Goal: Information Seeking & Learning: Learn about a topic

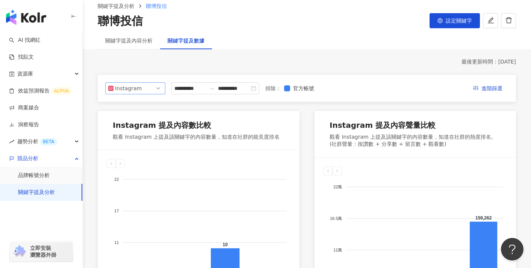
click at [160, 89] on span "Instagram" at bounding box center [135, 88] width 54 height 11
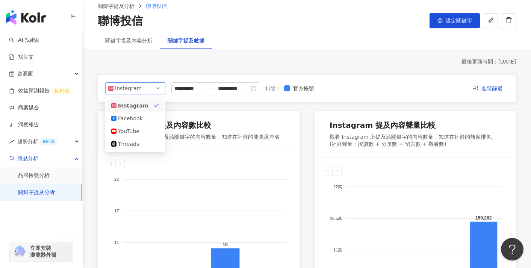
click at [152, 45] on div "關鍵字提及內容分析" at bounding box center [129, 40] width 62 height 17
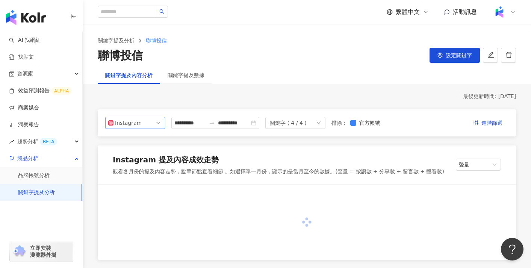
click at [134, 122] on div "Instagram" at bounding box center [127, 122] width 24 height 11
click at [190, 77] on div "關鍵字提及數據" at bounding box center [185, 75] width 37 height 8
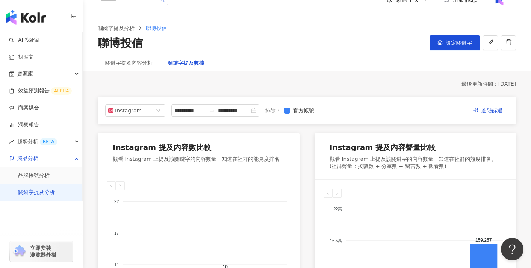
scroll to position [2, 0]
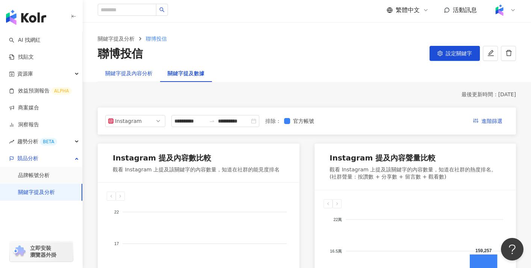
click at [145, 75] on div "關鍵字提及內容分析" at bounding box center [128, 73] width 47 height 8
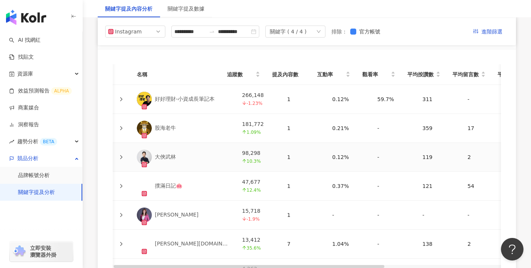
scroll to position [1659, 0]
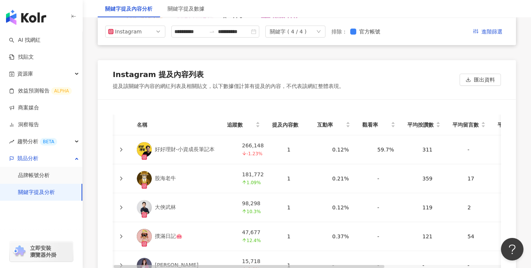
click at [127, 135] on td at bounding box center [121, 149] width 20 height 29
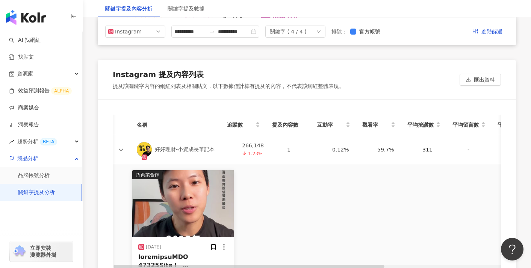
click at [127, 135] on td at bounding box center [121, 149] width 20 height 29
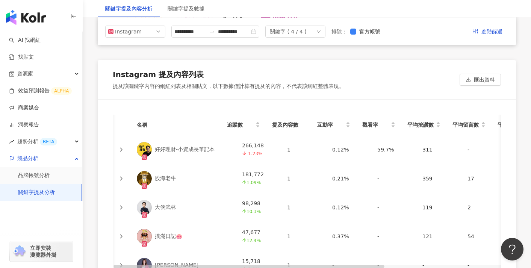
click at [127, 135] on td at bounding box center [121, 149] width 20 height 29
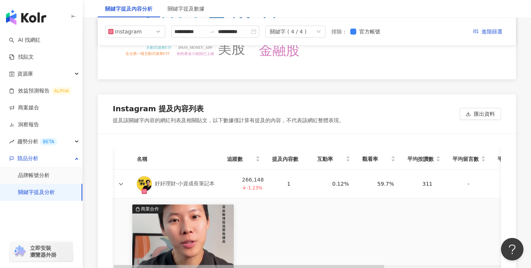
scroll to position [1577, 0]
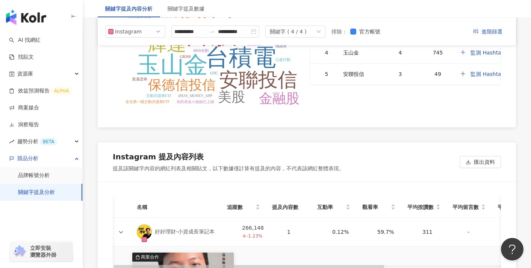
click at [119, 229] on icon at bounding box center [121, 231] width 5 height 5
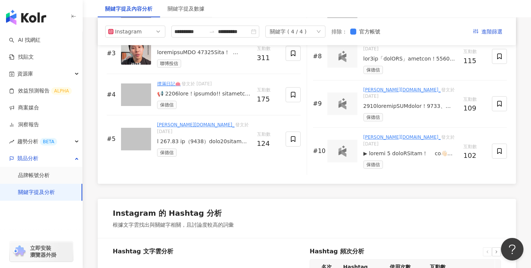
scroll to position [1275, 0]
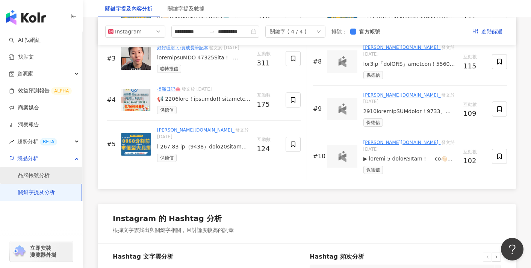
click at [48, 173] on link "品牌帳號分析" at bounding box center [34, 176] width 32 height 8
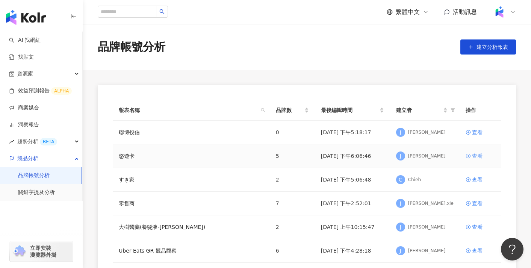
click at [473, 155] on div "查看" at bounding box center [477, 156] width 11 height 8
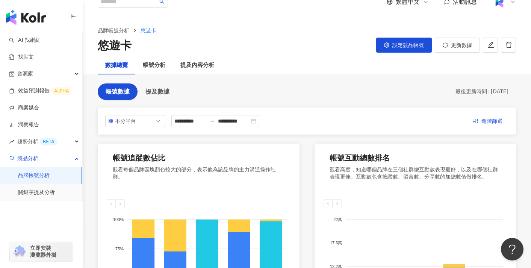
scroll to position [12, 0]
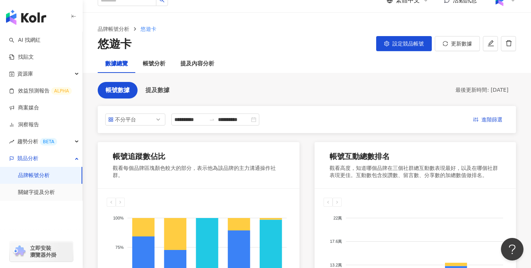
click at [172, 154] on div "帳號追蹤數佔比" at bounding box center [199, 158] width 172 height 14
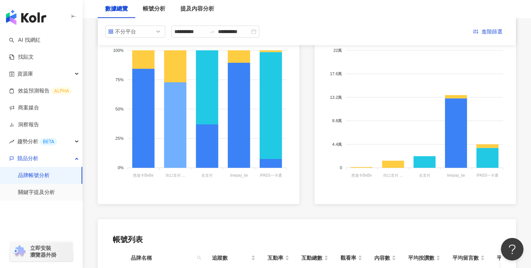
scroll to position [107, 0]
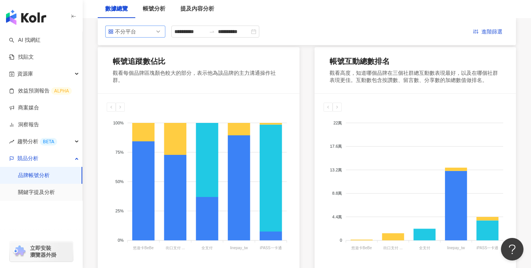
click at [148, 33] on span "不分平台" at bounding box center [135, 31] width 54 height 11
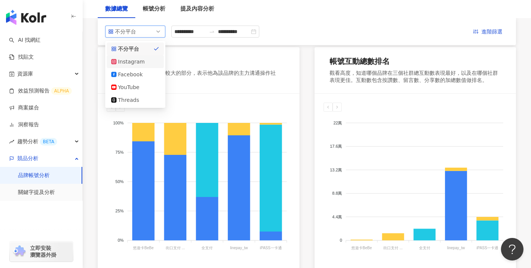
click at [134, 62] on div "Instagram" at bounding box center [130, 61] width 24 height 8
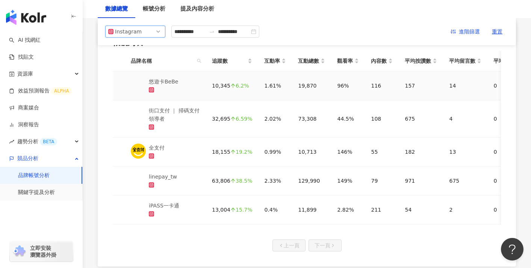
scroll to position [0, 0]
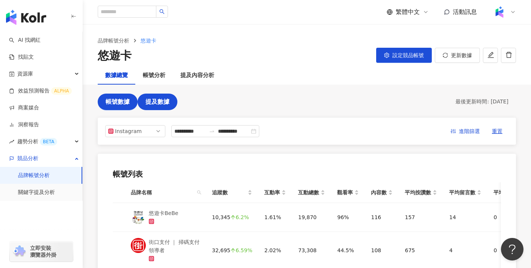
click at [162, 104] on span "提及數據" at bounding box center [157, 101] width 24 height 7
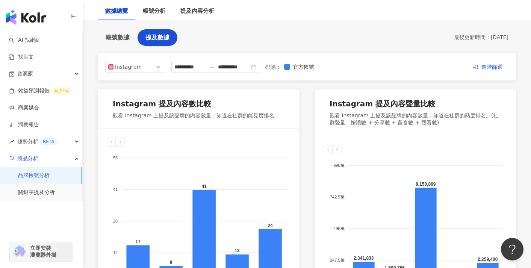
scroll to position [51, 0]
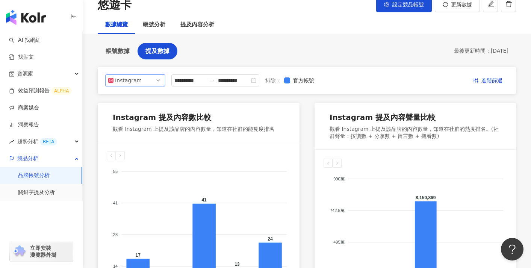
click at [148, 78] on span "Instagram" at bounding box center [135, 80] width 54 height 11
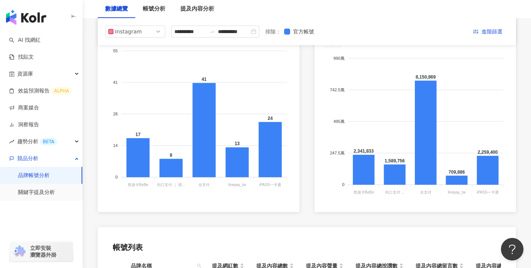
scroll to position [0, 0]
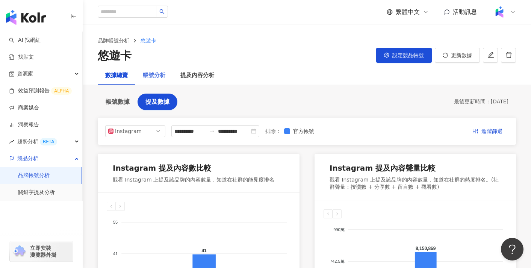
click at [150, 68] on div "帳號分析" at bounding box center [154, 75] width 38 height 18
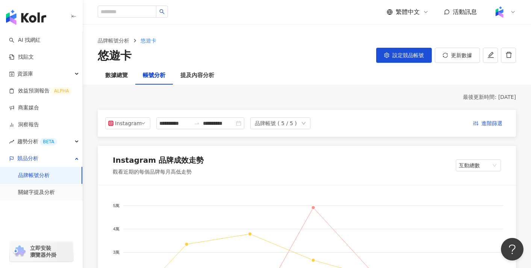
click at [126, 133] on div "**********" at bounding box center [307, 123] width 418 height 27
click at [133, 128] on div "Instagram" at bounding box center [127, 123] width 24 height 11
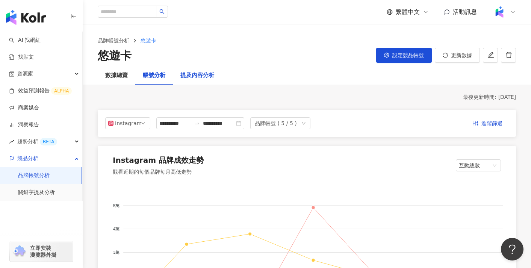
click at [192, 79] on div "提及內容分析" at bounding box center [197, 75] width 34 height 9
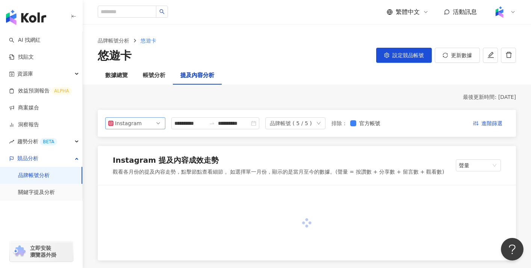
click at [150, 122] on span "Instagram" at bounding box center [135, 123] width 54 height 11
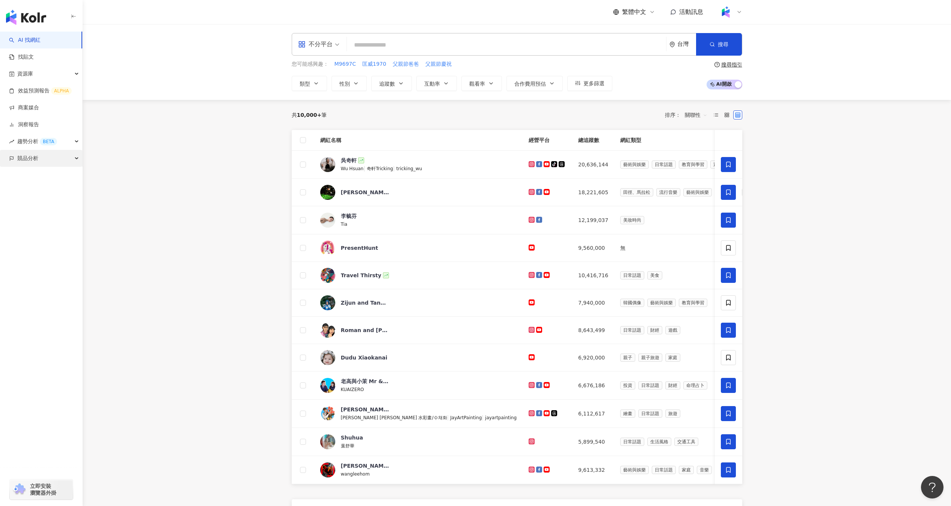
click at [71, 153] on div "競品分析" at bounding box center [41, 158] width 82 height 17
click at [50, 179] on link "品牌帳號分析" at bounding box center [34, 176] width 32 height 8
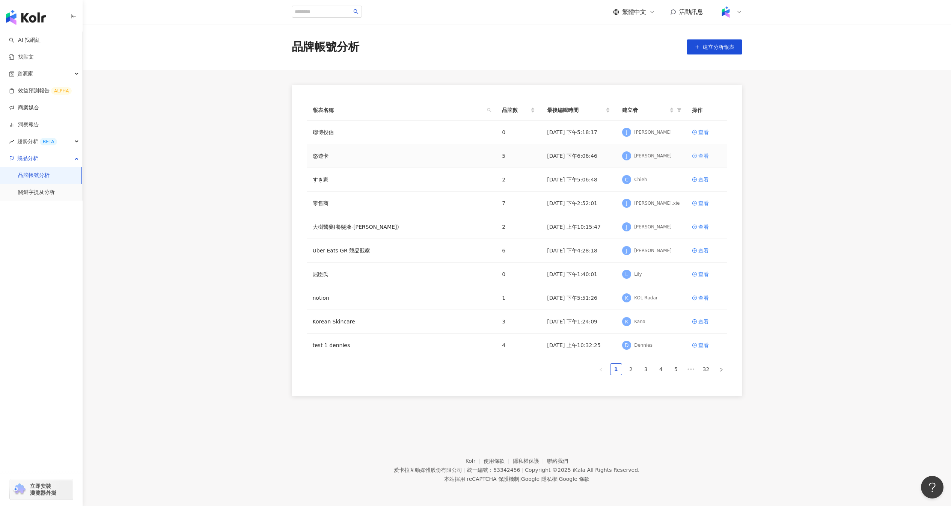
click at [702, 155] on div "查看" at bounding box center [704, 156] width 11 height 8
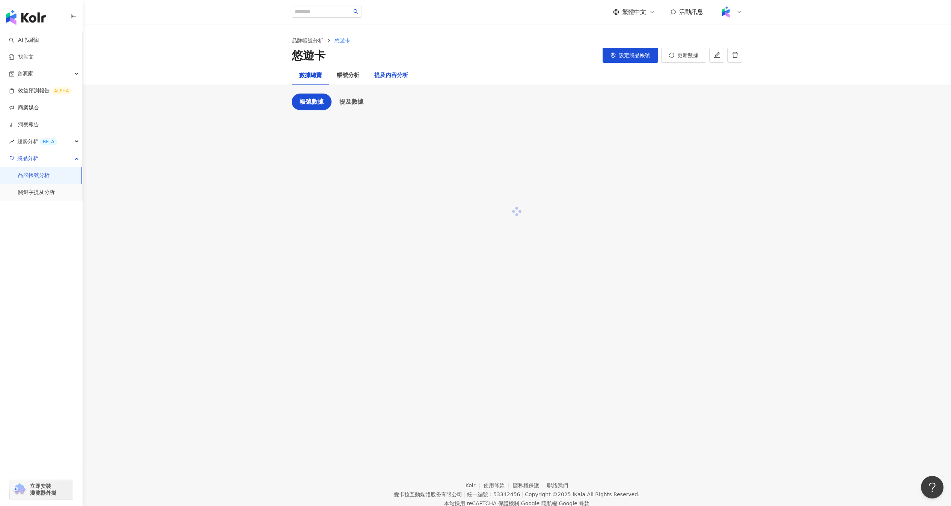
click at [397, 79] on div "提及內容分析" at bounding box center [391, 75] width 34 height 9
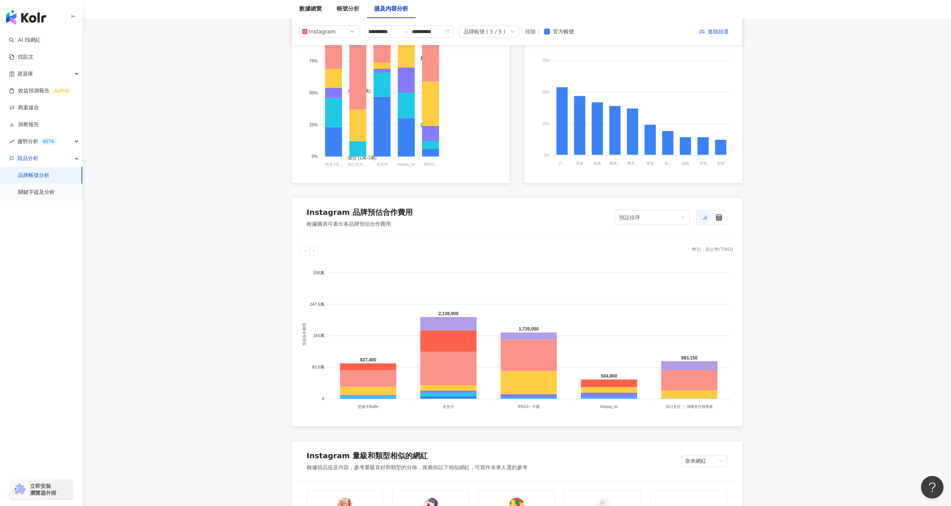
scroll to position [455, 0]
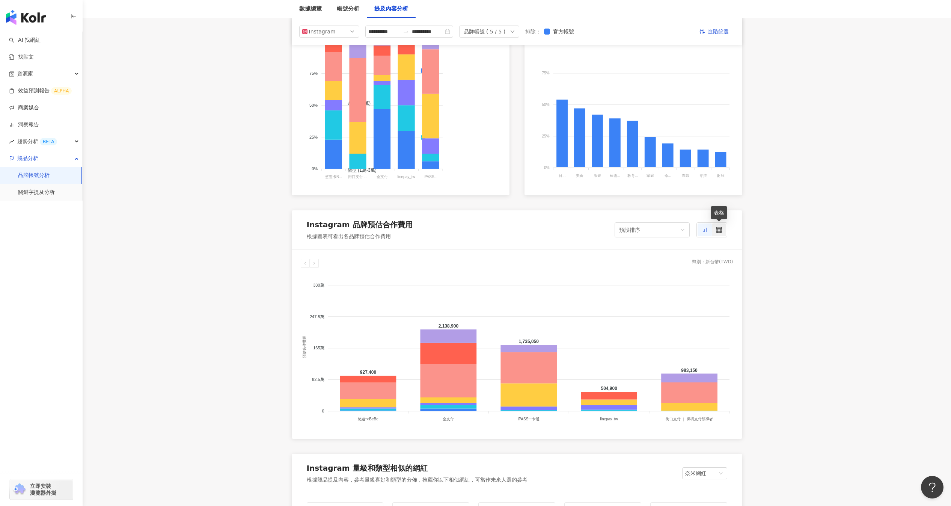
click at [712, 229] on div at bounding box center [719, 229] width 14 height 13
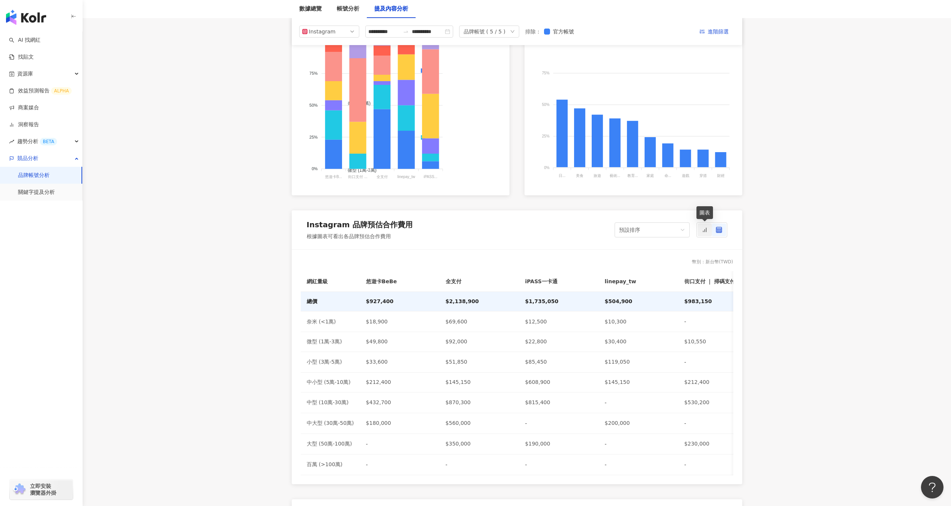
click at [704, 230] on icon at bounding box center [705, 230] width 6 height 6
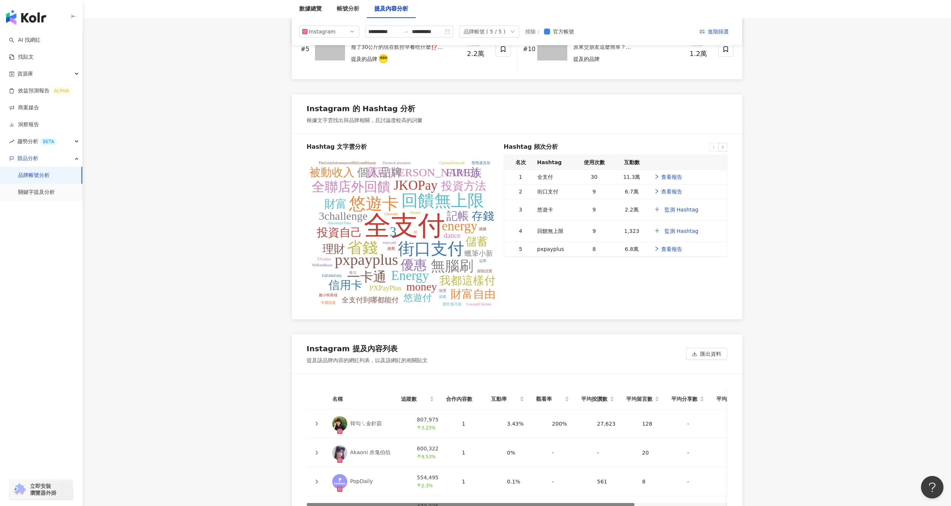
scroll to position [1349, 0]
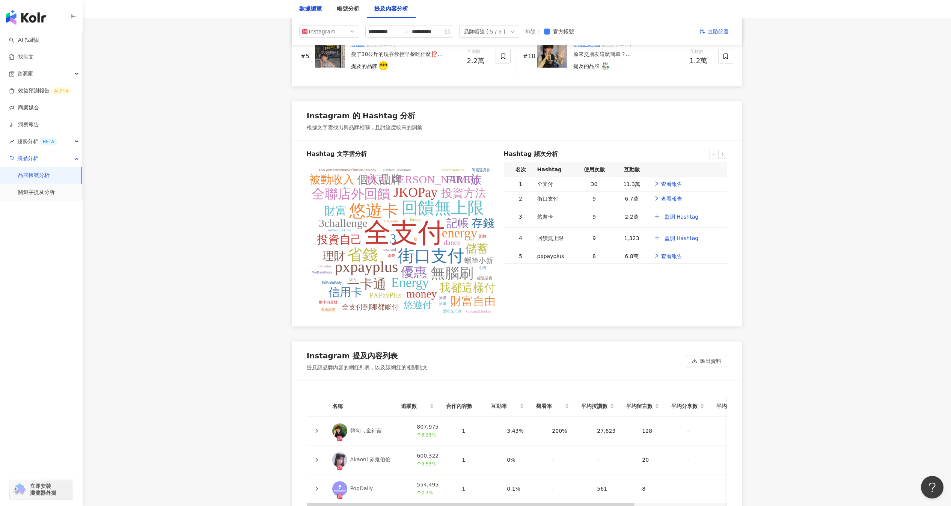
click at [310, 9] on div "數據總覽" at bounding box center [310, 9] width 23 height 9
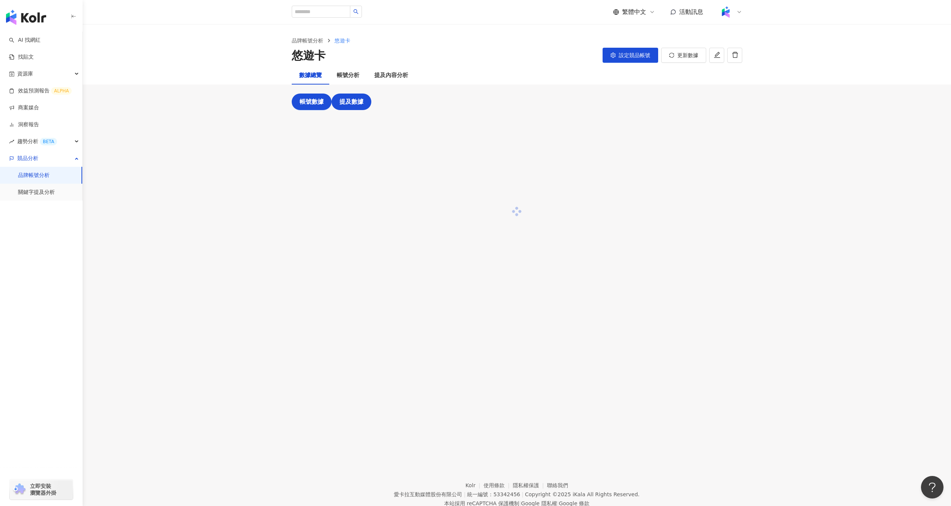
click at [359, 101] on span "提及數據" at bounding box center [352, 101] width 24 height 7
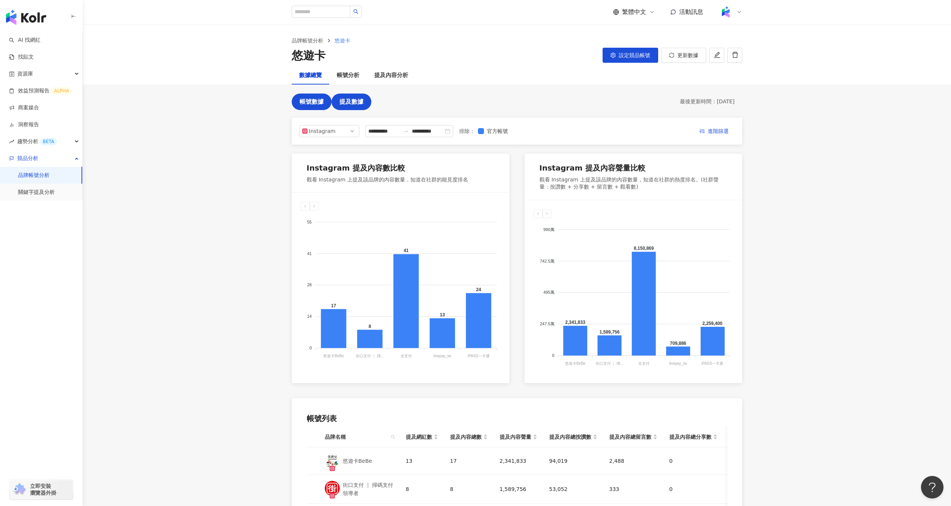
click at [317, 105] on span "帳號數據" at bounding box center [312, 101] width 24 height 7
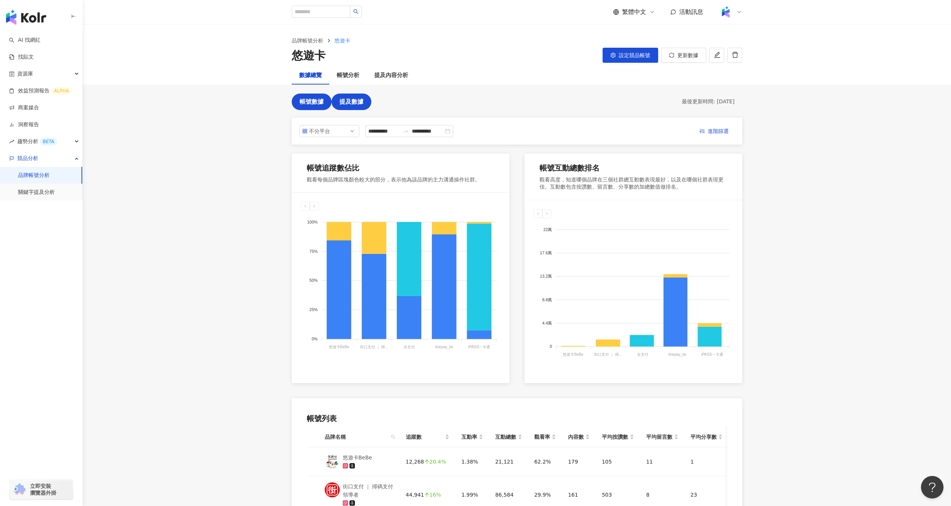
click at [350, 105] on button "提及數據" at bounding box center [352, 102] width 40 height 17
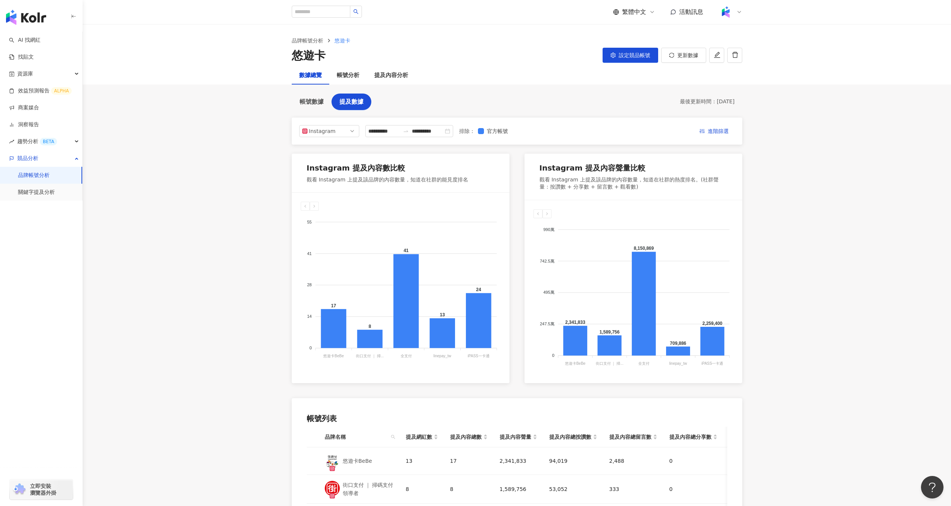
click at [166, 182] on main "**********" at bounding box center [517, 324] width 869 height 601
click at [55, 195] on link "關鍵字提及分析" at bounding box center [36, 193] width 37 height 8
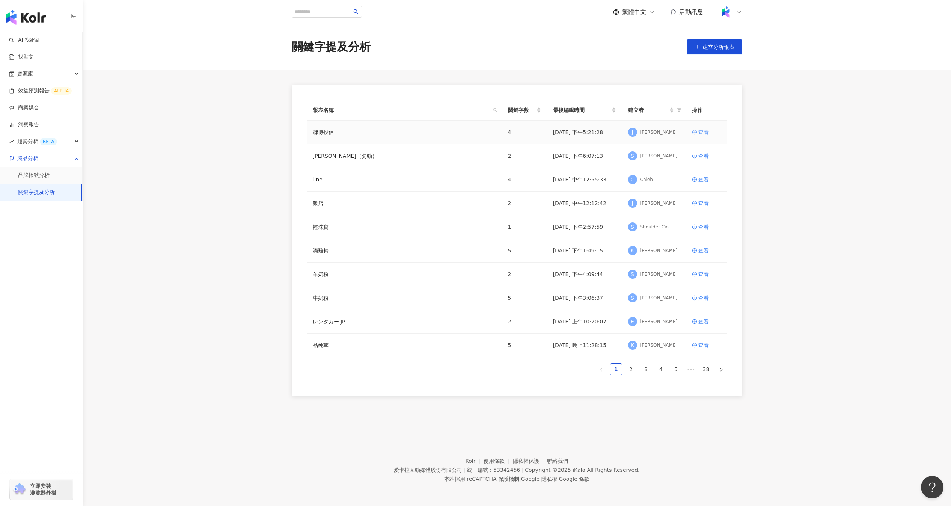
click at [699, 131] on div "查看" at bounding box center [704, 132] width 11 height 8
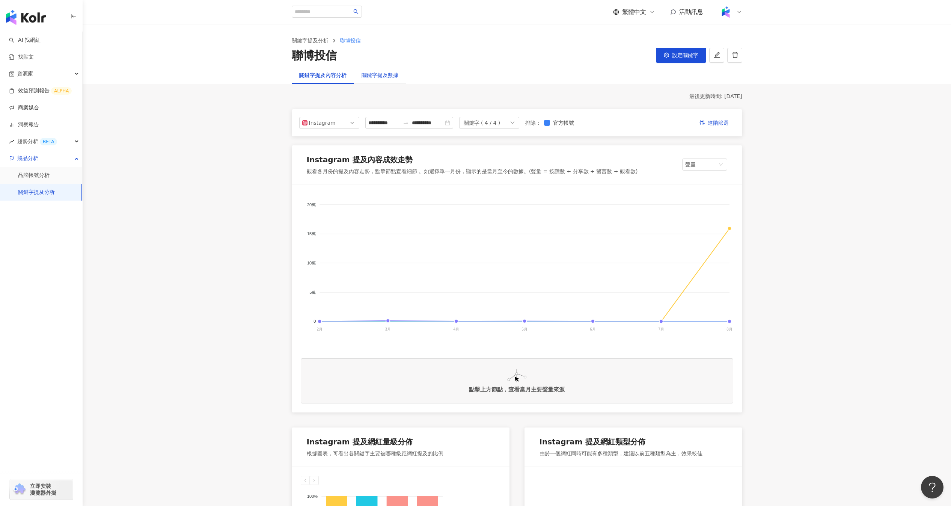
click at [391, 73] on div "關鍵字提及數據" at bounding box center [380, 75] width 37 height 8
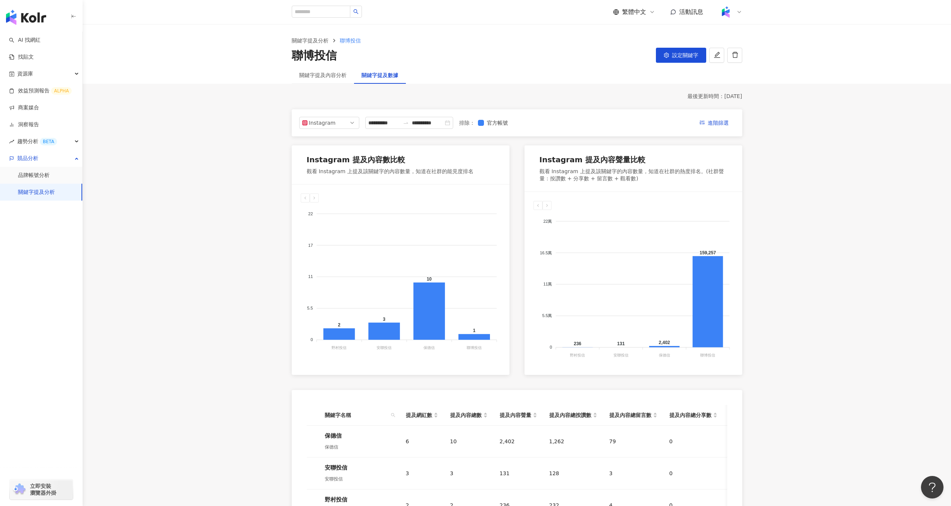
click at [333, 130] on div "**********" at bounding box center [517, 122] width 451 height 27
click at [339, 125] on span "Instagram" at bounding box center [329, 122] width 54 height 11
click at [252, 188] on main "**********" at bounding box center [517, 323] width 869 height 598
click at [50, 176] on link "品牌帳號分析" at bounding box center [34, 176] width 32 height 8
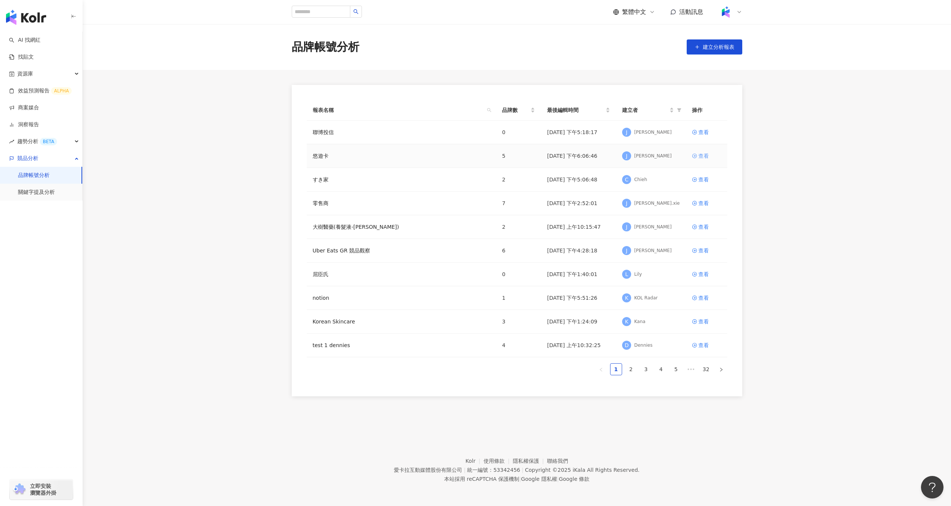
click at [701, 156] on div "查看" at bounding box center [704, 156] width 11 height 8
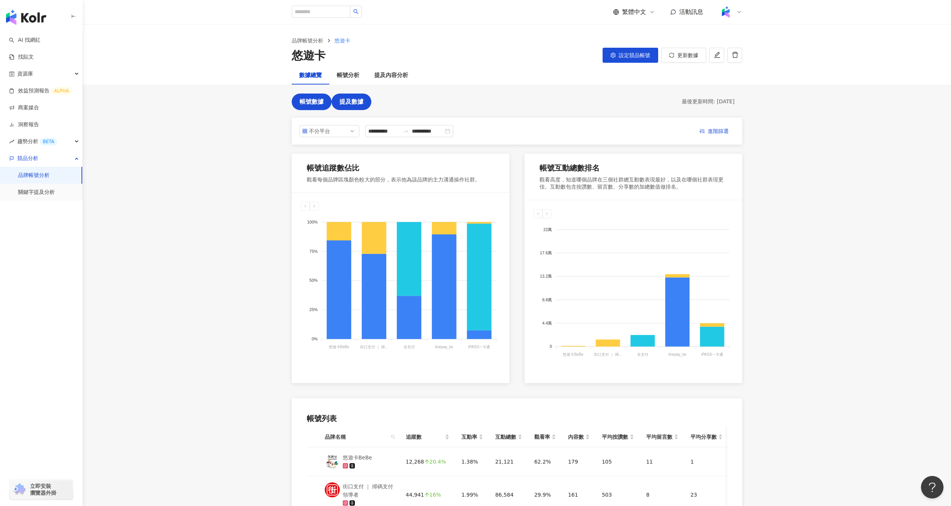
click at [353, 109] on button "提及數據" at bounding box center [352, 102] width 40 height 17
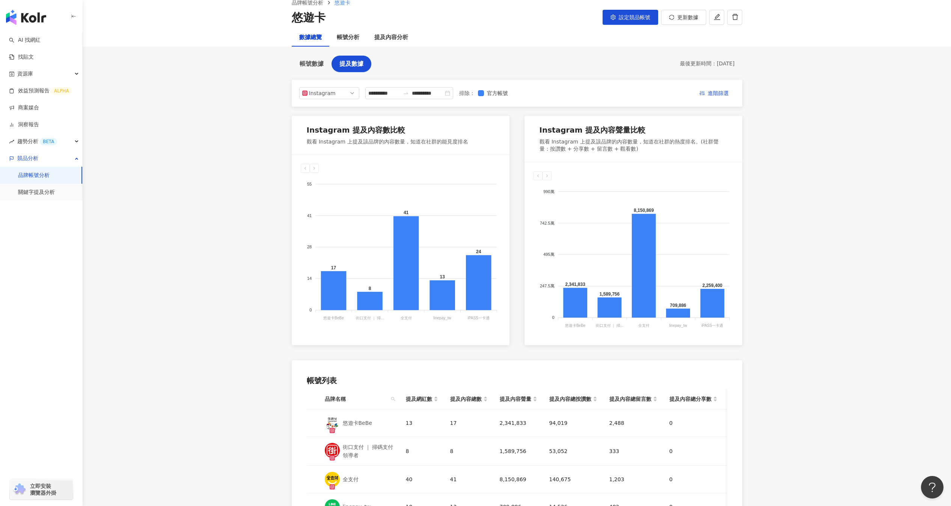
scroll to position [37, 0]
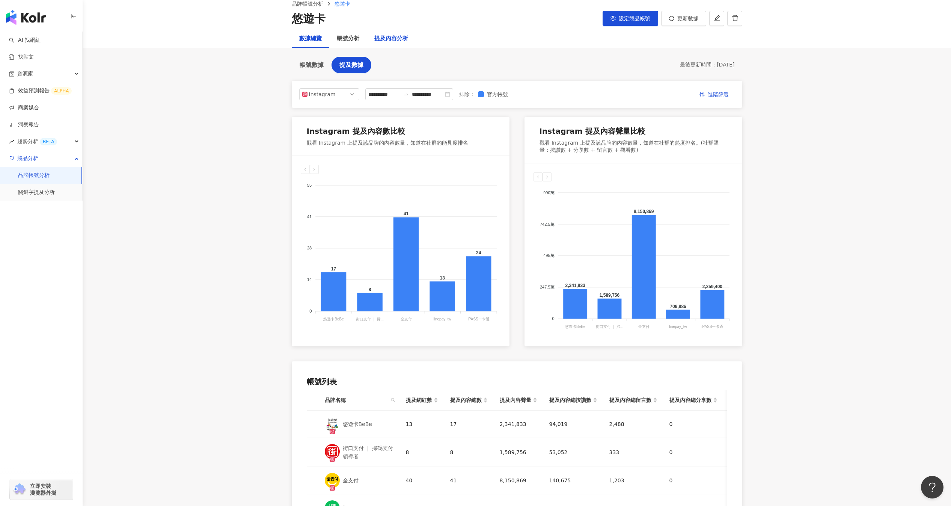
click at [393, 40] on div "提及內容分析" at bounding box center [391, 38] width 34 height 9
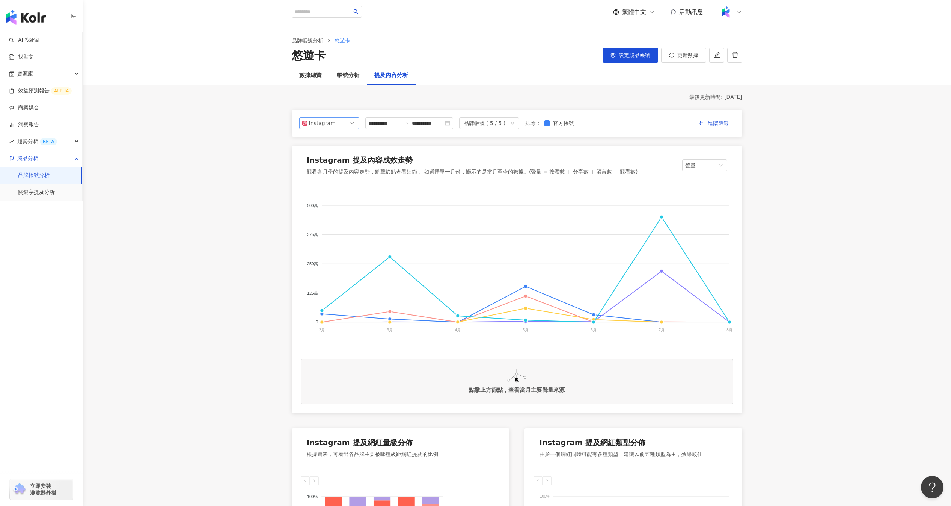
click at [349, 125] on span "Instagram" at bounding box center [329, 123] width 54 height 11
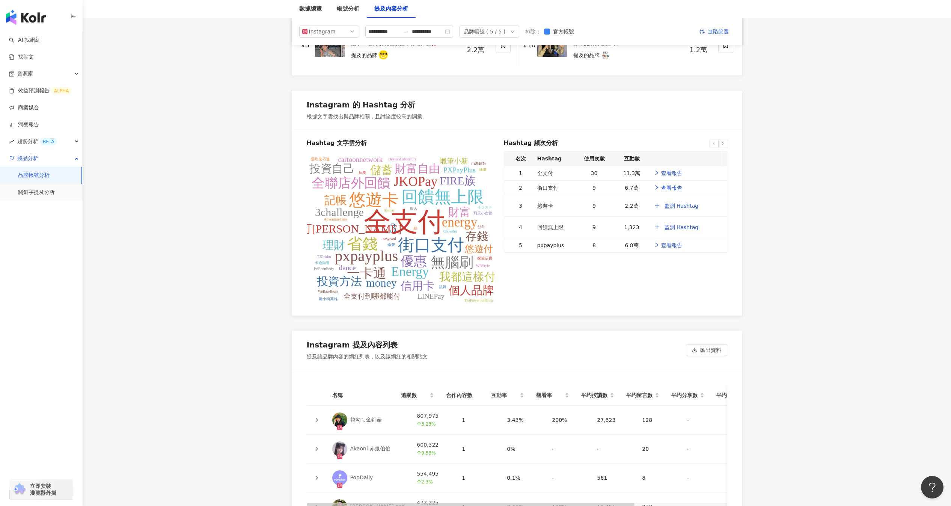
scroll to position [1260, 0]
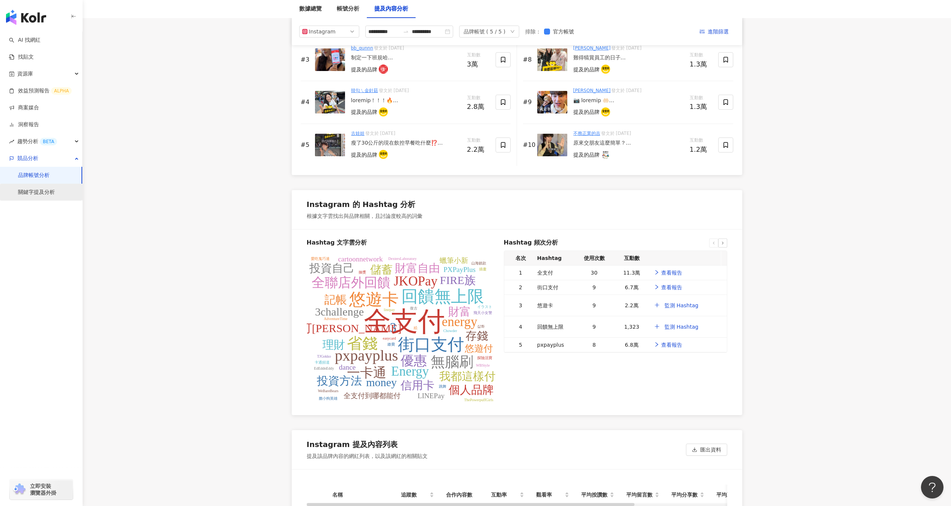
click at [46, 196] on link "關鍵字提及分析" at bounding box center [36, 193] width 37 height 8
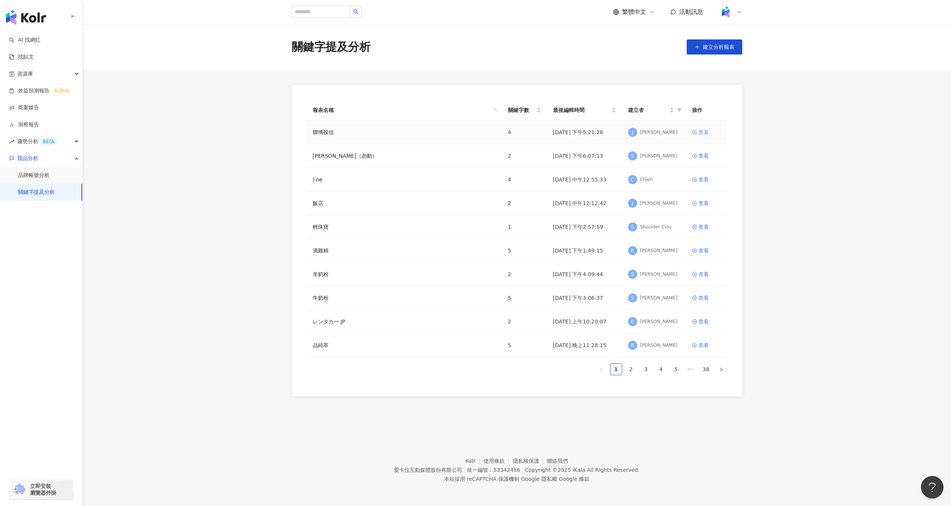
click at [706, 131] on div "查看" at bounding box center [704, 132] width 11 height 8
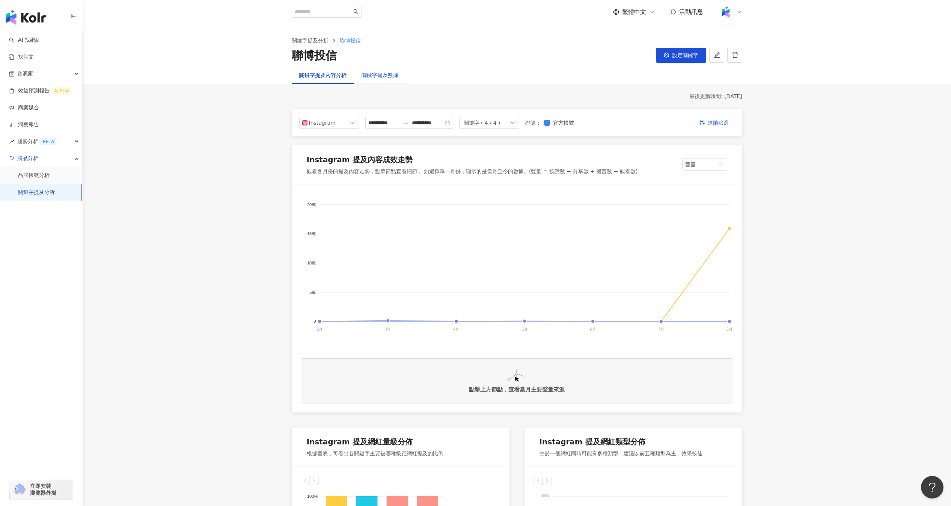
click at [394, 75] on div "關鍵字提及數據" at bounding box center [380, 75] width 37 height 8
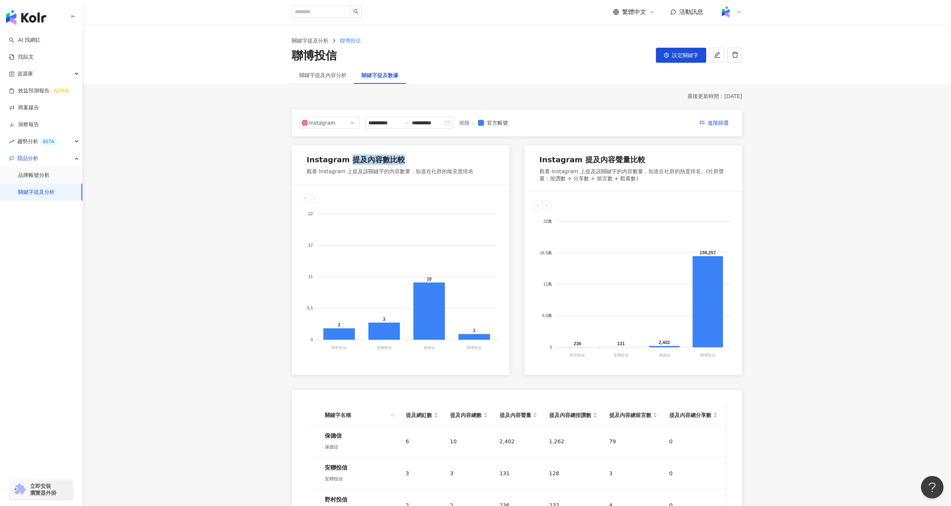
drag, startPoint x: 347, startPoint y: 158, endPoint x: 403, endPoint y: 158, distance: 56.3
click at [404, 158] on div "Instagram 提及內容數比較" at bounding box center [390, 161] width 167 height 14
copy div "提及內容數比較"
drag, startPoint x: 578, startPoint y: 160, endPoint x: 641, endPoint y: 157, distance: 62.4
click at [641, 157] on div "Instagram 提及內容聲量比較" at bounding box center [634, 161] width 188 height 14
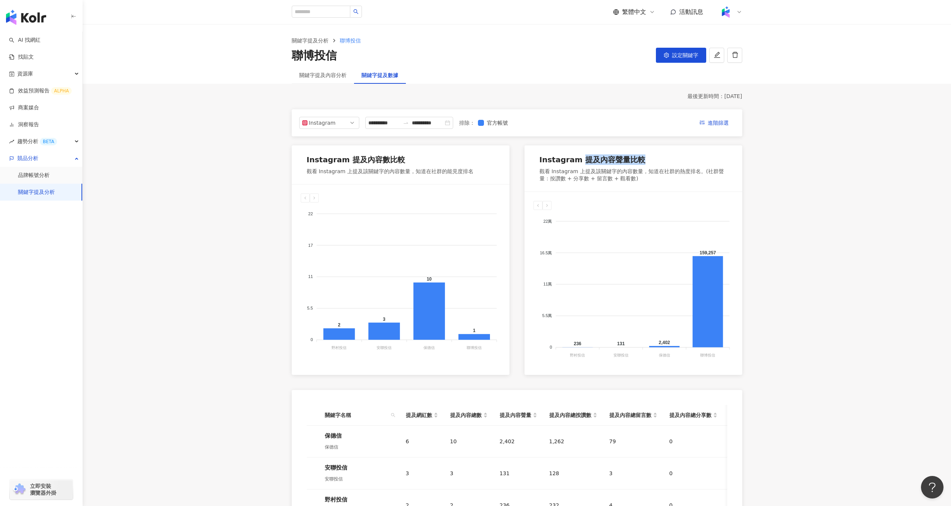
copy div "提及內容聲量比較"
click at [677, 383] on div "Instagram 提及內容數比較 觀看 Instagram 上提及該關鍵字的內容數量，知道在社群的能見度排名 22 22 17 17 11 11 5.5 5…" at bounding box center [517, 368] width 451 height 447
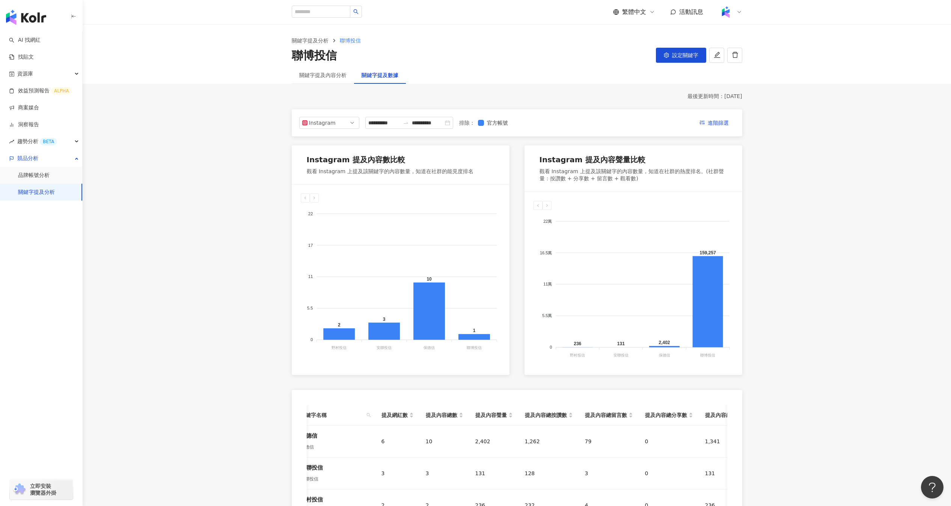
click at [338, 81] on div "關鍵字提及內容分析" at bounding box center [323, 74] width 62 height 17
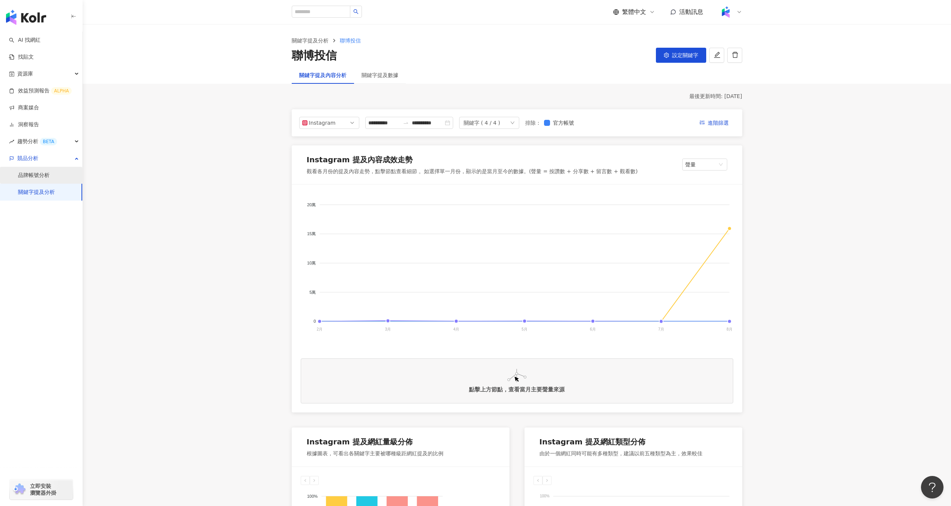
click at [49, 175] on link "品牌帳號分析" at bounding box center [34, 176] width 32 height 8
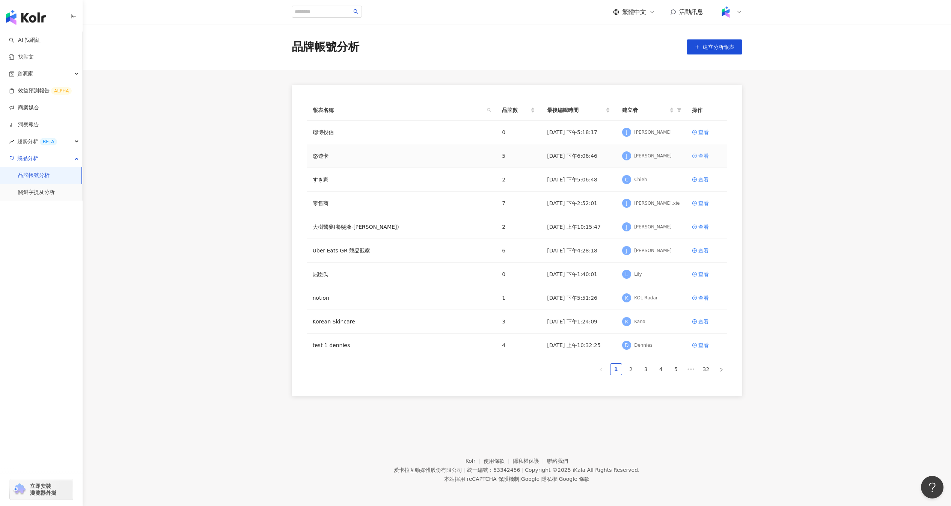
click at [703, 154] on div "查看" at bounding box center [704, 156] width 11 height 8
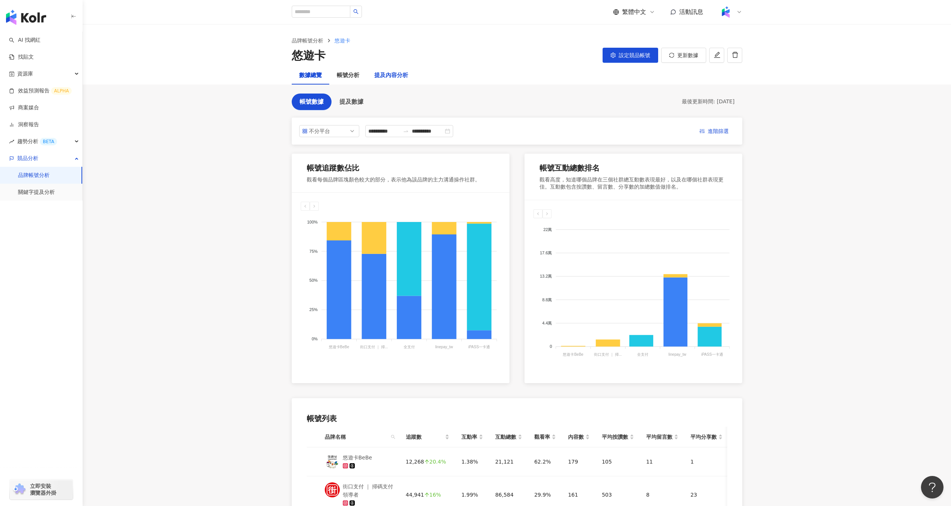
click at [391, 76] on div "提及內容分析" at bounding box center [391, 75] width 34 height 9
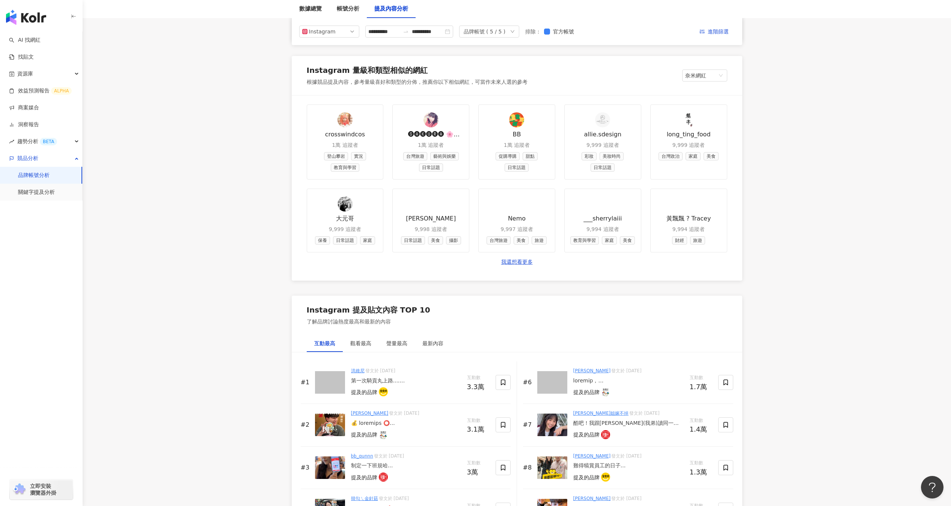
scroll to position [844, 0]
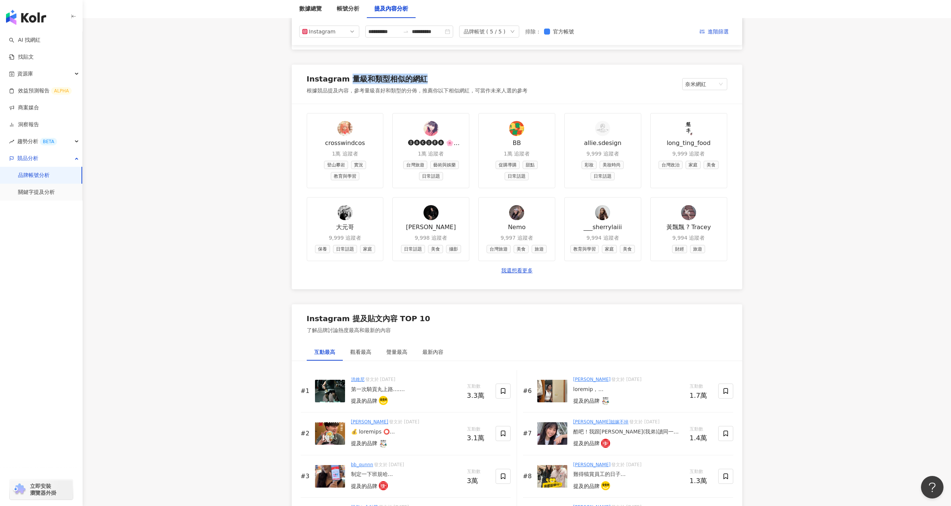
drag, startPoint x: 349, startPoint y: 77, endPoint x: 423, endPoint y: 78, distance: 74.4
click at [423, 78] on div "Instagram 量級和類型相似的網紅" at bounding box center [417, 81] width 221 height 14
copy div "量級和類型相似的網紅"
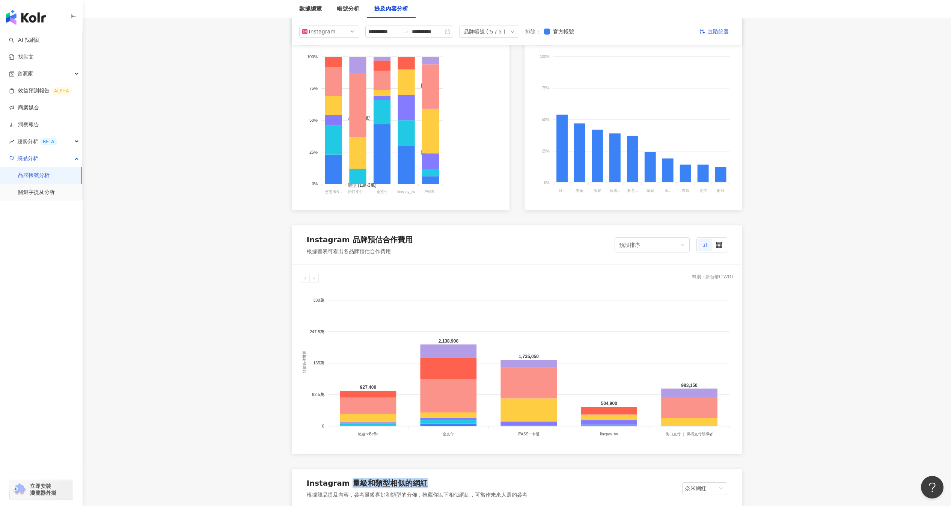
scroll to position [416, 0]
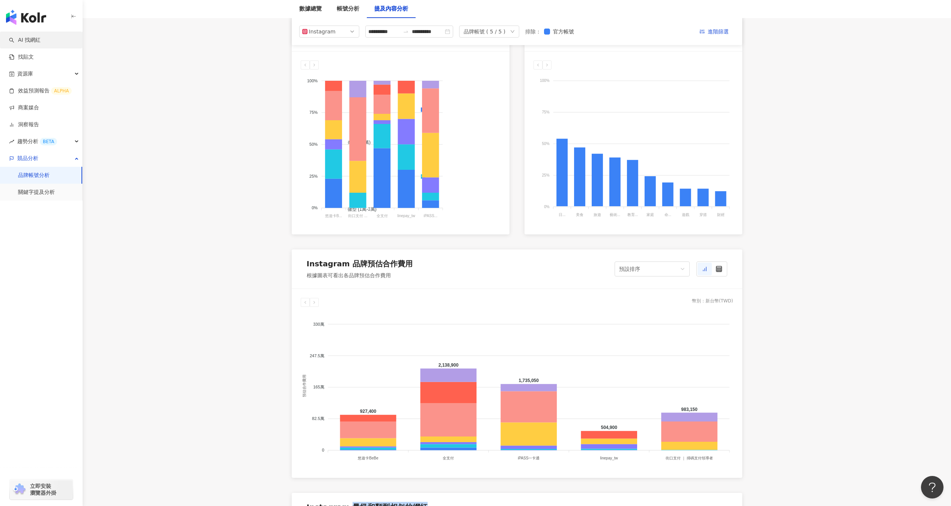
click at [40, 42] on link "AI 找網紅" at bounding box center [25, 40] width 32 height 8
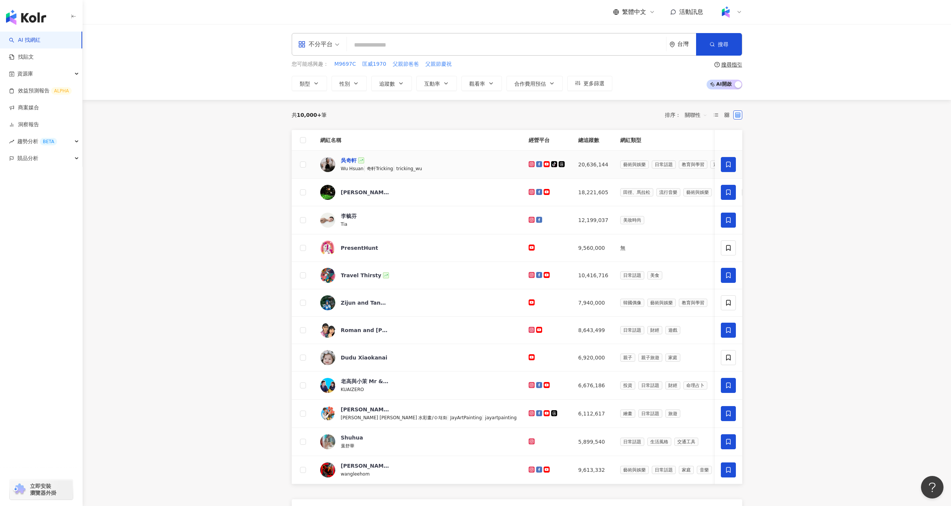
click at [352, 161] on div "吳奇軒" at bounding box center [349, 161] width 16 height 8
click at [303, 87] on button "類型" at bounding box center [309, 83] width 35 height 15
click at [34, 57] on link "找貼文" at bounding box center [21, 57] width 25 height 8
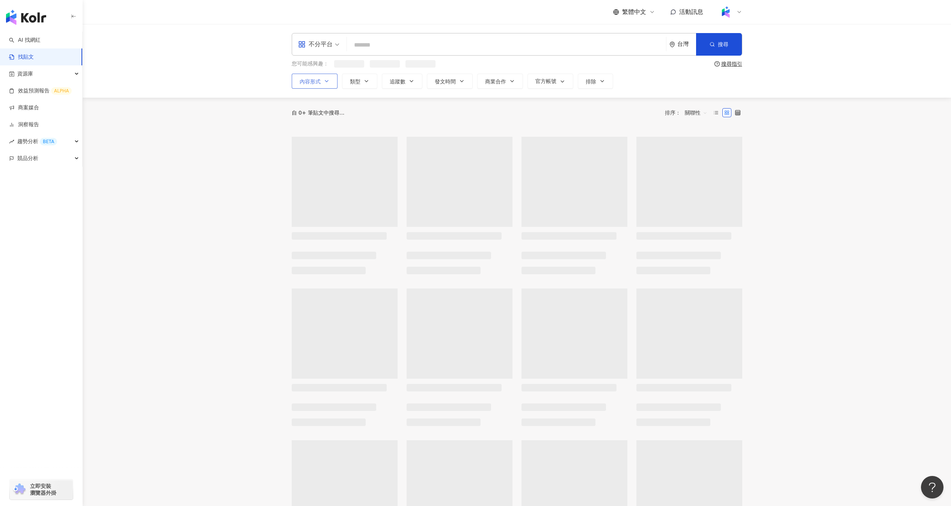
click at [327, 79] on icon "button" at bounding box center [327, 81] width 6 height 6
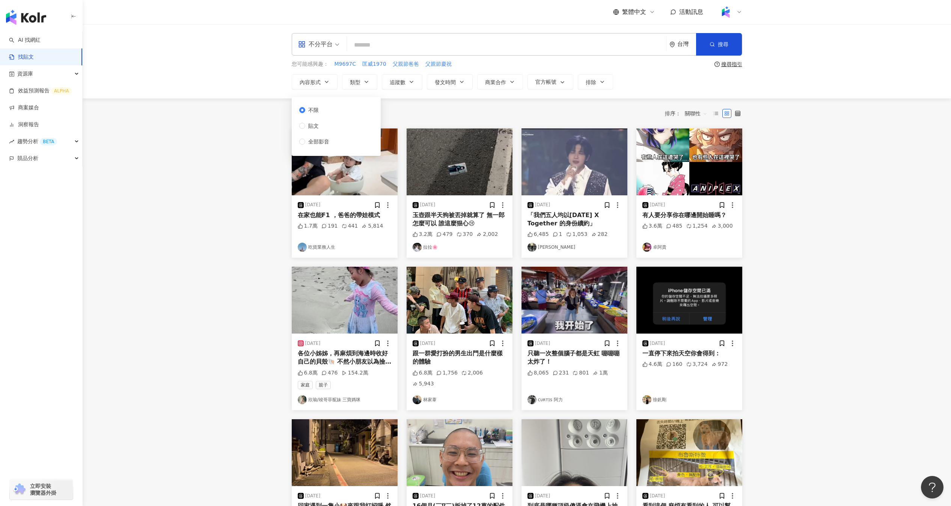
click at [335, 47] on span "不分平台" at bounding box center [318, 44] width 41 height 12
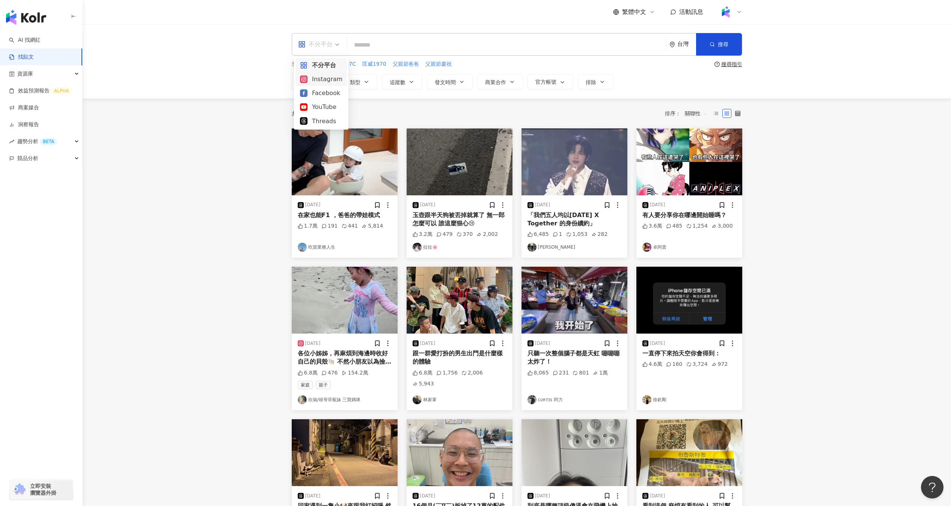
click at [328, 78] on div "Instagram" at bounding box center [321, 78] width 42 height 9
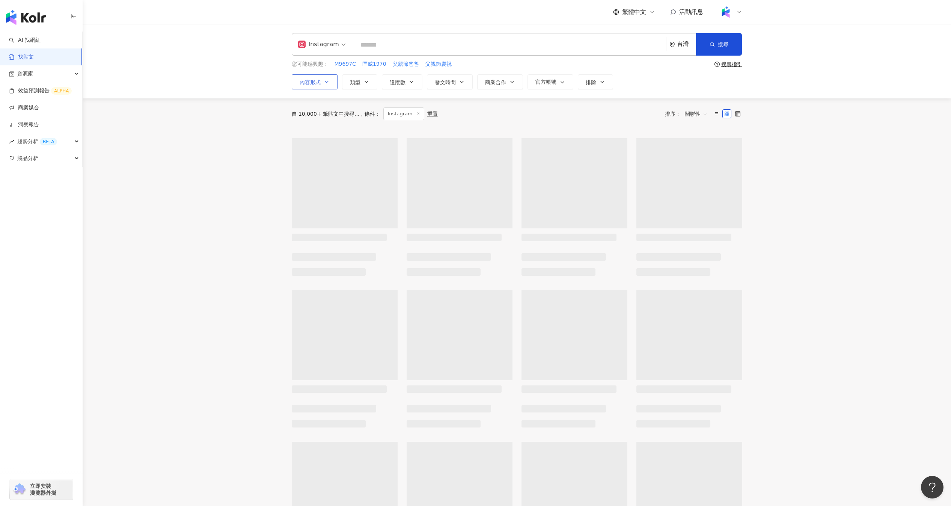
click at [325, 79] on icon "button" at bounding box center [327, 82] width 6 height 6
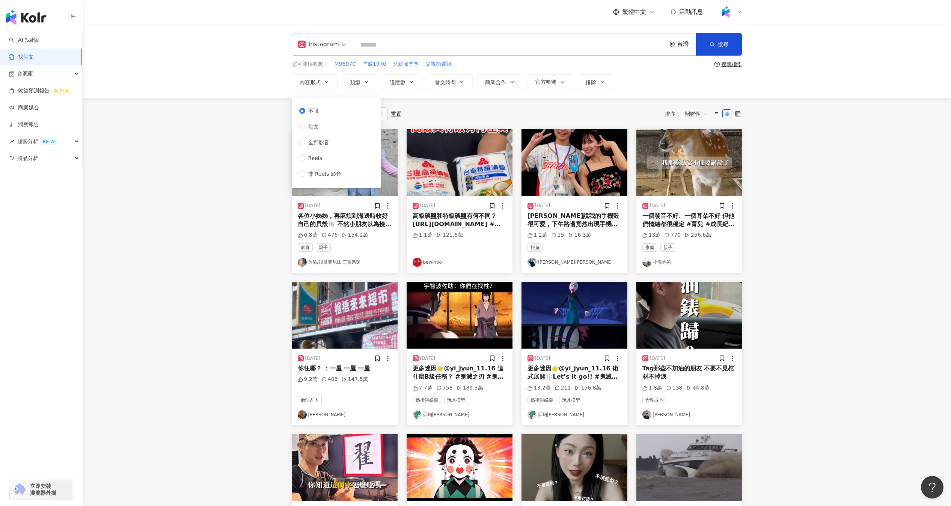
click at [325, 42] on div "Instagram" at bounding box center [318, 44] width 41 height 12
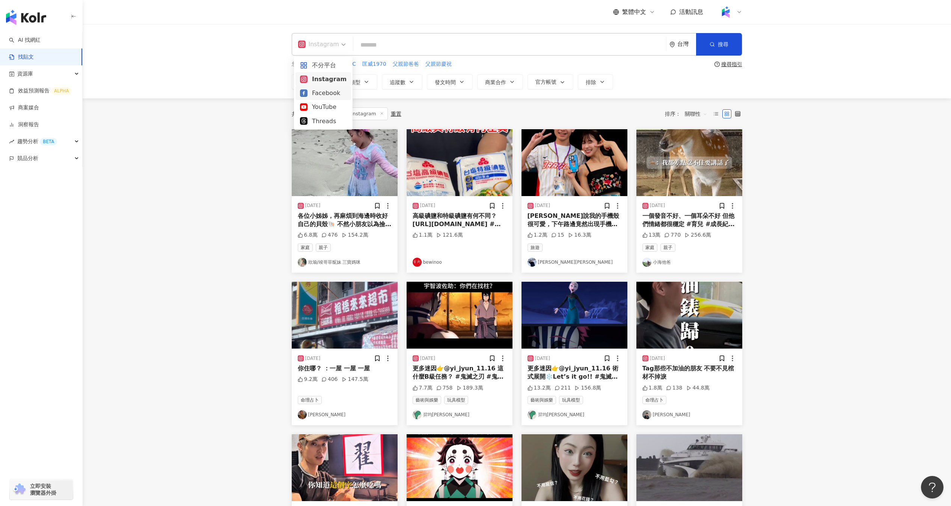
click at [323, 94] on div "Facebook" at bounding box center [323, 92] width 47 height 9
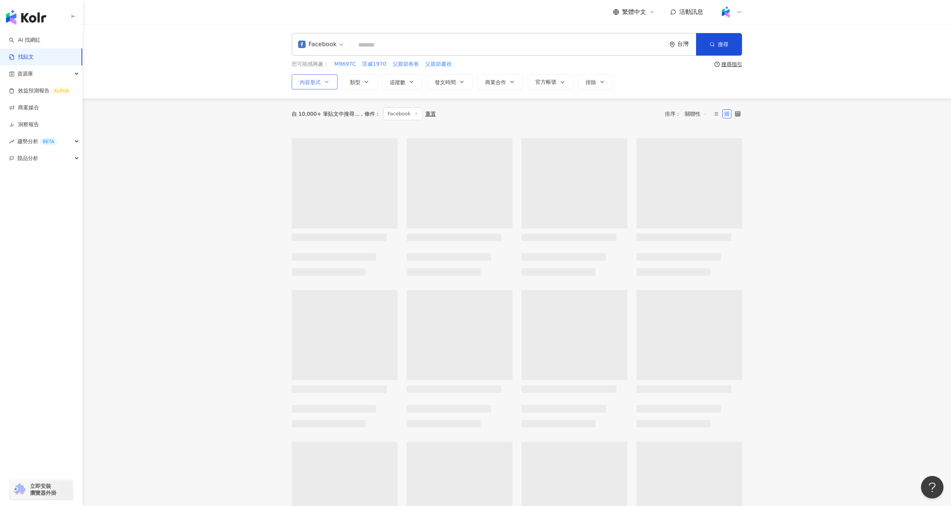
click at [323, 87] on button "內容形式" at bounding box center [315, 81] width 46 height 15
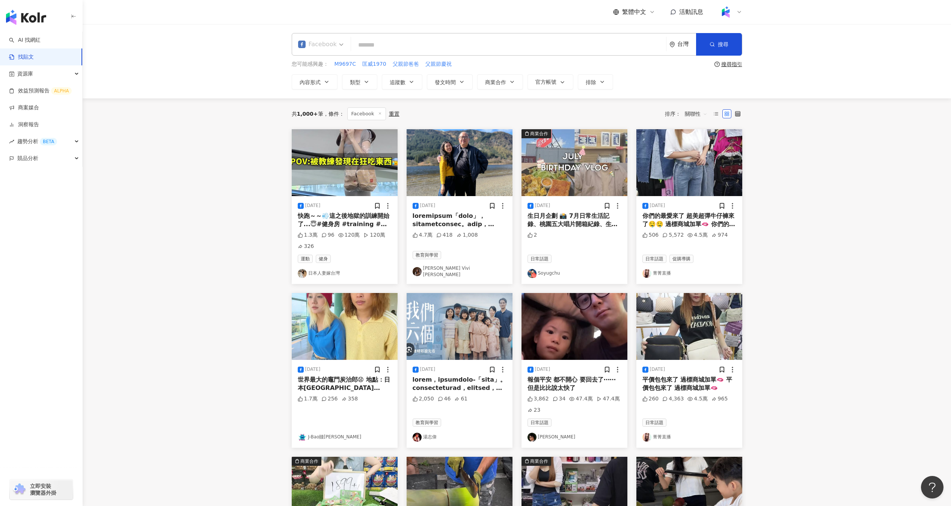
click at [327, 48] on div "Facebook" at bounding box center [317, 44] width 39 height 12
click at [323, 103] on div "YouTube" at bounding box center [322, 106] width 44 height 9
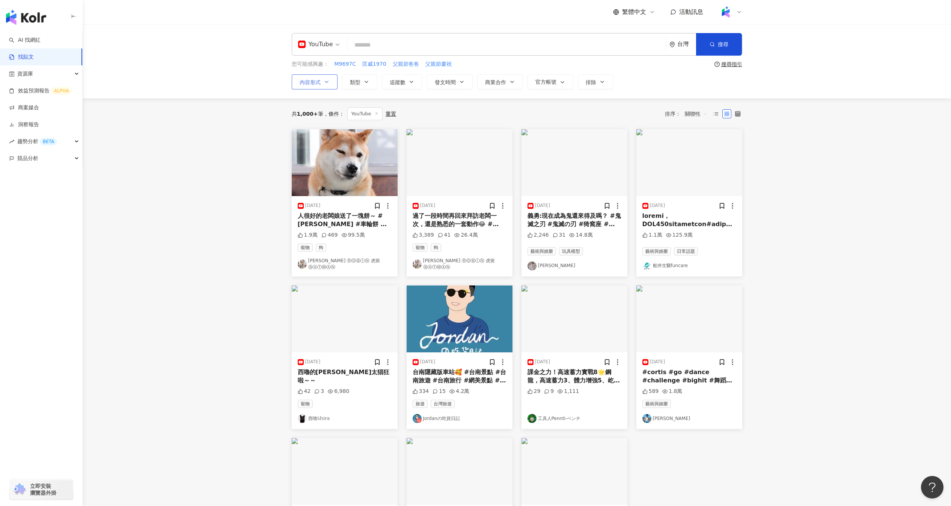
click at [322, 85] on button "內容形式" at bounding box center [315, 81] width 46 height 15
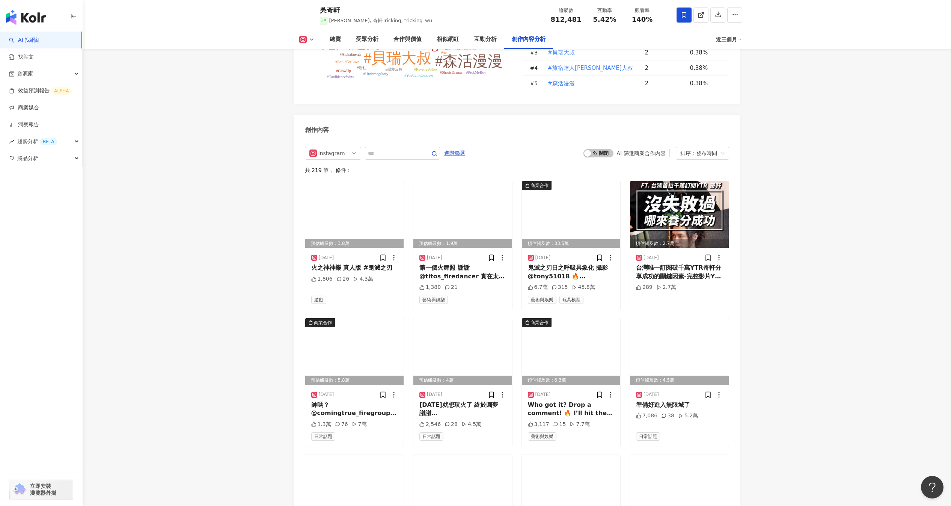
scroll to position [2268, 0]
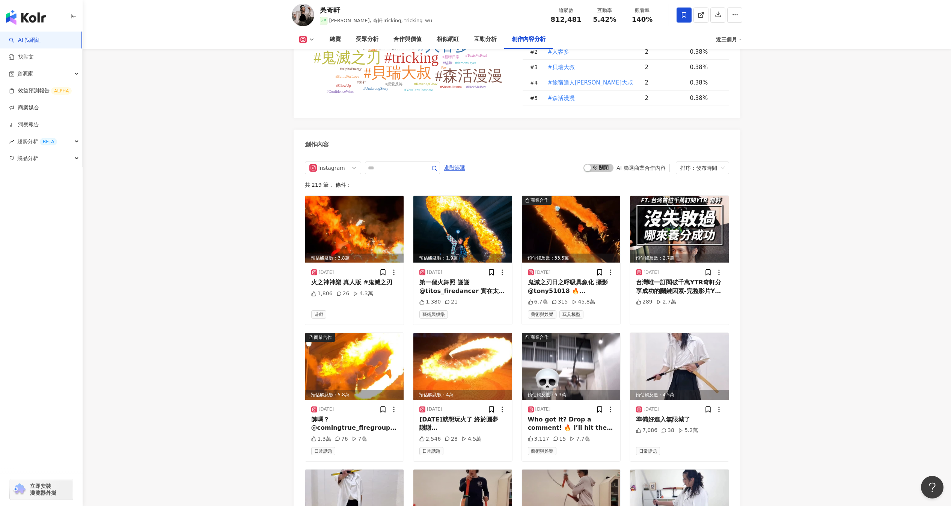
click at [468, 161] on div "Instagram 進階篩選 啟動 關閉 AI 篩選商業合作內容 排序：發布時間" at bounding box center [517, 167] width 424 height 13
click at [459, 162] on span "進階篩選" at bounding box center [454, 168] width 21 height 12
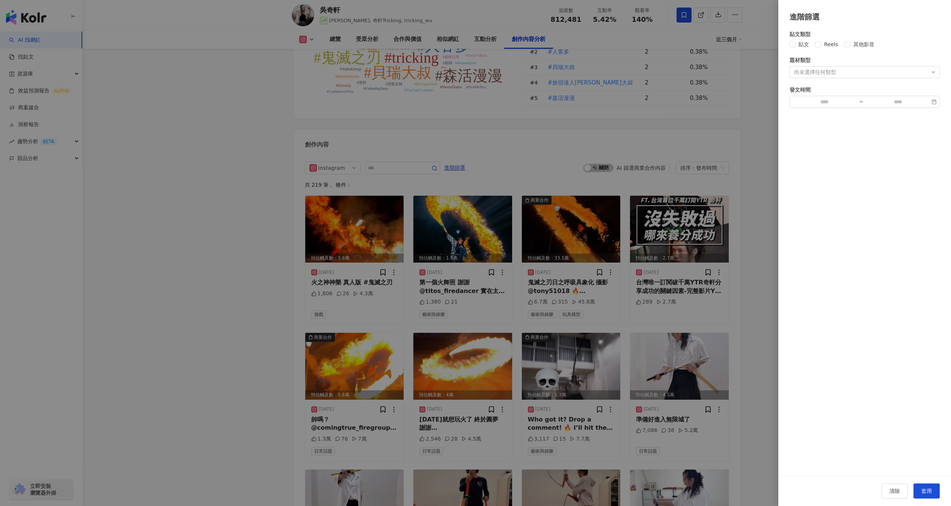
click at [396, 149] on div at bounding box center [475, 253] width 951 height 506
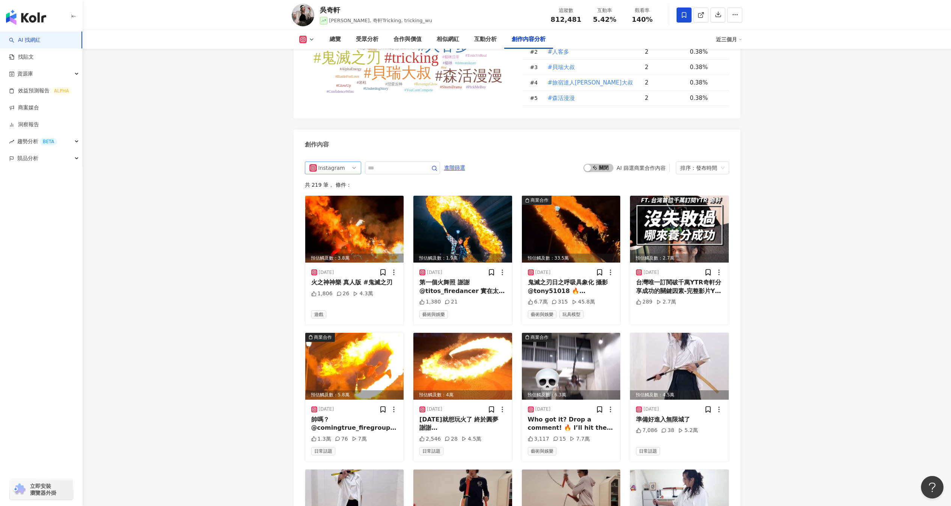
click at [342, 162] on div "Instagram" at bounding box center [330, 168] width 24 height 12
click at [335, 205] on div "Facebook" at bounding box center [332, 209] width 24 height 8
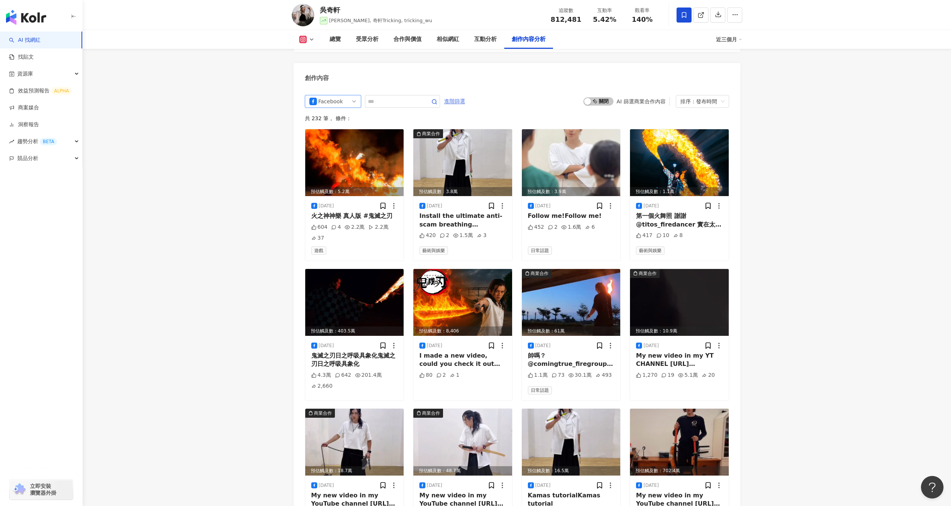
click at [452, 95] on span "進階篩選" at bounding box center [454, 101] width 21 height 12
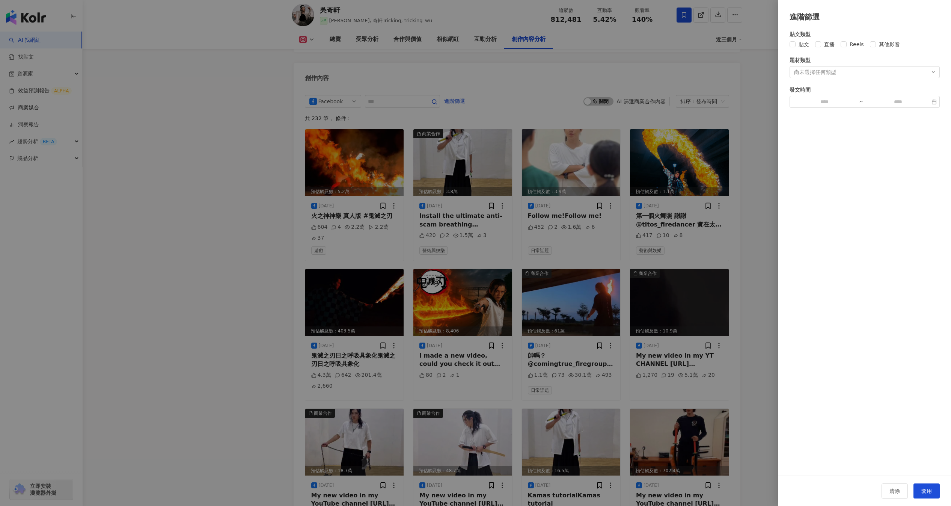
click at [335, 84] on div at bounding box center [475, 253] width 951 height 506
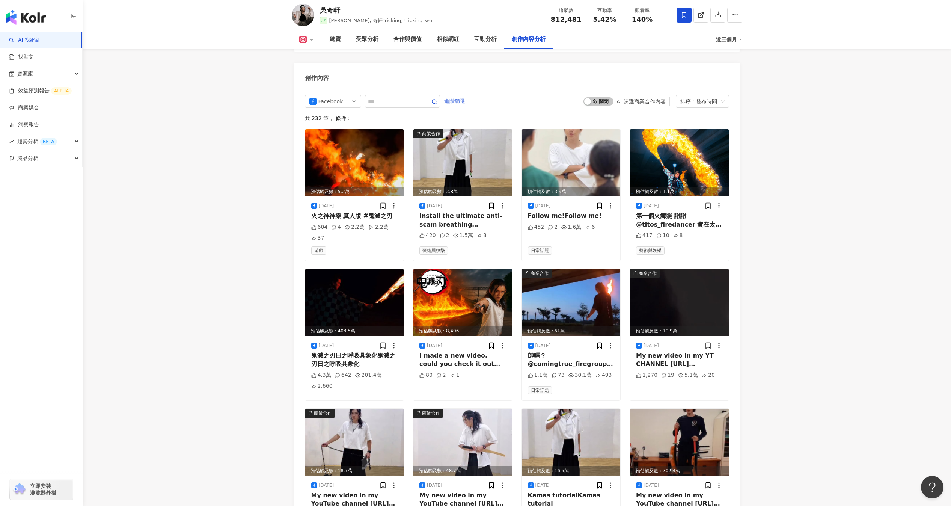
click at [464, 95] on span "進階篩選" at bounding box center [454, 101] width 21 height 12
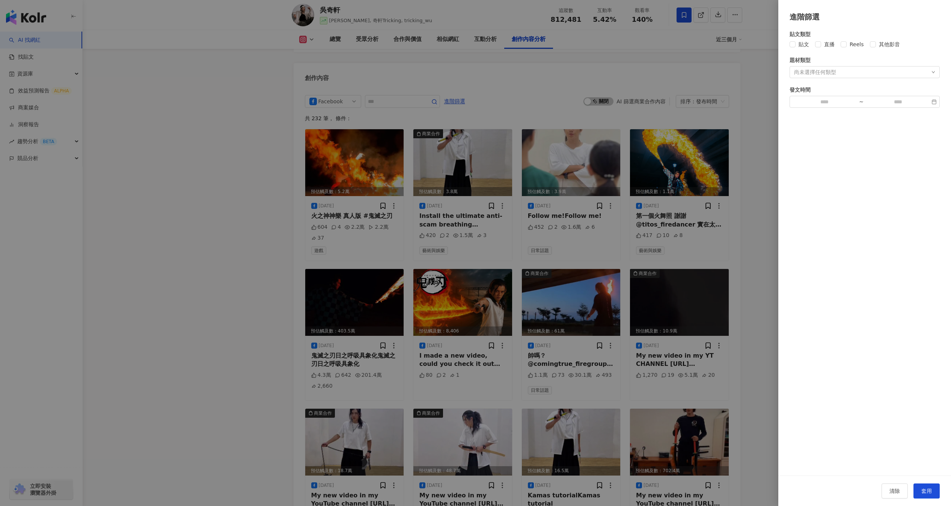
click at [368, 91] on div at bounding box center [475, 253] width 951 height 506
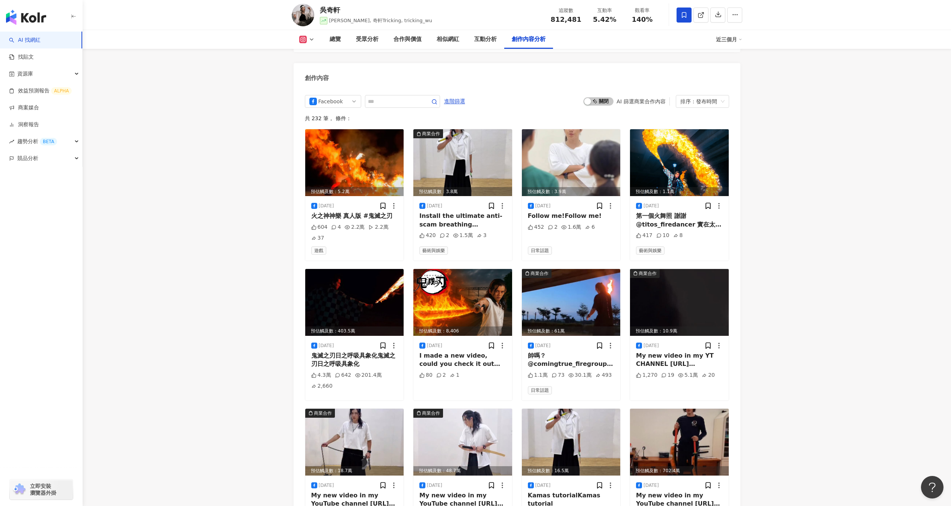
click at [347, 95] on span "Facebook" at bounding box center [332, 101] width 47 height 12
click at [334, 126] on div "Instagram" at bounding box center [332, 130] width 24 height 8
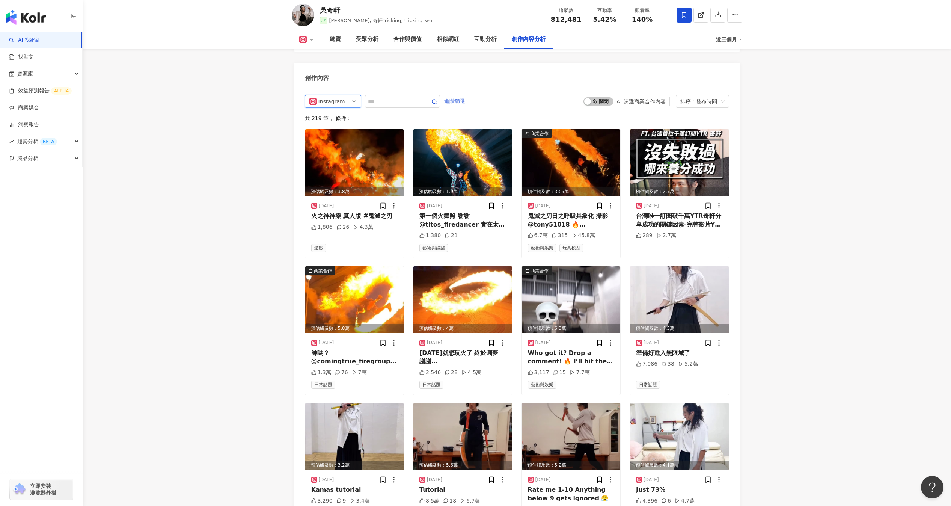
click at [463, 95] on span "進階篩選" at bounding box center [454, 101] width 21 height 12
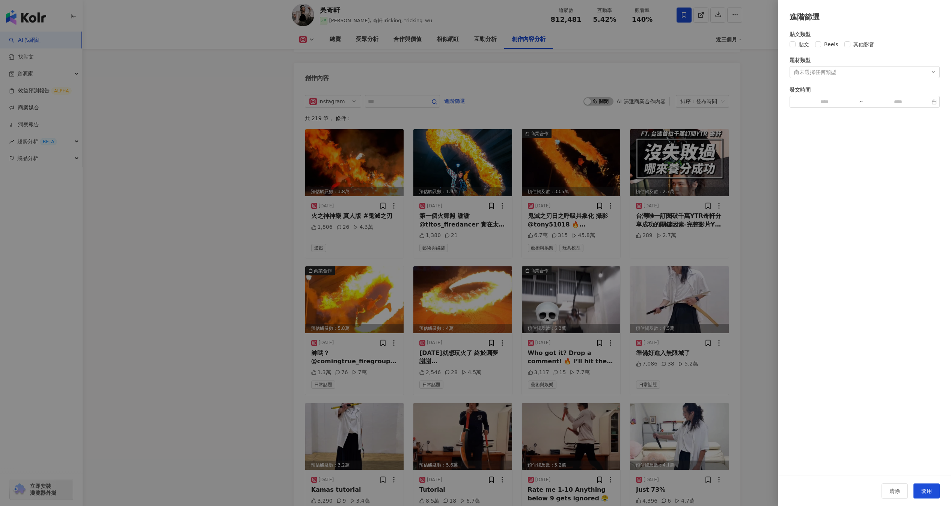
click at [415, 84] on div at bounding box center [475, 253] width 951 height 506
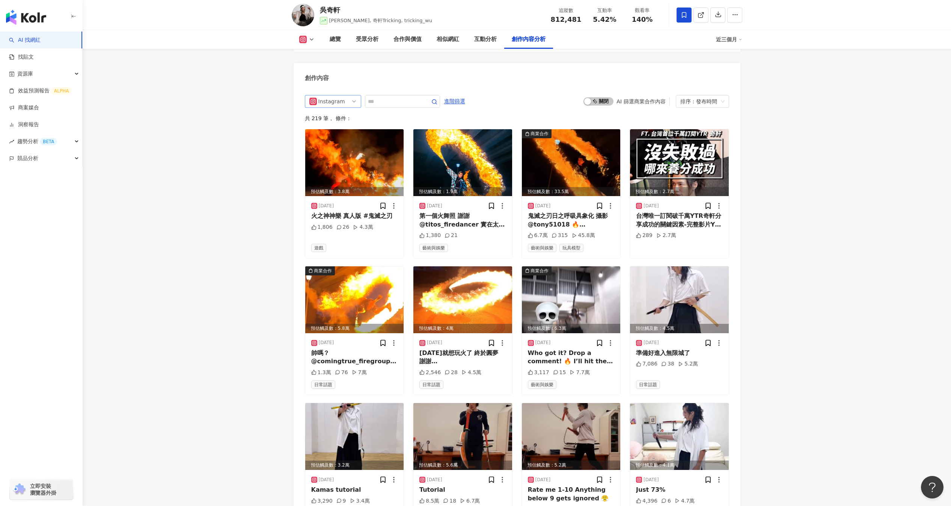
click at [349, 95] on span "Instagram" at bounding box center [332, 101] width 47 height 12
click at [334, 151] on div "YouTube" at bounding box center [332, 155] width 24 height 8
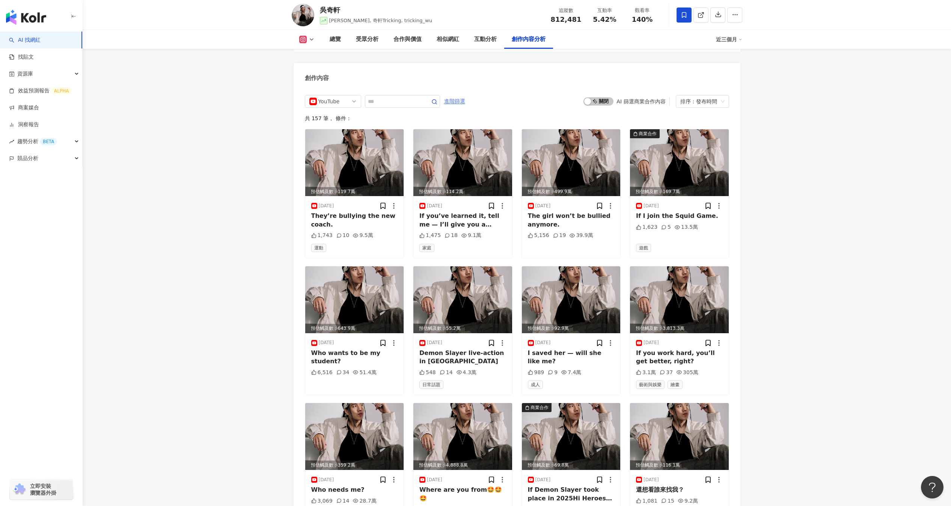
click at [454, 95] on span "進階篩選" at bounding box center [454, 101] width 21 height 12
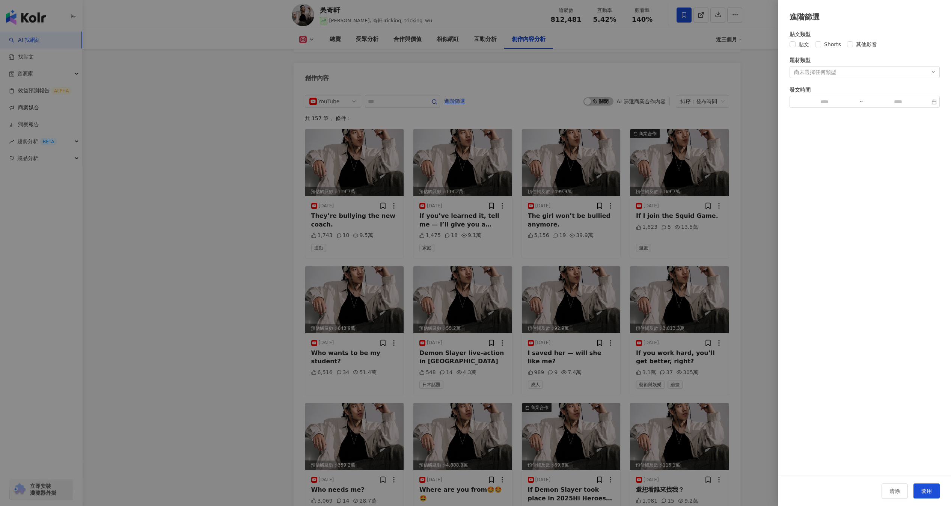
click at [330, 89] on div at bounding box center [475, 253] width 951 height 506
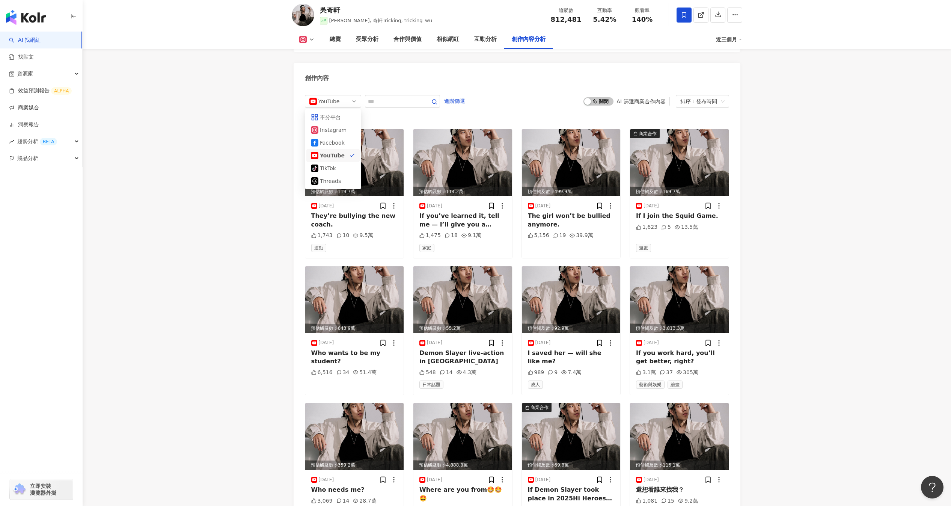
click at [330, 95] on div "YouTube" at bounding box center [330, 101] width 24 height 12
click at [335, 126] on div "Instagram" at bounding box center [332, 130] width 24 height 8
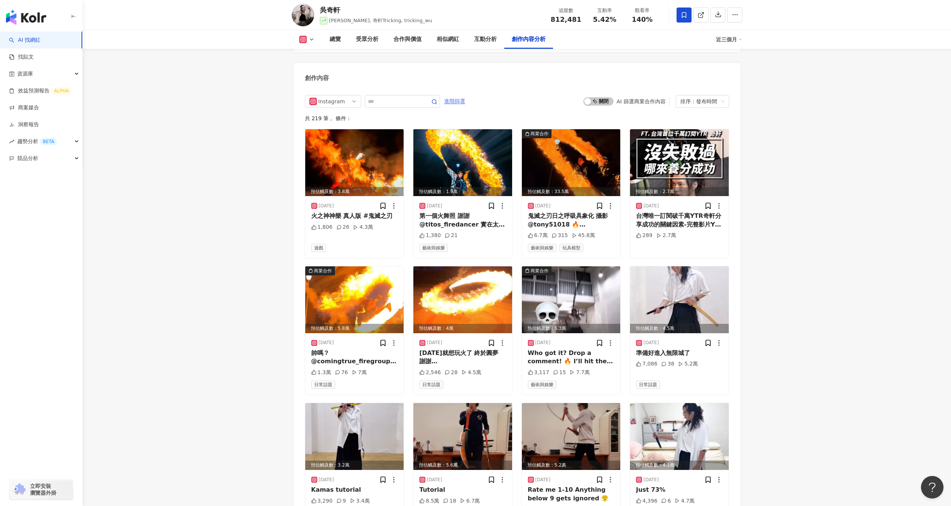
click at [463, 95] on span "進階篩選" at bounding box center [454, 101] width 21 height 12
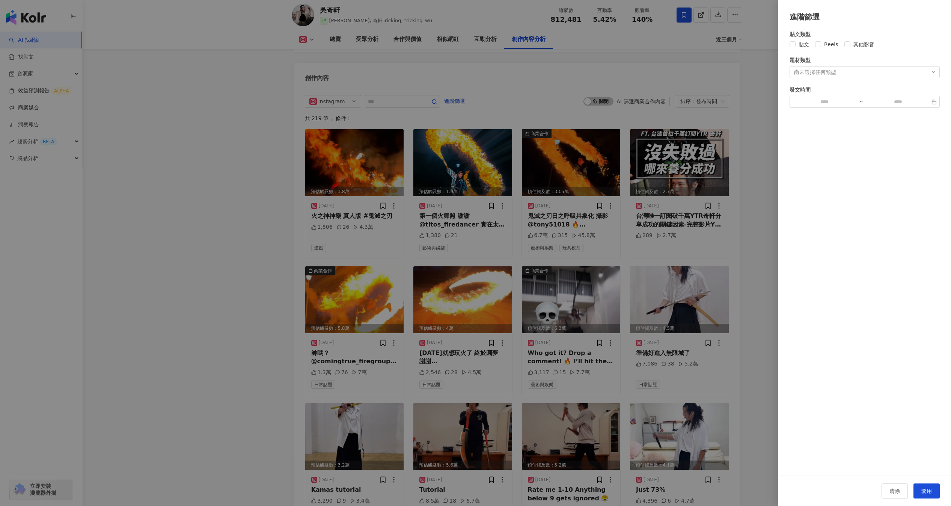
click at [362, 185] on div at bounding box center [475, 253] width 951 height 506
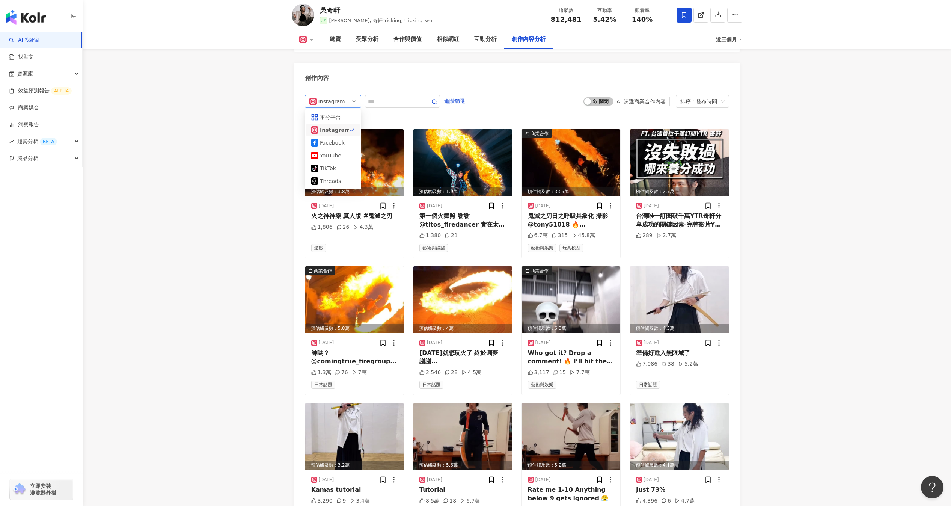
click at [351, 95] on span "Instagram" at bounding box center [332, 101] width 47 height 12
click at [343, 139] on div "Facebook" at bounding box center [332, 143] width 24 height 8
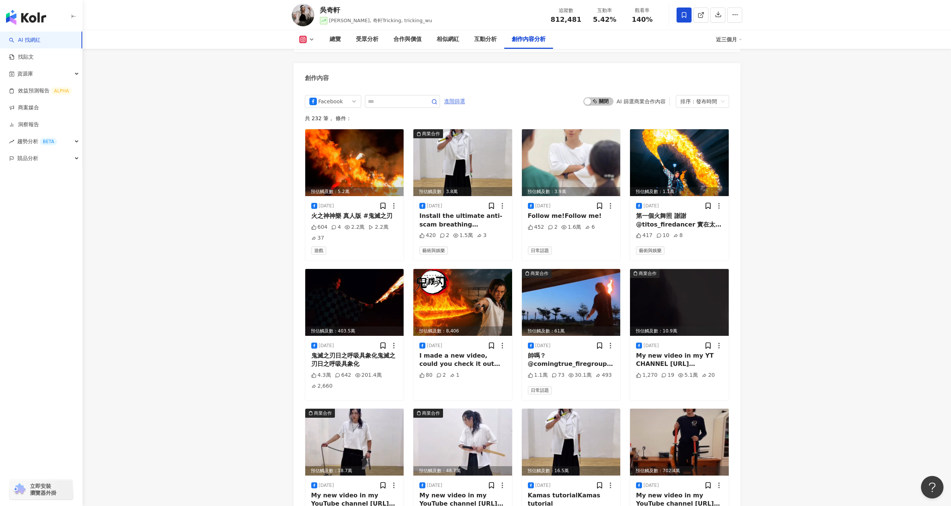
click at [459, 95] on span "進階篩選" at bounding box center [454, 101] width 21 height 12
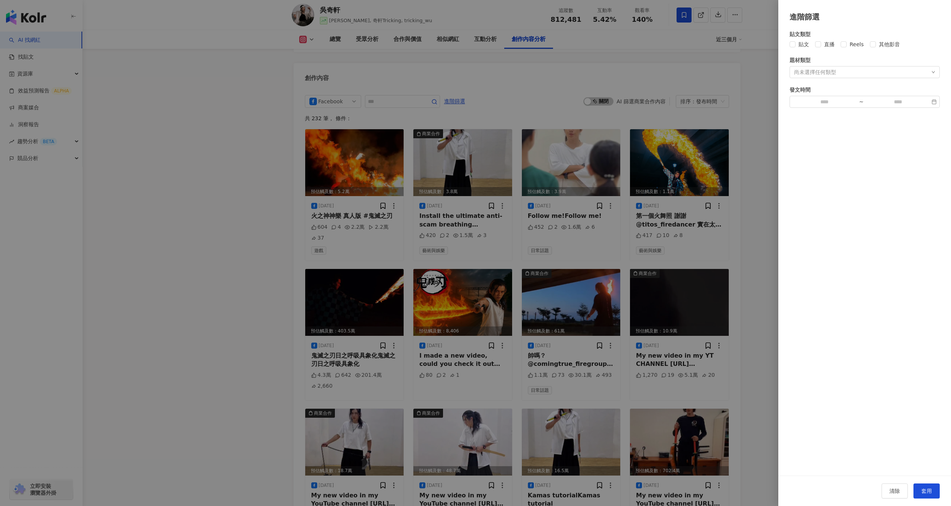
click at [315, 86] on div at bounding box center [475, 253] width 951 height 506
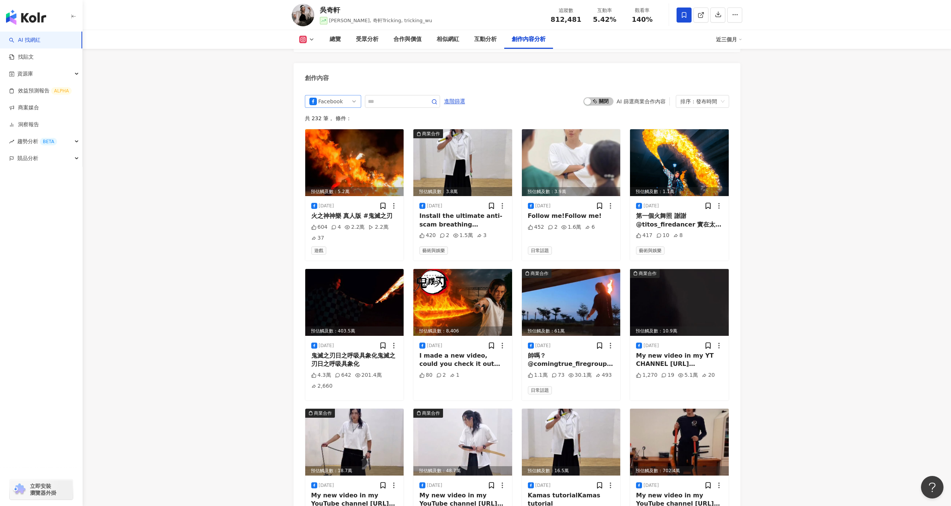
click at [325, 95] on div "Facebook" at bounding box center [330, 101] width 24 height 12
drag, startPoint x: 328, startPoint y: 149, endPoint x: 333, endPoint y: 144, distance: 7.4
click at [333, 144] on div "不分平台 Instagram Facebook YouTube tiktok-icon TikTok Threads" at bounding box center [332, 149] width 53 height 77
click at [333, 151] on div "YouTube" at bounding box center [332, 155] width 24 height 8
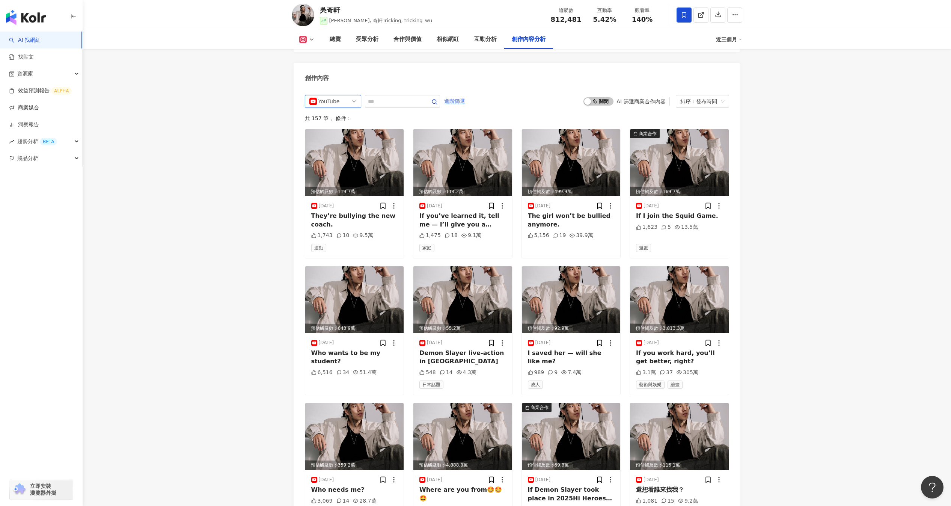
click at [460, 95] on span "進階篩選" at bounding box center [454, 101] width 21 height 12
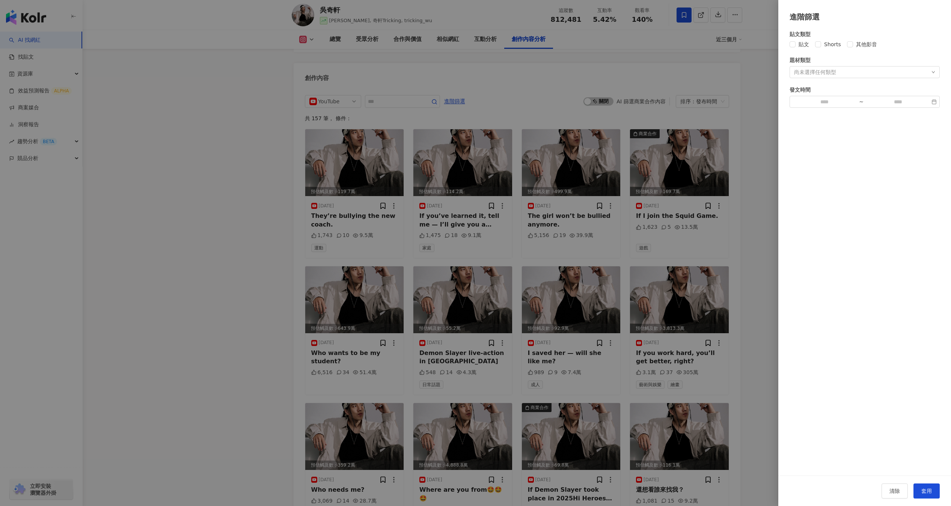
click at [355, 83] on div at bounding box center [475, 253] width 951 height 506
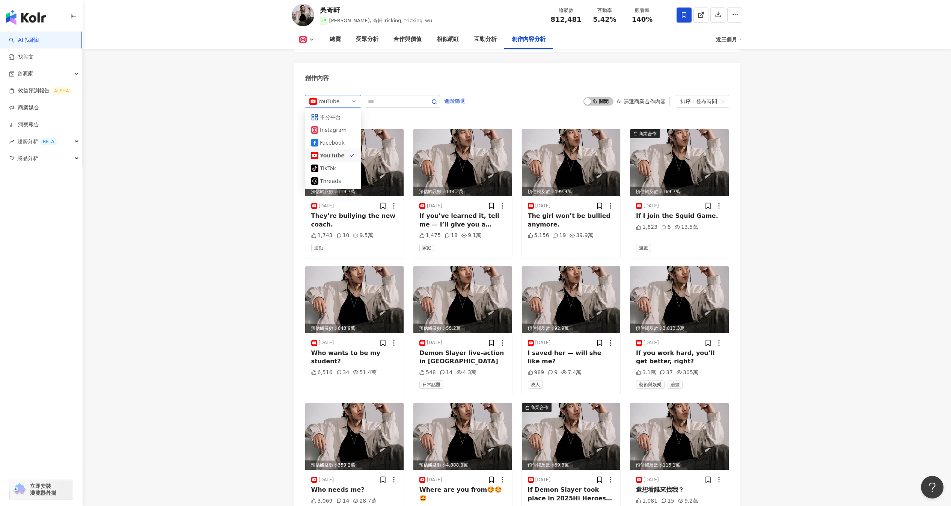
click at [352, 95] on span "YouTube" at bounding box center [332, 101] width 47 height 12
click at [333, 164] on div "TikTok" at bounding box center [332, 168] width 24 height 8
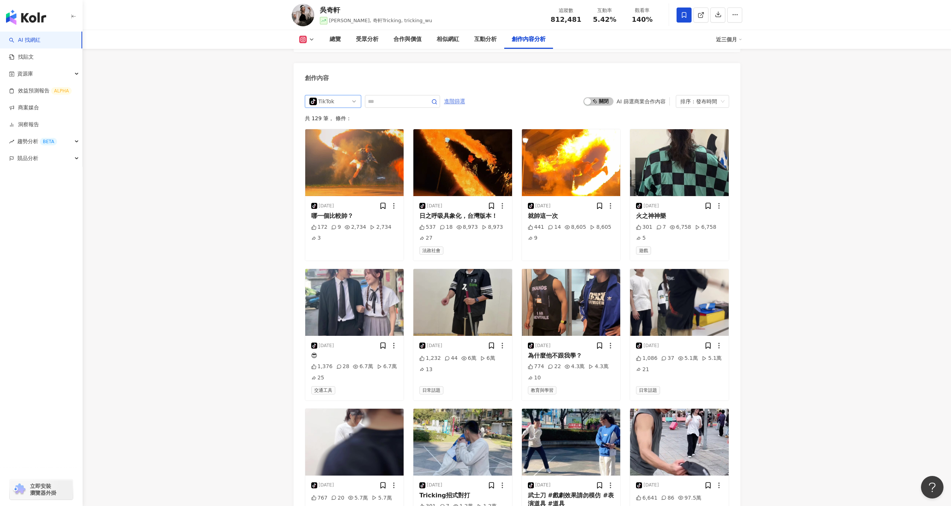
click at [457, 95] on span "進階篩選" at bounding box center [454, 101] width 21 height 12
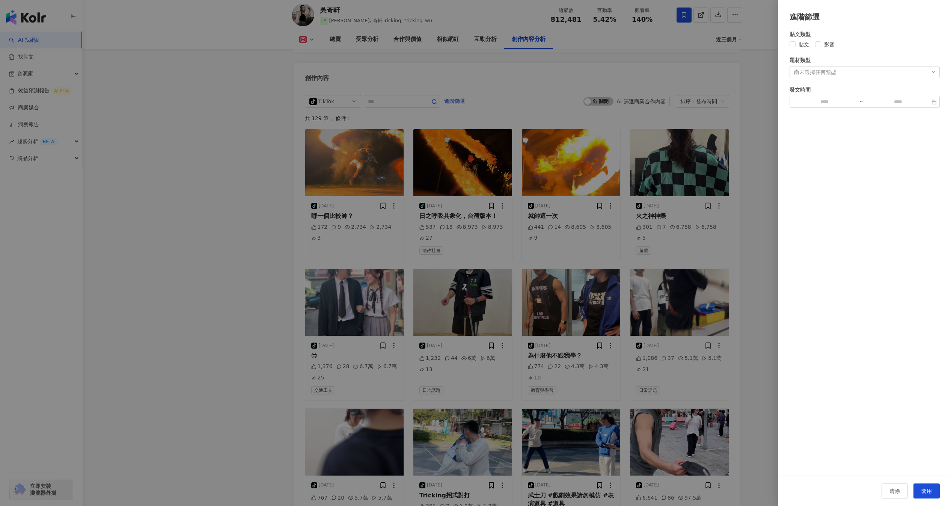
click at [346, 84] on div at bounding box center [475, 253] width 951 height 506
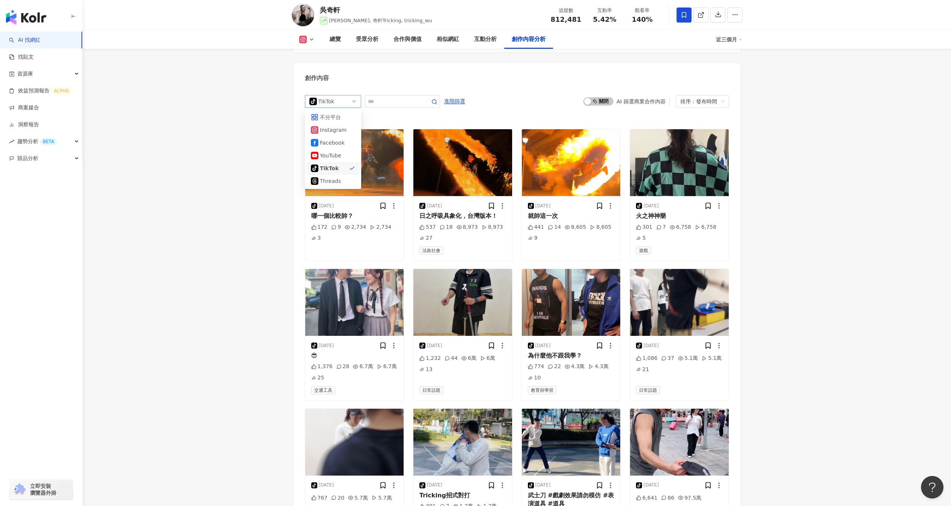
click at [344, 95] on span "tiktok-icon TikTok" at bounding box center [332, 101] width 47 height 12
click at [334, 177] on div "Threads" at bounding box center [332, 181] width 24 height 8
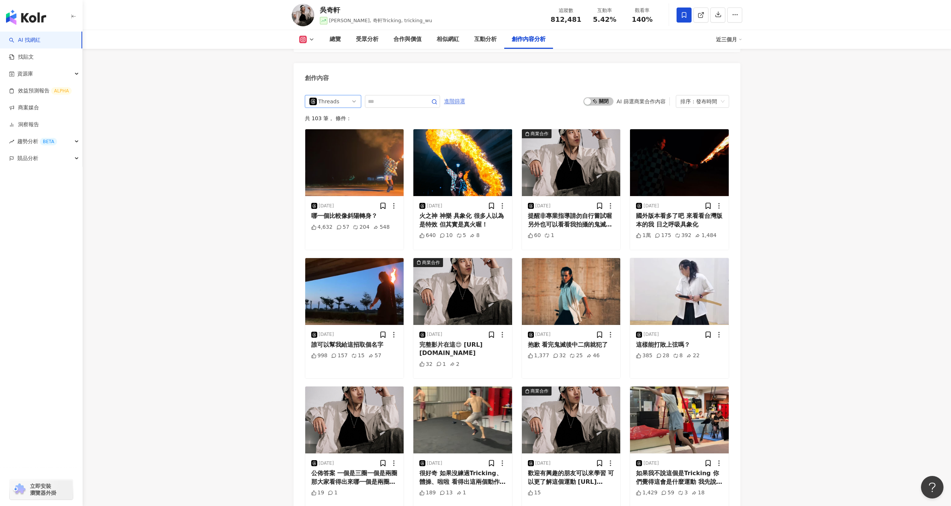
click at [454, 95] on span "進階篩選" at bounding box center [454, 101] width 21 height 12
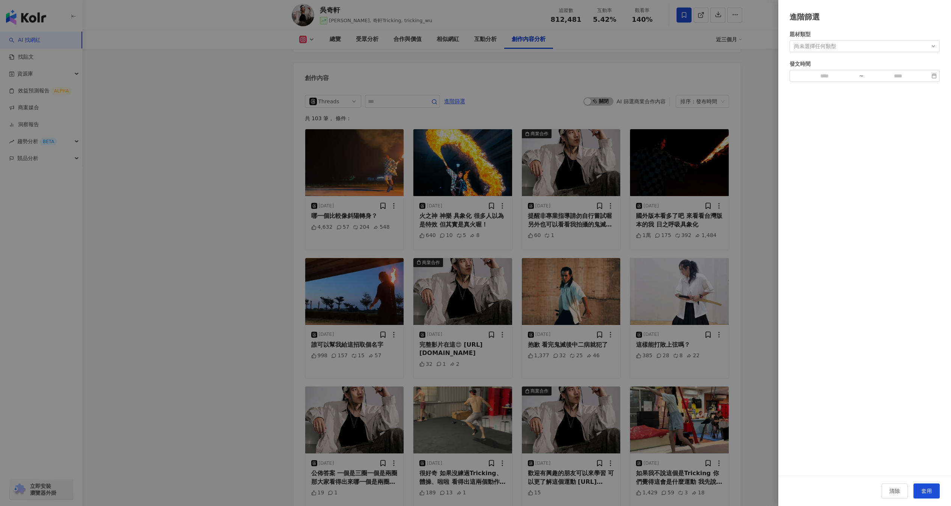
click at [716, 70] on div at bounding box center [475, 253] width 951 height 506
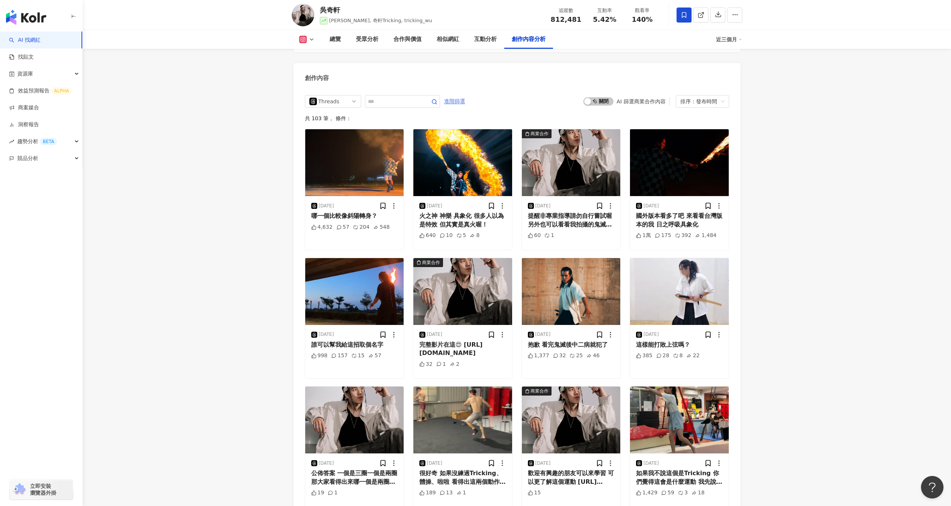
click at [454, 95] on span "進階篩選" at bounding box center [454, 101] width 21 height 12
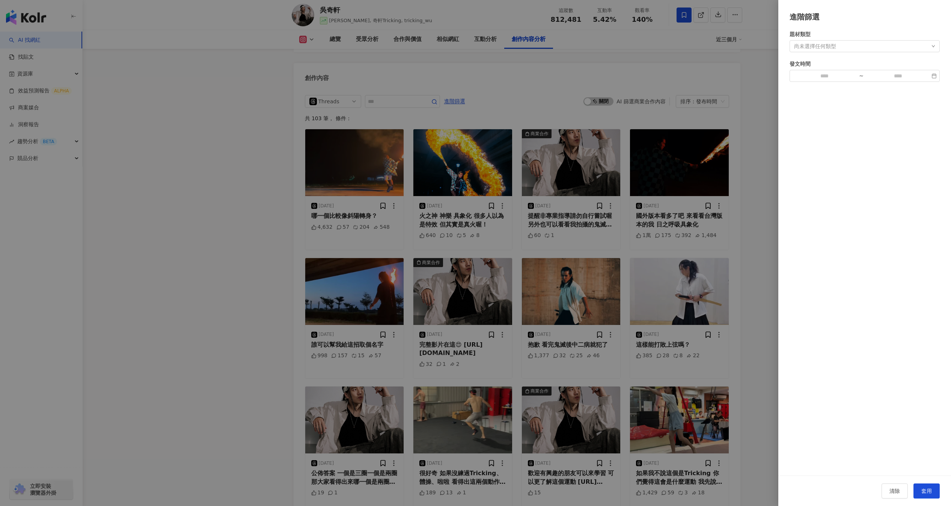
click at [801, 51] on div "尚未選擇任何類型" at bounding box center [865, 46] width 150 height 12
click at [649, 81] on div at bounding box center [475, 253] width 951 height 506
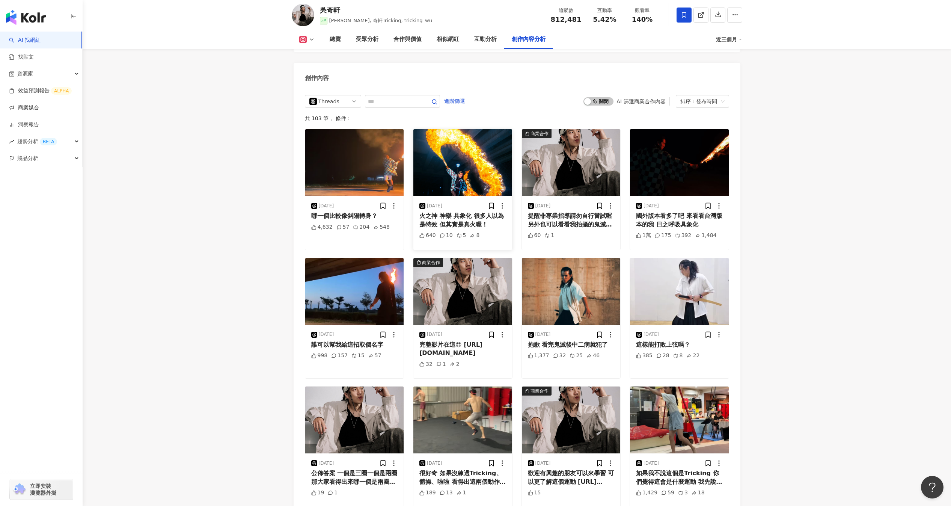
click at [466, 152] on img at bounding box center [462, 162] width 99 height 67
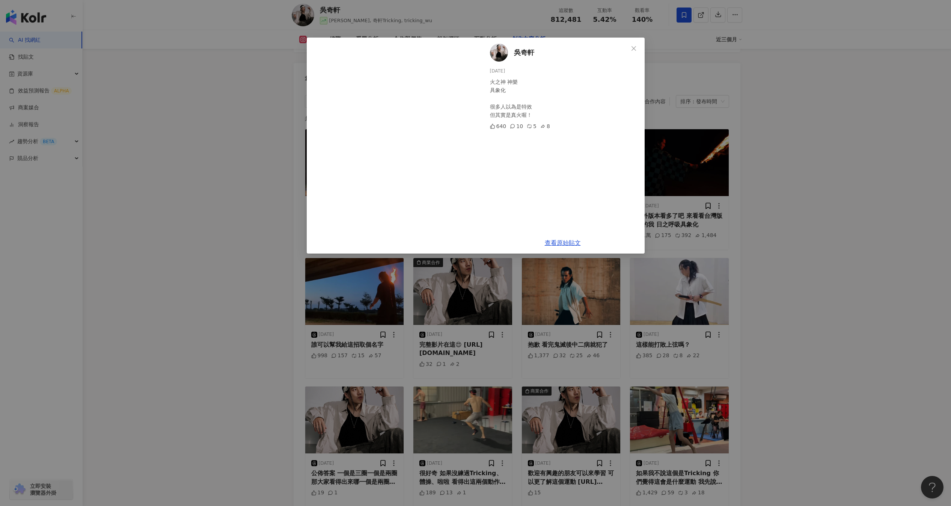
click at [267, 220] on div "吳奇軒 2025/8/19 火之神 神樂 具象化 很多人以為是特效 但其實是真火喔！ 640 10 5 8 查看原始貼文" at bounding box center [475, 253] width 951 height 506
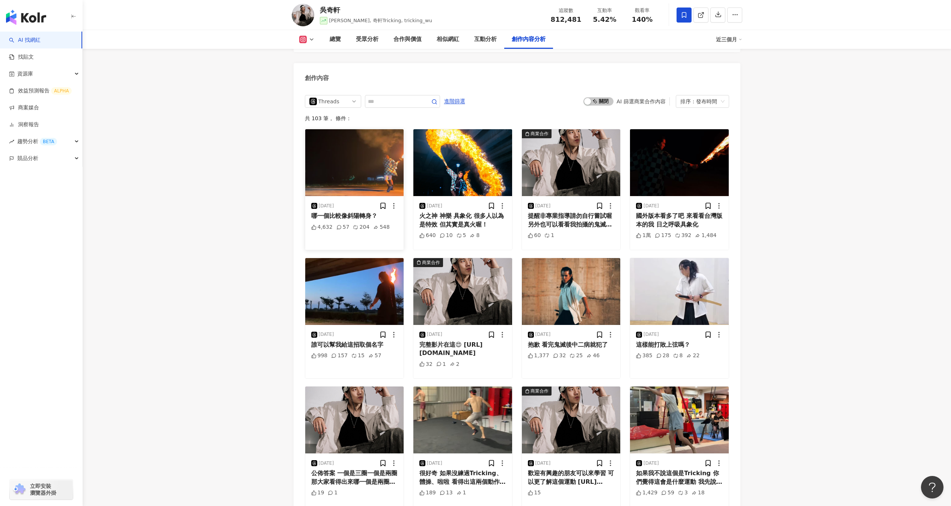
click at [381, 133] on img at bounding box center [354, 162] width 99 height 67
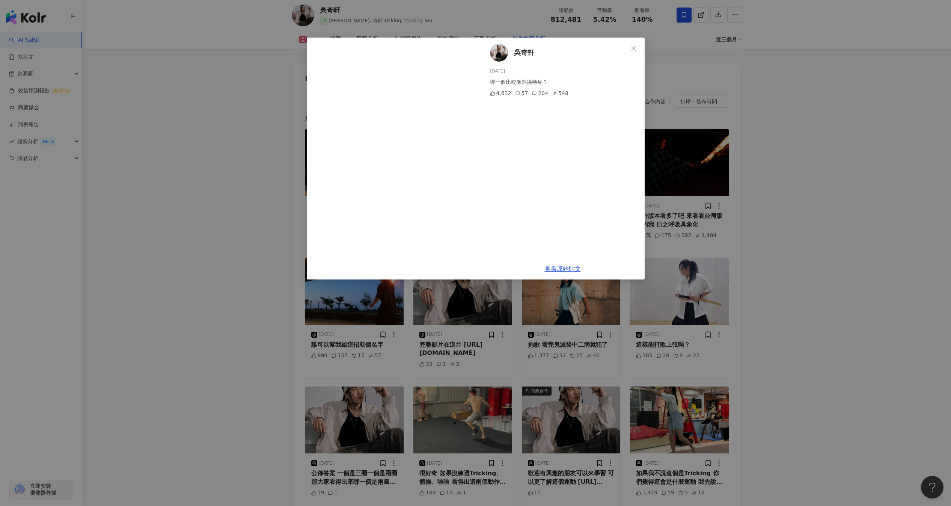
click at [240, 250] on div "吳奇軒 2025/8/23 哪一個比較像斜陽轉身？ 4,632 57 204 548 查看原始貼文" at bounding box center [475, 253] width 951 height 506
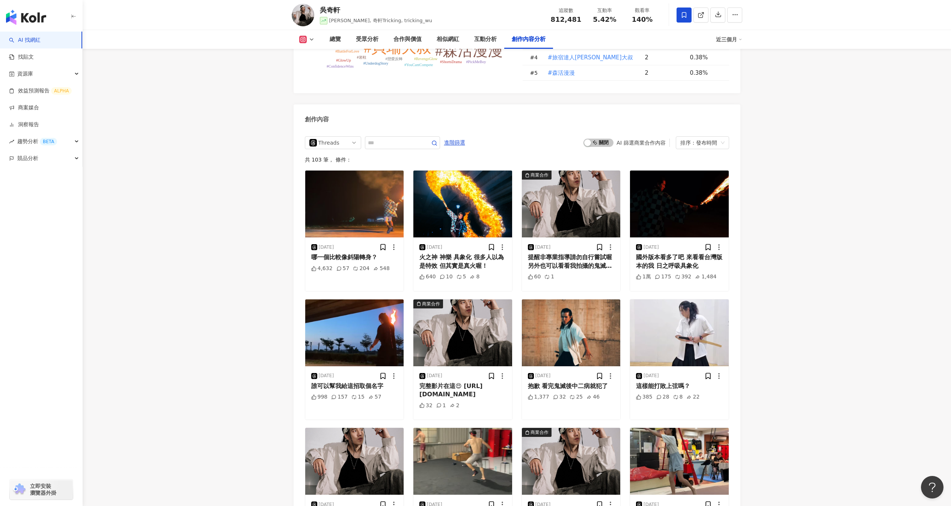
scroll to position [2292, 0]
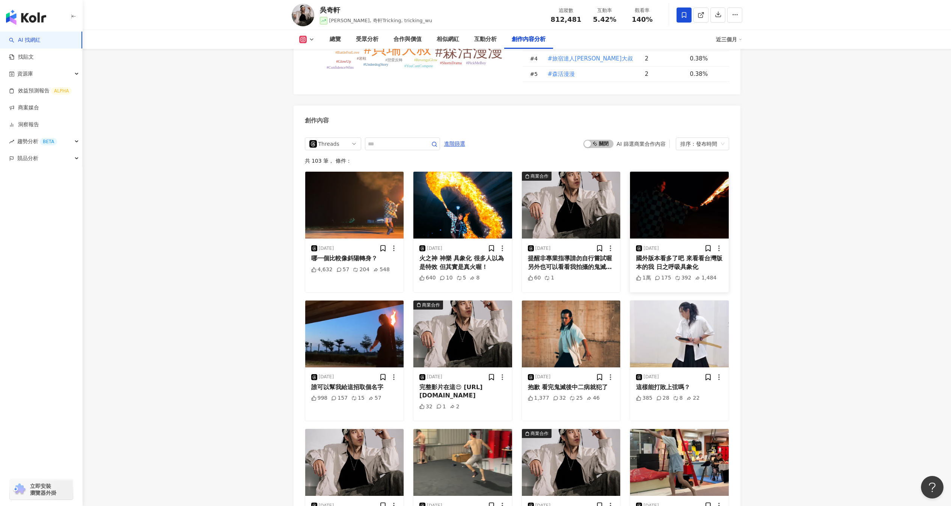
click at [670, 202] on img at bounding box center [679, 205] width 99 height 67
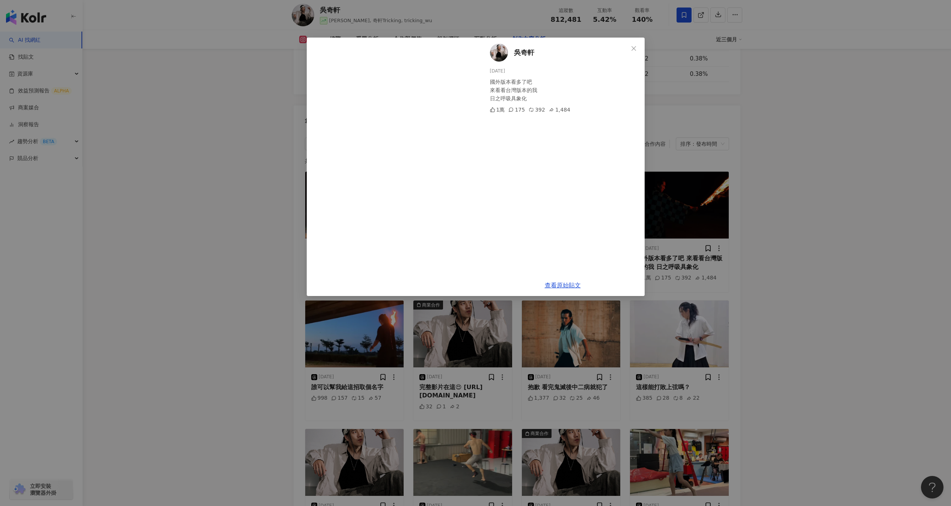
click at [291, 250] on div "吳奇軒 2025/8/15 國外版本看多了吧 來看看台灣版本的我 日之呼吸具象化 1萬 175 392 1,484 查看原始貼文" at bounding box center [475, 253] width 951 height 506
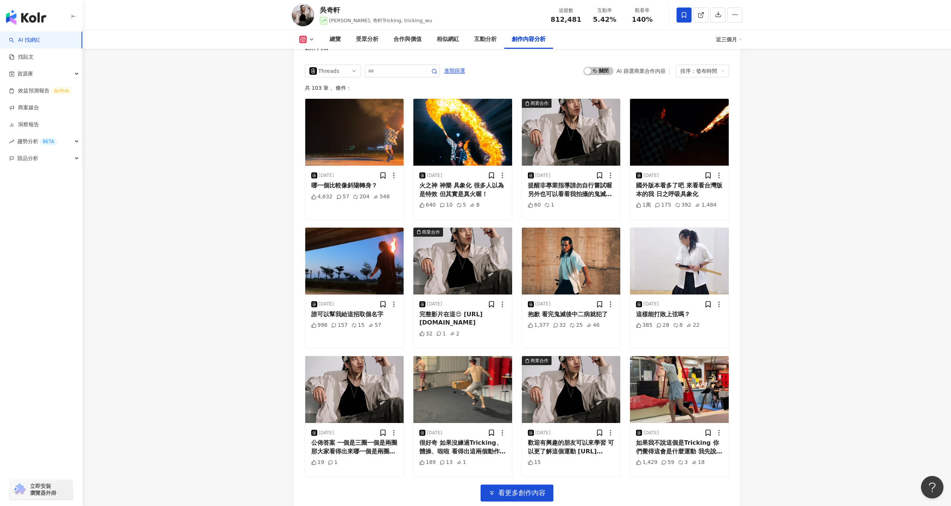
scroll to position [2441, 0]
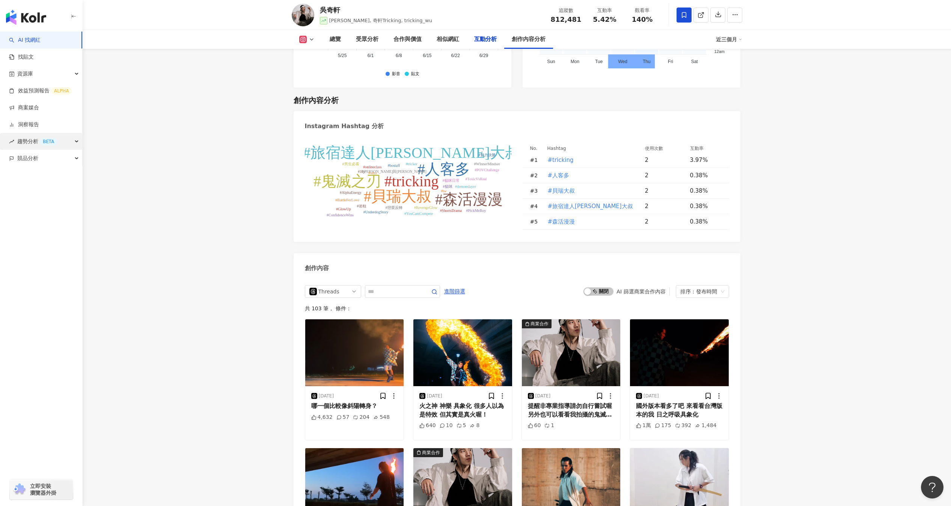
scroll to position [2127, 0]
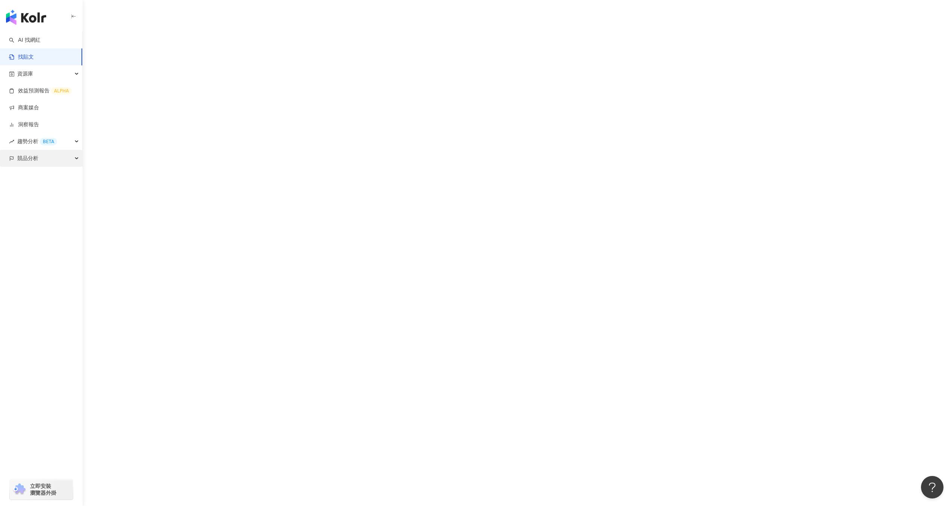
click at [43, 153] on div "競品分析" at bounding box center [41, 158] width 82 height 17
click at [43, 192] on link "關鍵字提及分析" at bounding box center [36, 193] width 37 height 8
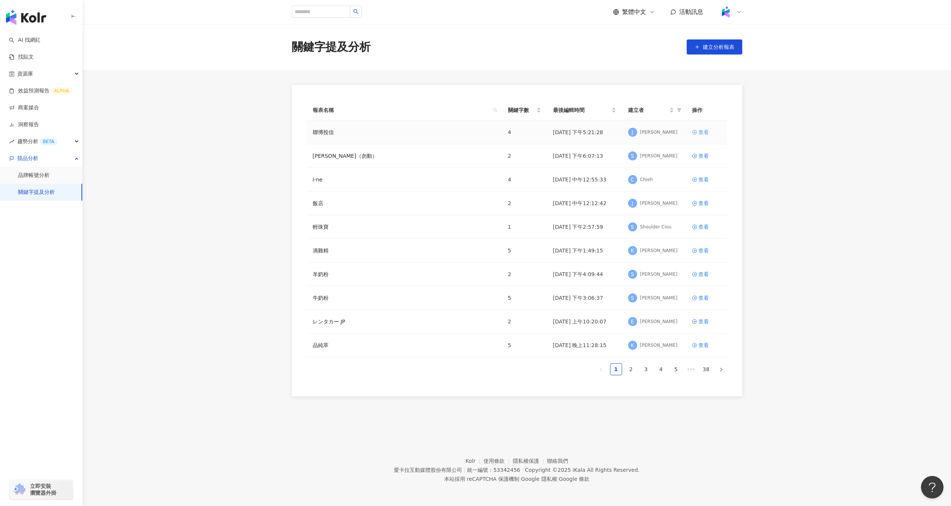
click at [701, 130] on div "查看" at bounding box center [704, 132] width 11 height 8
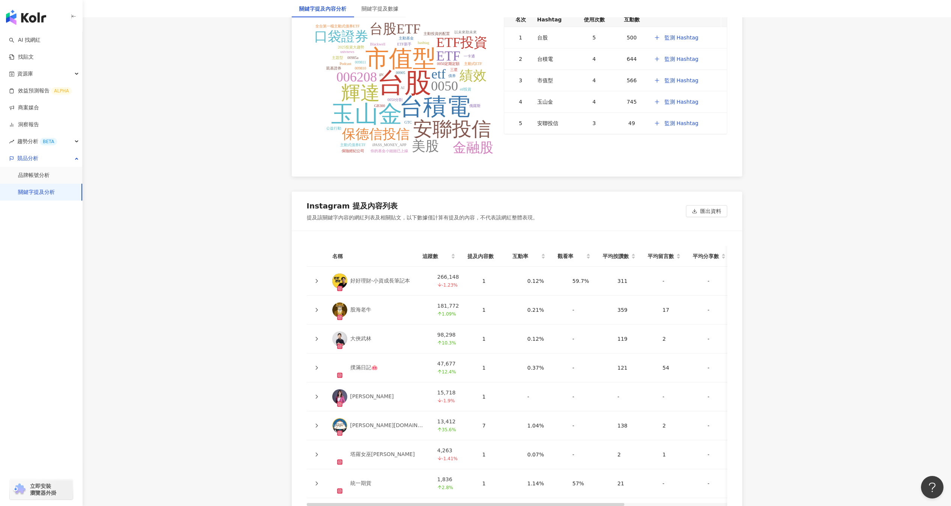
scroll to position [1642, 0]
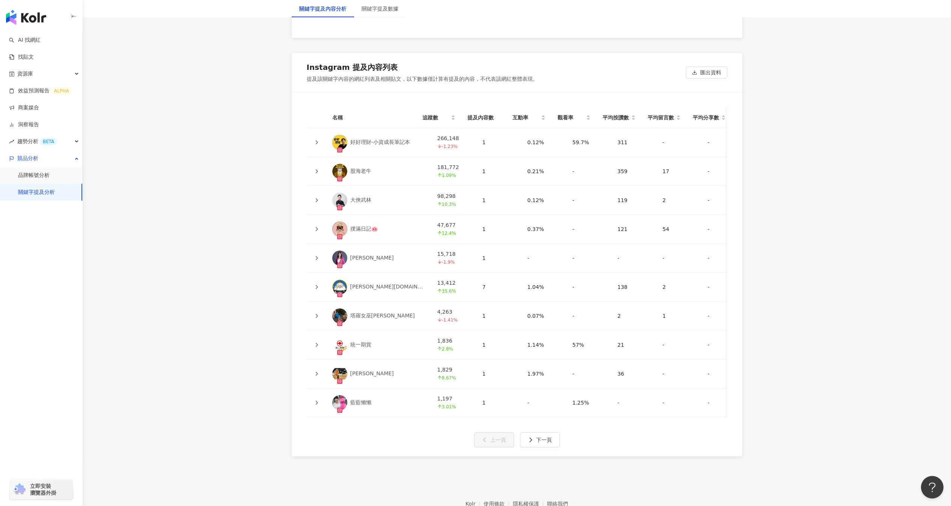
click at [318, 143] on div at bounding box center [317, 142] width 8 height 8
click at [322, 143] on td at bounding box center [317, 142] width 20 height 29
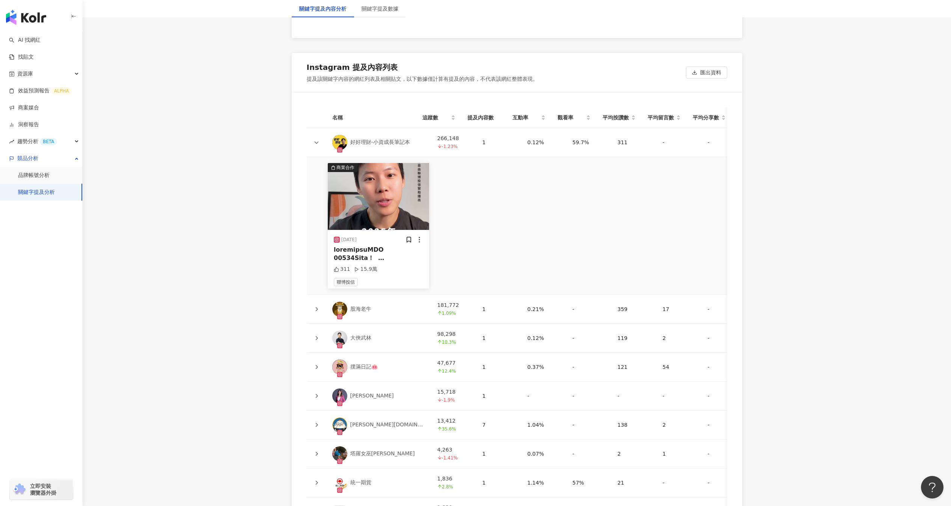
click at [317, 309] on icon at bounding box center [316, 309] width 5 height 5
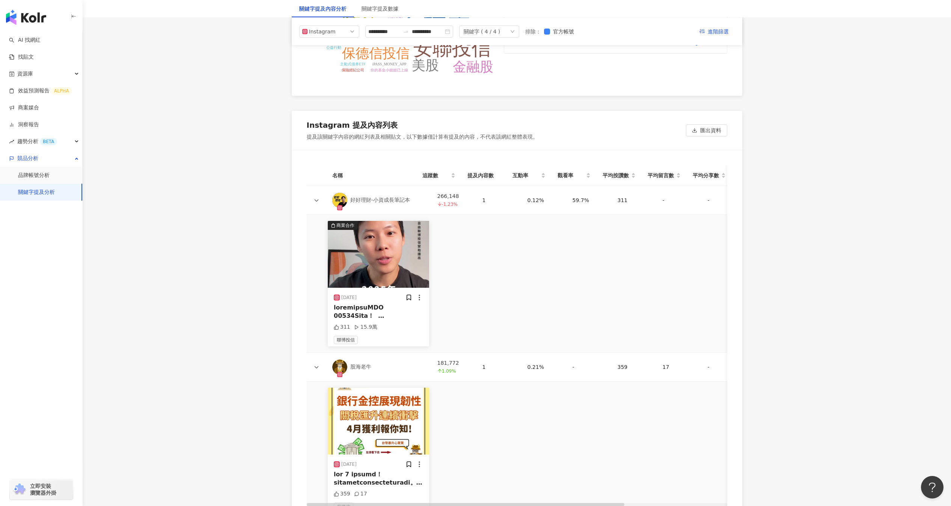
scroll to position [1556, 0]
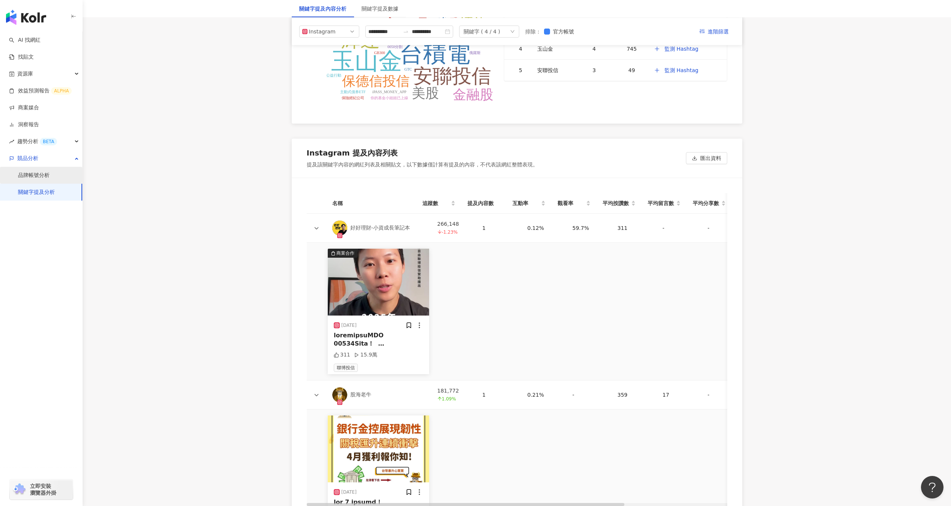
click at [50, 178] on link "品牌帳號分析" at bounding box center [34, 176] width 32 height 8
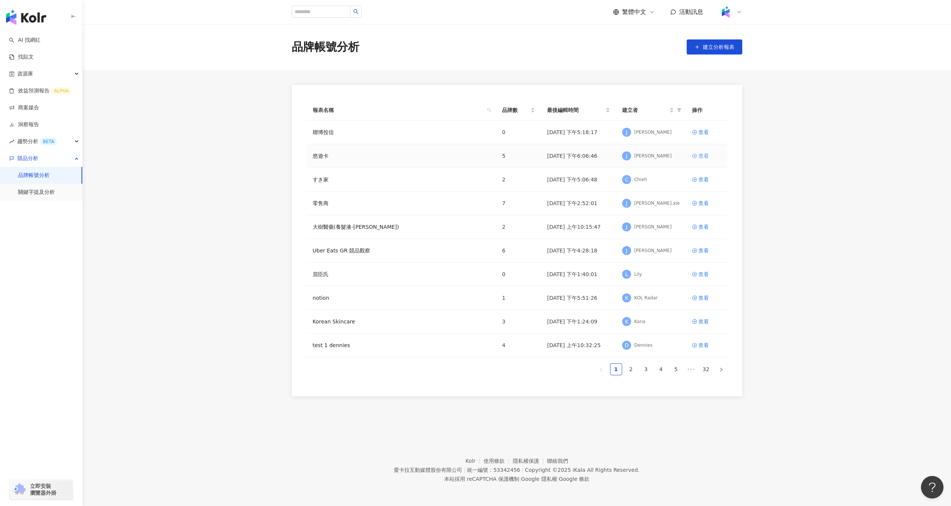
click at [706, 154] on div "查看" at bounding box center [704, 156] width 11 height 8
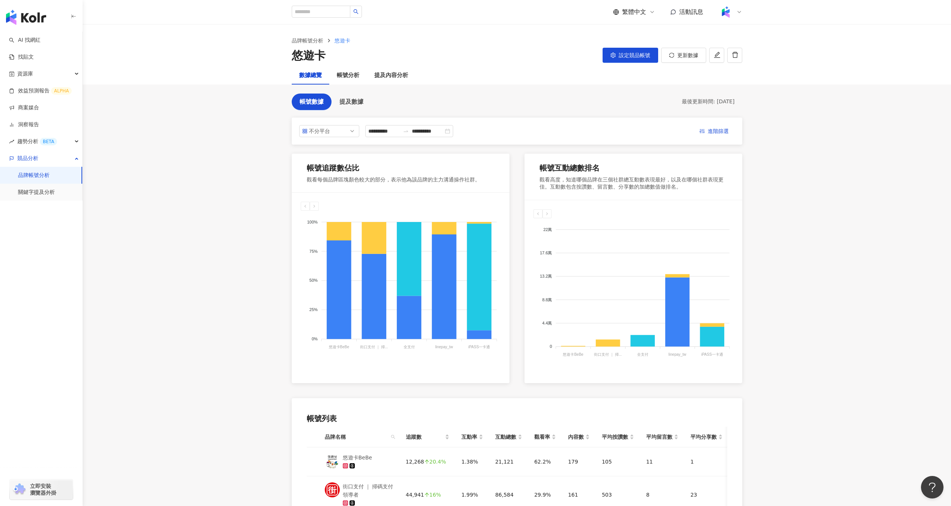
click at [383, 85] on main "**********" at bounding box center [517, 333] width 869 height 618
click at [390, 73] on div "提及內容分析" at bounding box center [391, 75] width 34 height 9
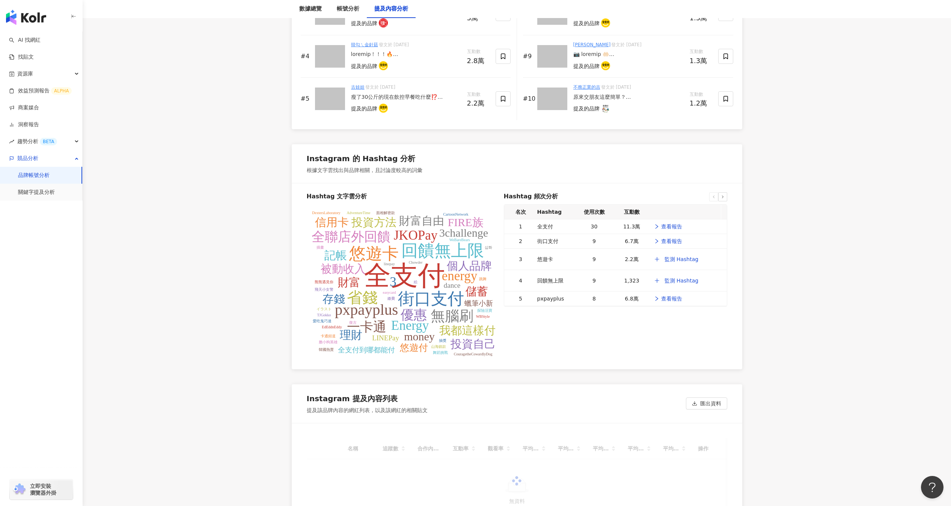
scroll to position [1340, 0]
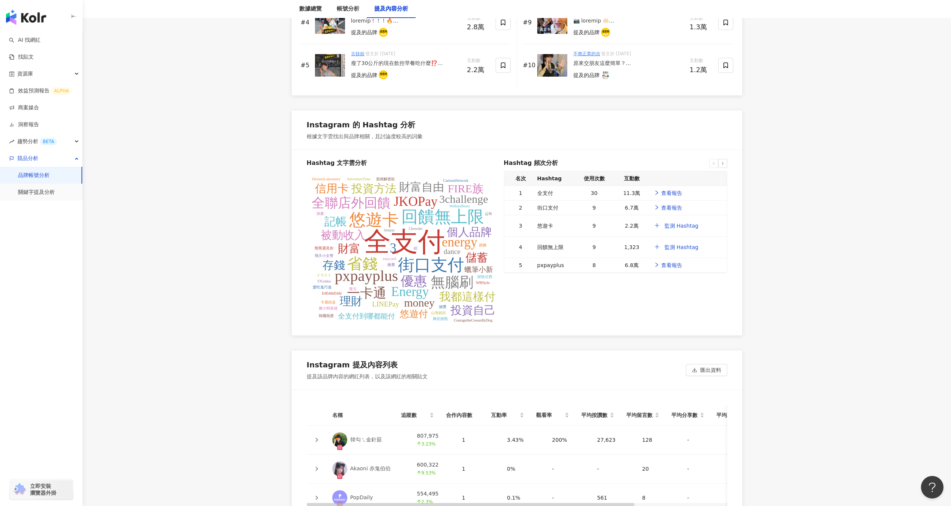
click at [316, 438] on icon at bounding box center [316, 440] width 5 height 5
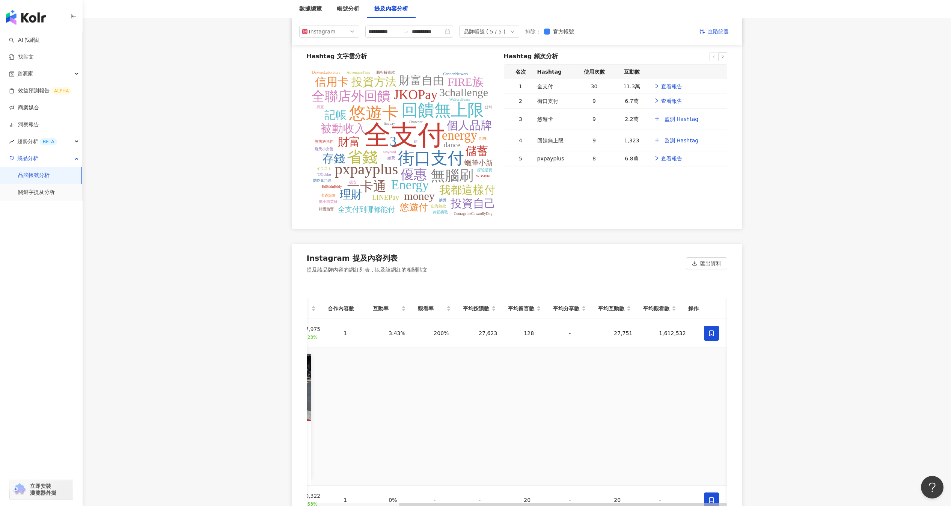
scroll to position [1440, 0]
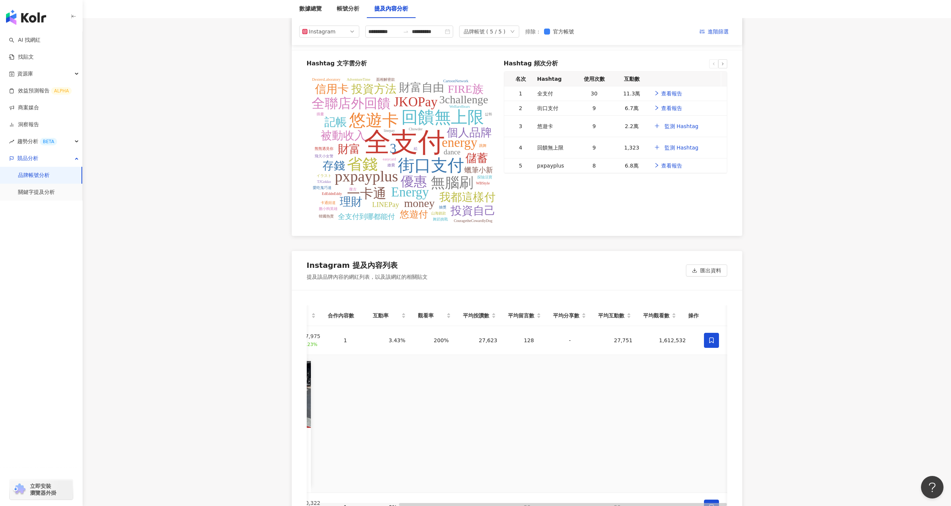
click at [59, 142] on div "趨勢分析 BETA" at bounding box center [41, 141] width 82 height 17
click at [52, 155] on link "Hashtag 排行" at bounding box center [35, 159] width 34 height 8
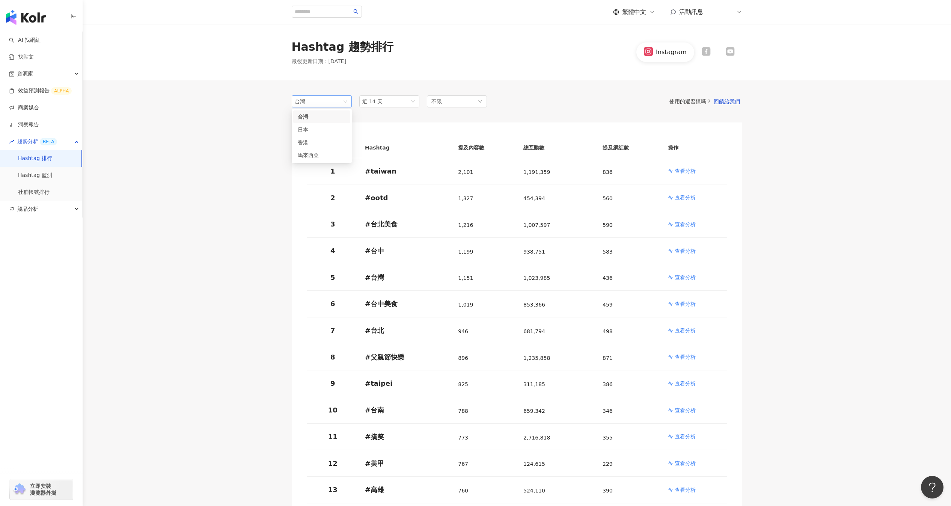
click at [331, 102] on span "台灣" at bounding box center [322, 101] width 54 height 11
click at [681, 171] on p "查看分析" at bounding box center [685, 171] width 21 height 8
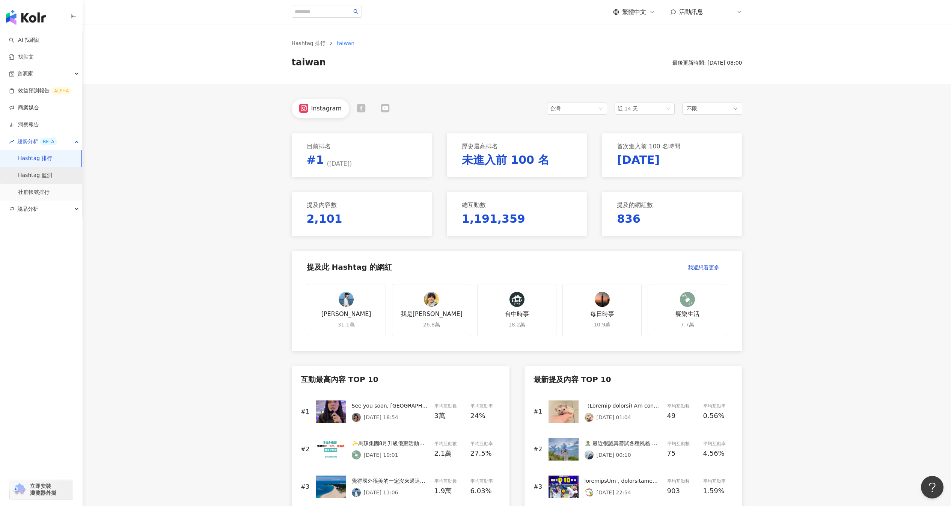
click at [52, 172] on link "Hashtag 監測" at bounding box center [35, 176] width 34 height 8
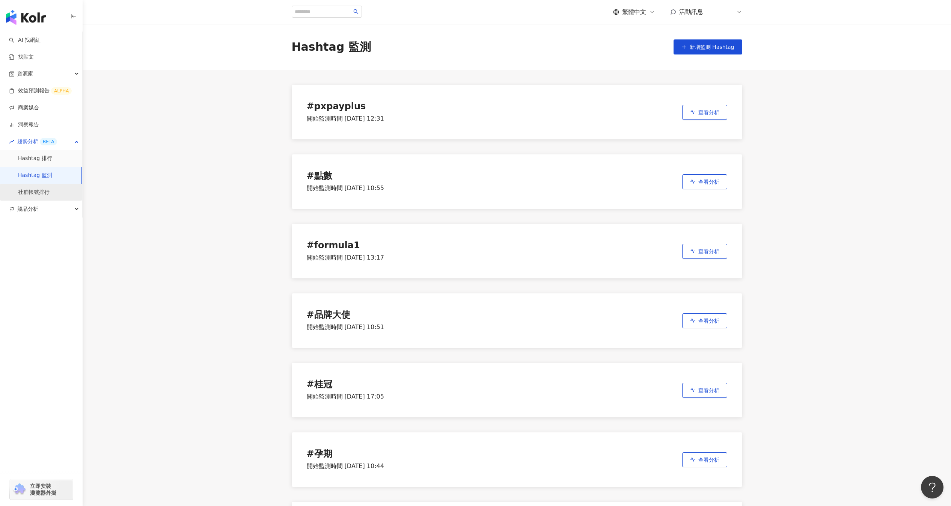
click at [50, 193] on link "社群帳號排行" at bounding box center [34, 193] width 32 height 8
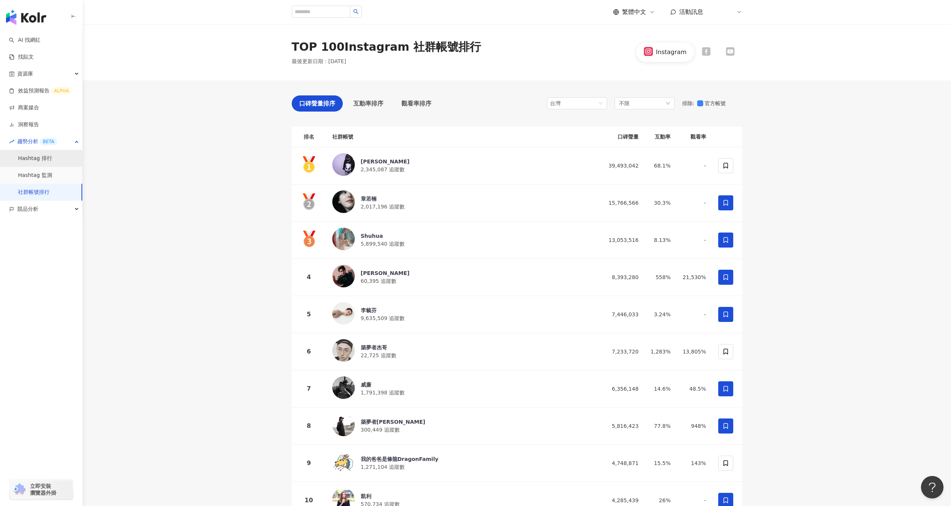
click at [52, 162] on link "Hashtag 排行" at bounding box center [35, 159] width 34 height 8
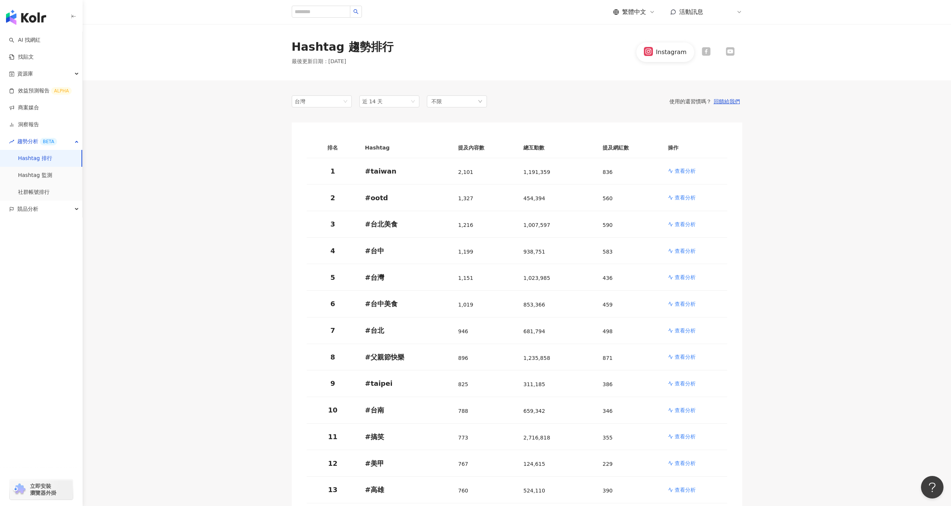
click at [40, 210] on div "競品分析" at bounding box center [41, 209] width 82 height 17
click at [50, 225] on link "品牌帳號分析" at bounding box center [34, 226] width 32 height 8
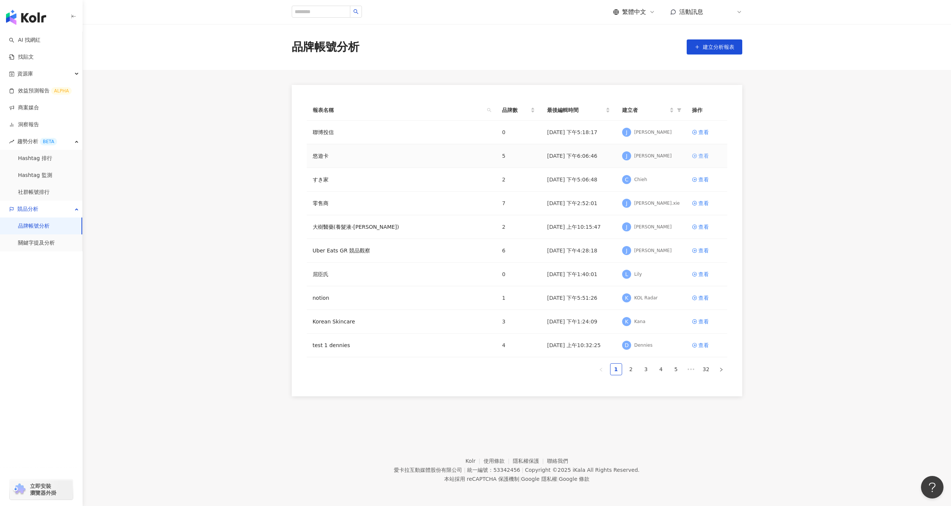
click at [697, 155] on icon at bounding box center [694, 155] width 5 height 5
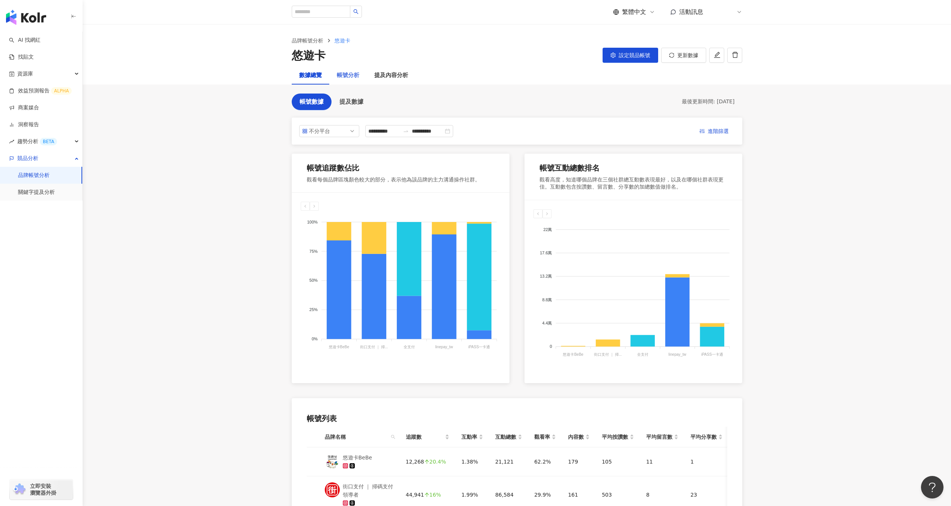
click at [359, 76] on div "帳號分析" at bounding box center [348, 75] width 38 height 18
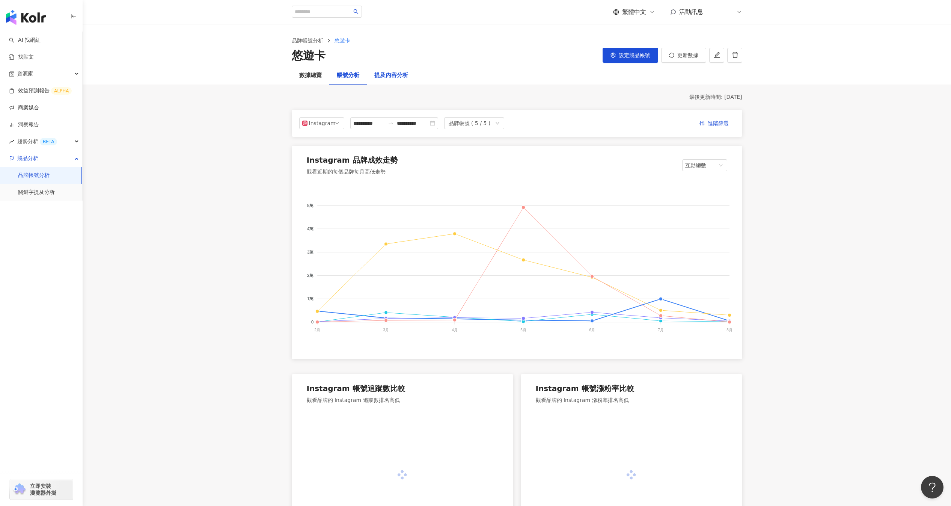
click at [382, 76] on div "提及內容分析" at bounding box center [391, 75] width 34 height 9
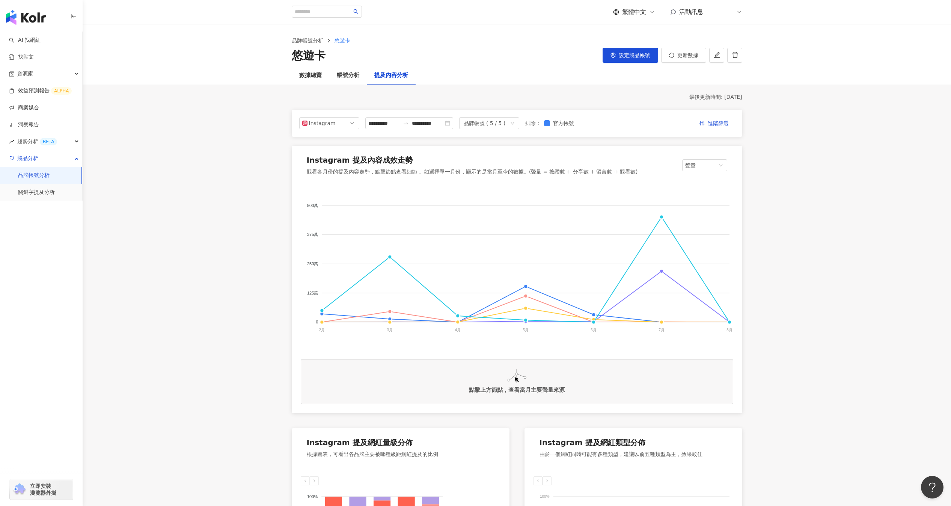
click at [713, 116] on div "**********" at bounding box center [517, 123] width 451 height 27
click at [712, 120] on span "進階篩選" at bounding box center [718, 124] width 21 height 12
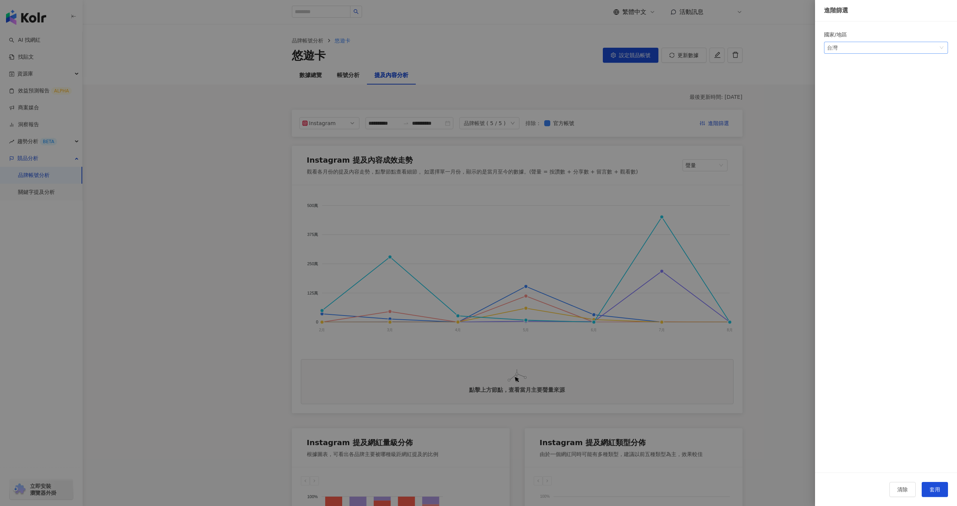
click at [888, 53] on span "台灣" at bounding box center [886, 47] width 118 height 11
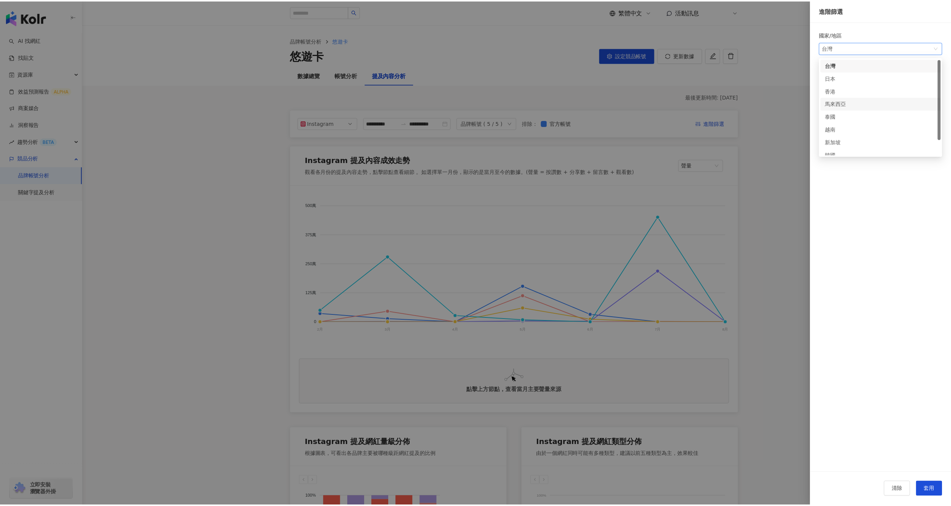
scroll to position [19, 0]
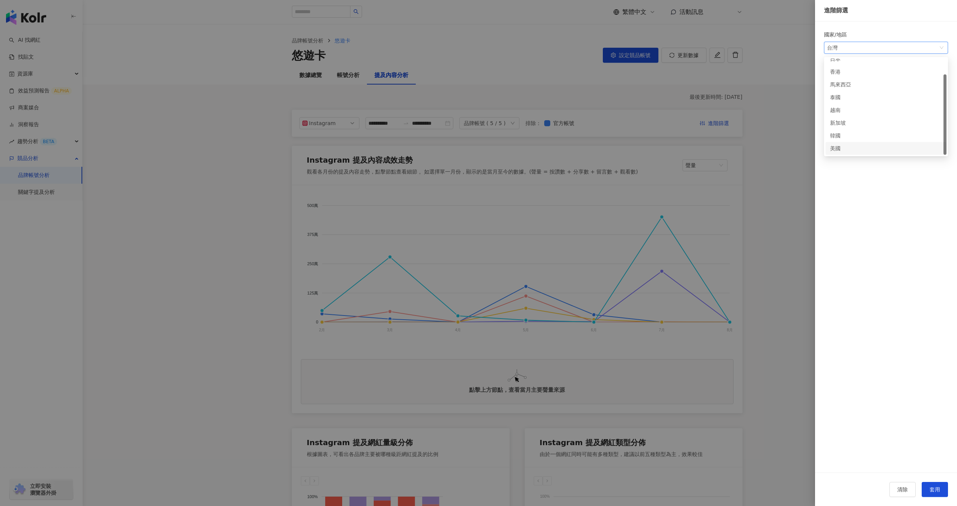
click at [868, 172] on form "國家/地區 台灣 kr us 日本 香港 馬來西亞 泰國 越南 新加坡 韓國 美國" at bounding box center [886, 255] width 124 height 451
click at [801, 162] on div at bounding box center [478, 253] width 957 height 506
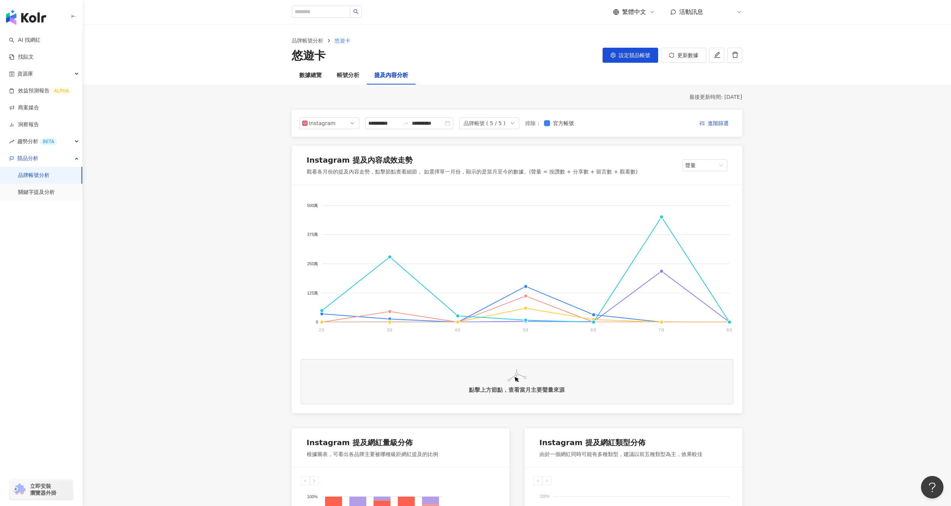
click at [736, 13] on icon at bounding box center [739, 12] width 6 height 6
click at [742, 148] on span "登出" at bounding box center [738, 151] width 11 height 6
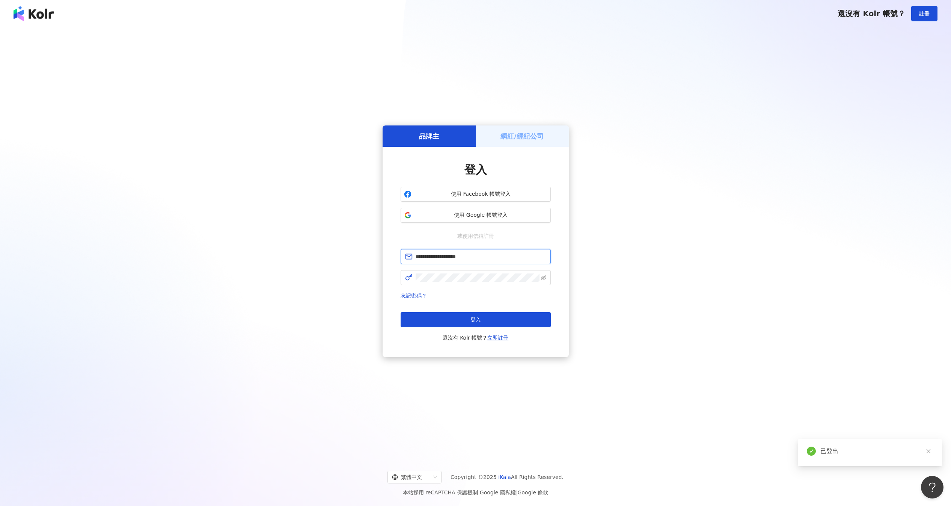
click at [495, 257] on input "**********" at bounding box center [481, 256] width 131 height 8
type input "**********"
click at [474, 320] on span "登入" at bounding box center [476, 320] width 11 height 6
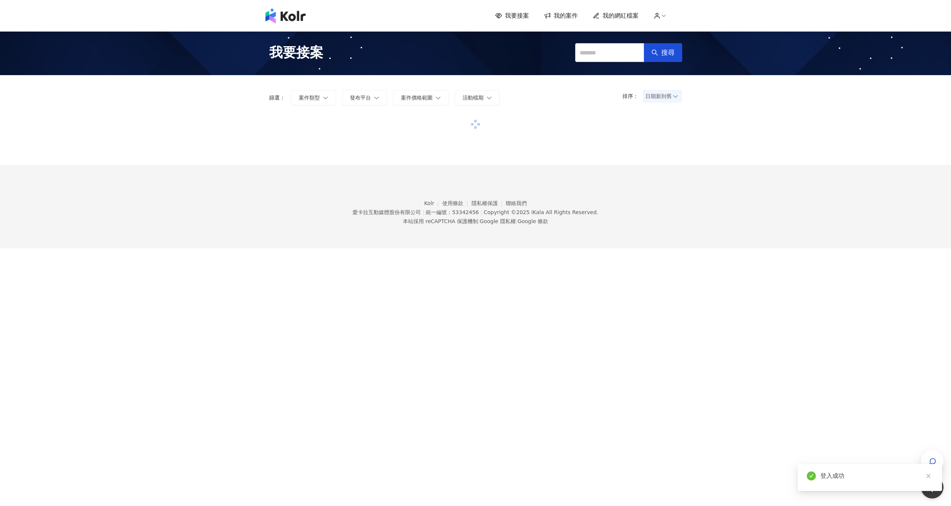
click at [667, 17] on icon at bounding box center [664, 15] width 7 height 7
click at [687, 30] on link "帳戶設定" at bounding box center [681, 30] width 21 height 6
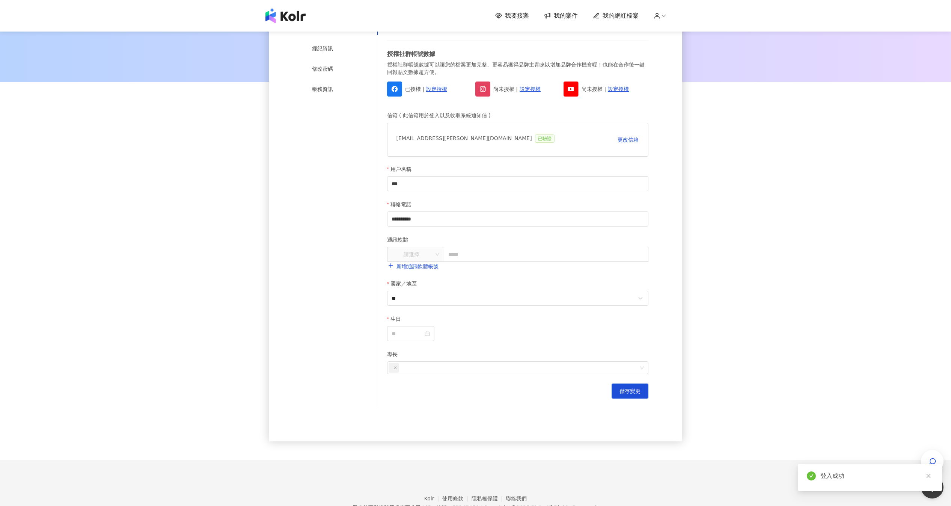
scroll to position [116, 0]
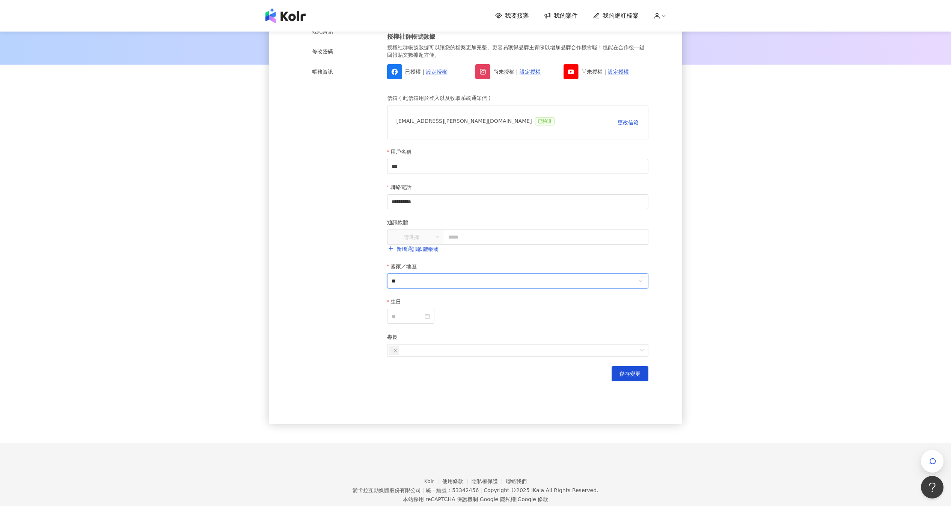
click at [427, 275] on input "**" at bounding box center [514, 281] width 244 height 14
click at [694, 308] on div "**********" at bounding box center [475, 178] width 951 height 528
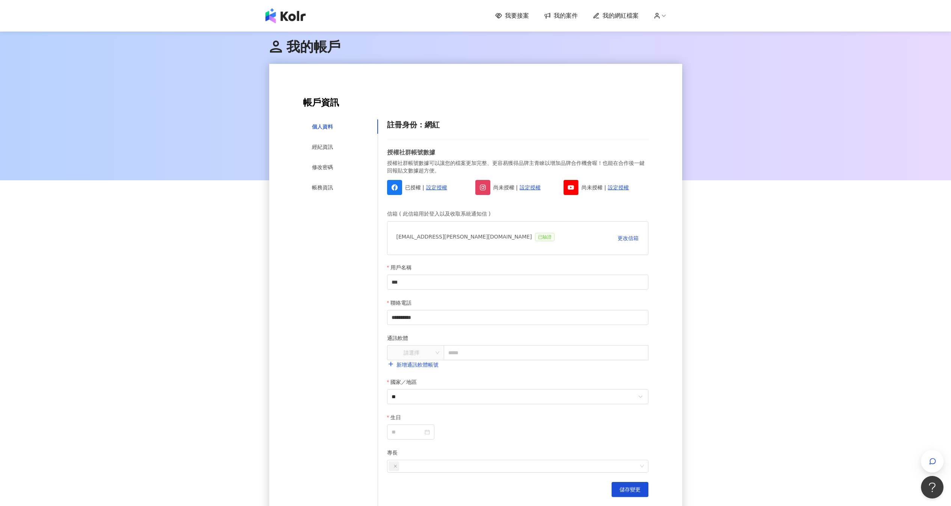
click at [671, 17] on div "我要接案 我的案件 我的網紅檔案" at bounding box center [588, 16] width 187 height 8
click at [667, 17] on icon at bounding box center [664, 15] width 7 height 7
click at [671, 53] on li "登出" at bounding box center [677, 59] width 39 height 15
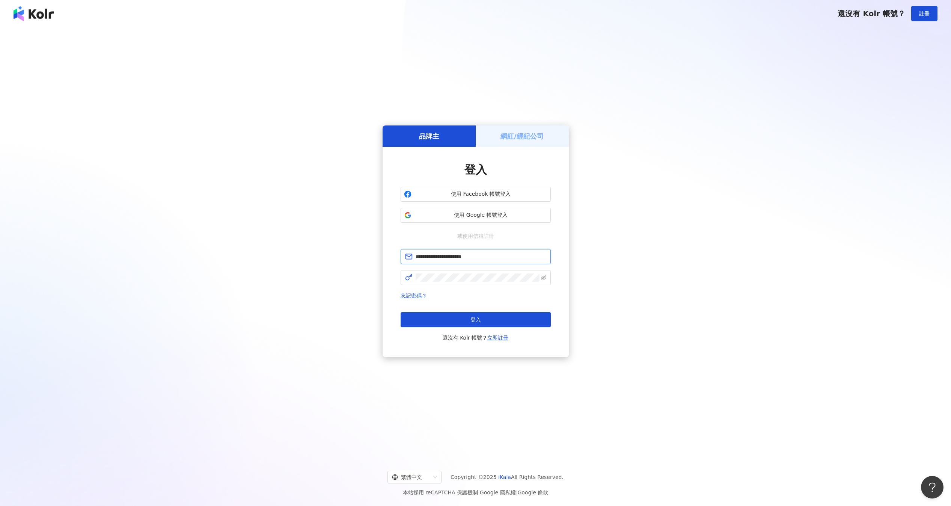
click at [463, 257] on input "**********" at bounding box center [481, 256] width 131 height 8
type input "**********"
click at [508, 312] on button "登入" at bounding box center [476, 319] width 150 height 15
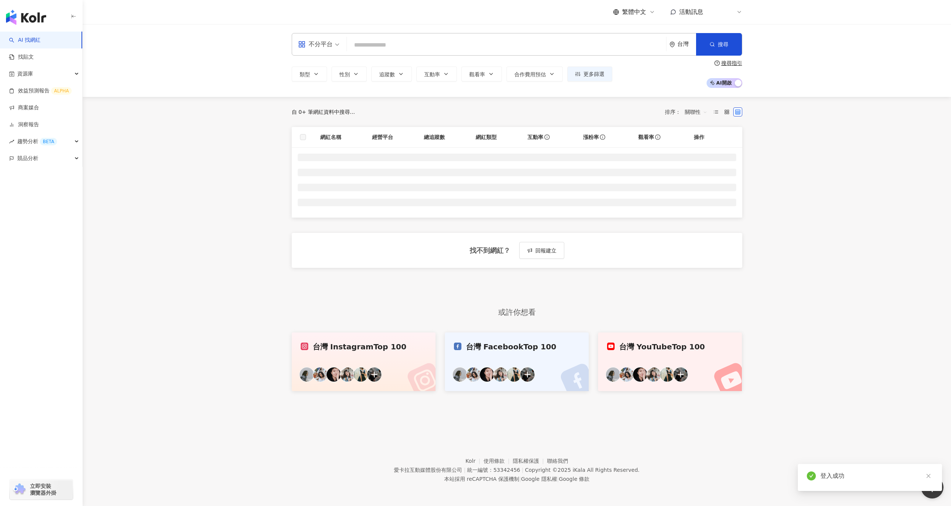
click at [735, 15] on div at bounding box center [730, 12] width 24 height 15
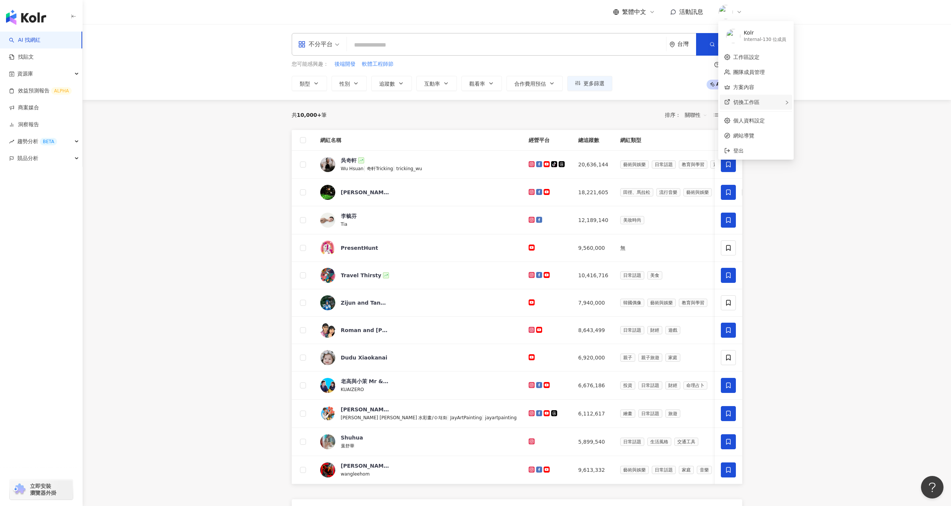
click at [745, 98] on div "切換工作區" at bounding box center [756, 102] width 72 height 15
click at [823, 231] on li "建立新工作區" at bounding box center [844, 237] width 101 height 14
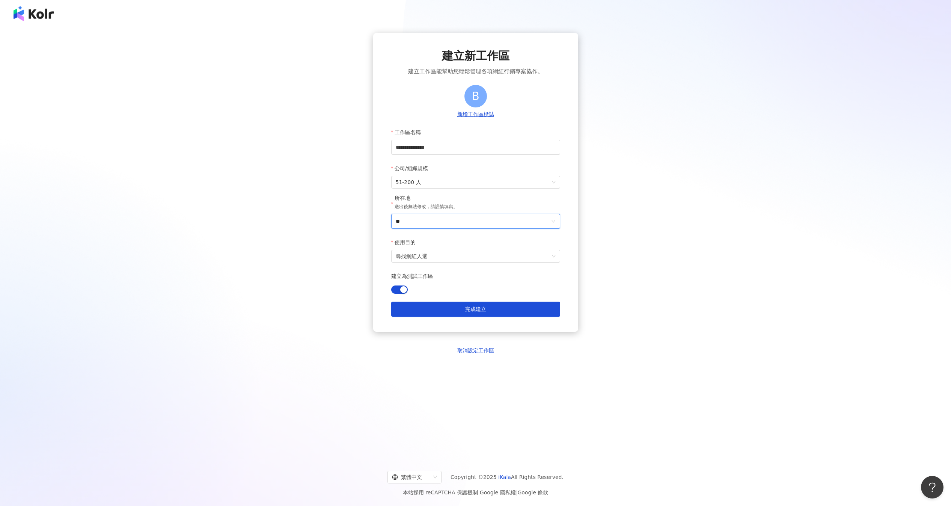
click at [490, 223] on input "**" at bounding box center [473, 221] width 154 height 14
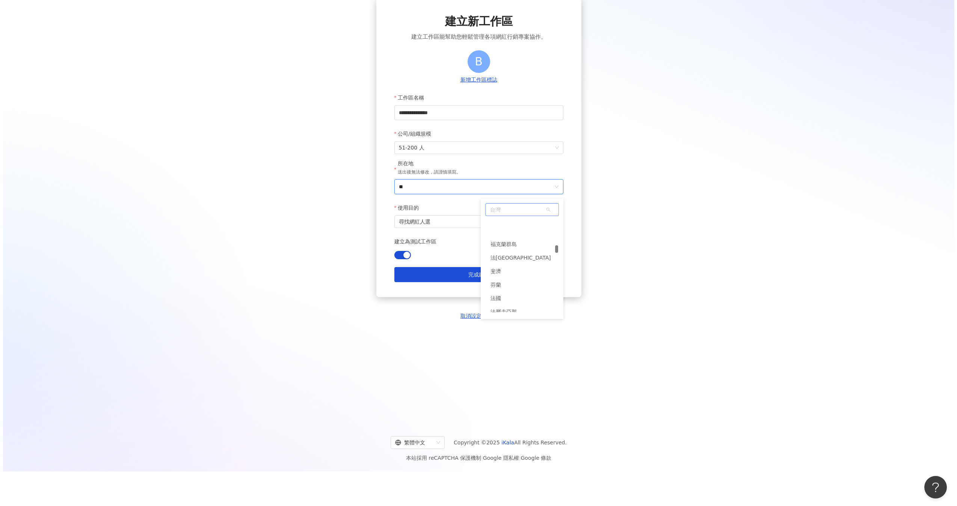
scroll to position [1132, 0]
click at [426, 333] on div "**********" at bounding box center [475, 206] width 933 height 416
click at [466, 319] on button "取消設定工作區" at bounding box center [475, 316] width 41 height 8
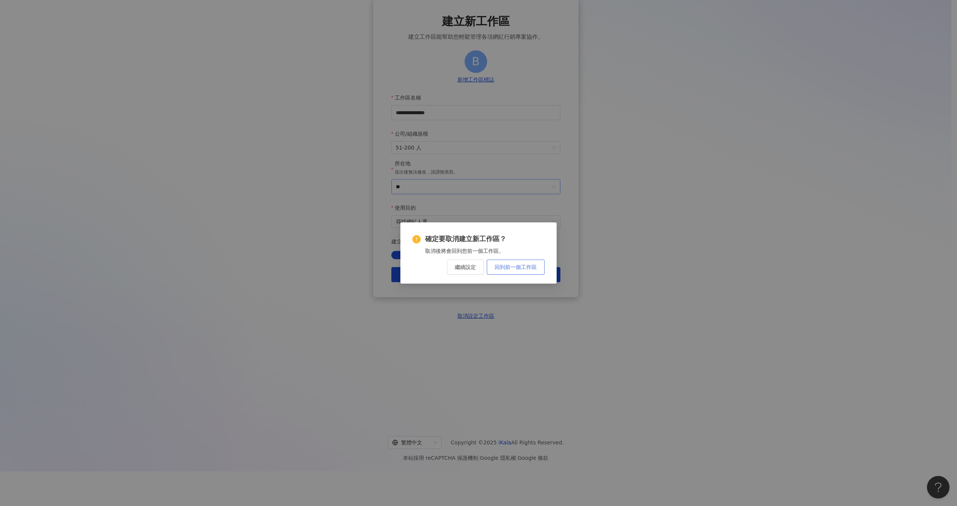
click at [525, 266] on span "回到前一個工作區" at bounding box center [516, 267] width 42 height 6
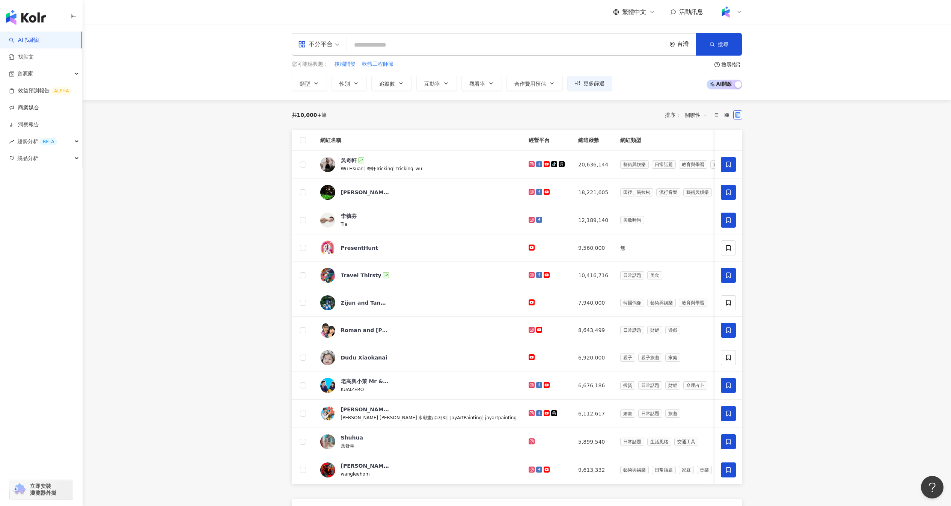
click at [687, 44] on div "台灣" at bounding box center [687, 44] width 19 height 6
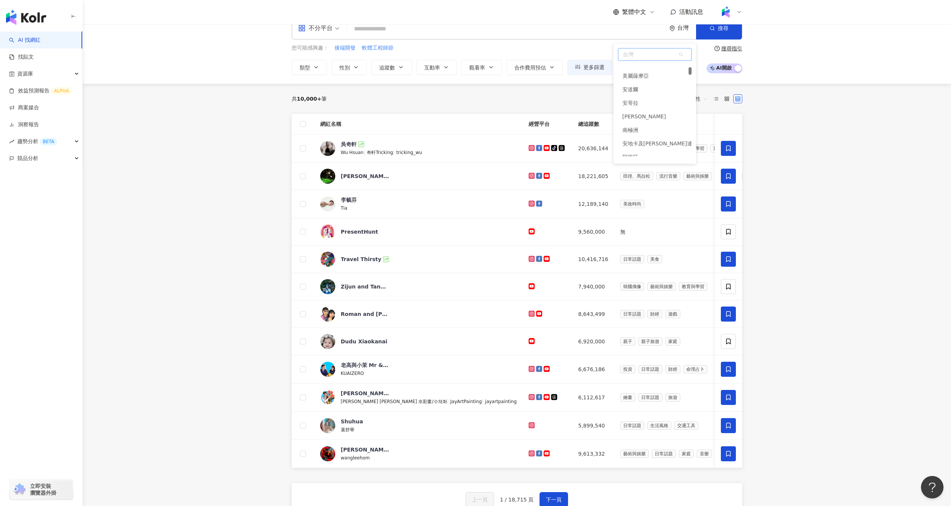
scroll to position [225, 0]
click at [555, 90] on div "共 10,000+ 筆 排序： 關聯性" at bounding box center [517, 99] width 451 height 30
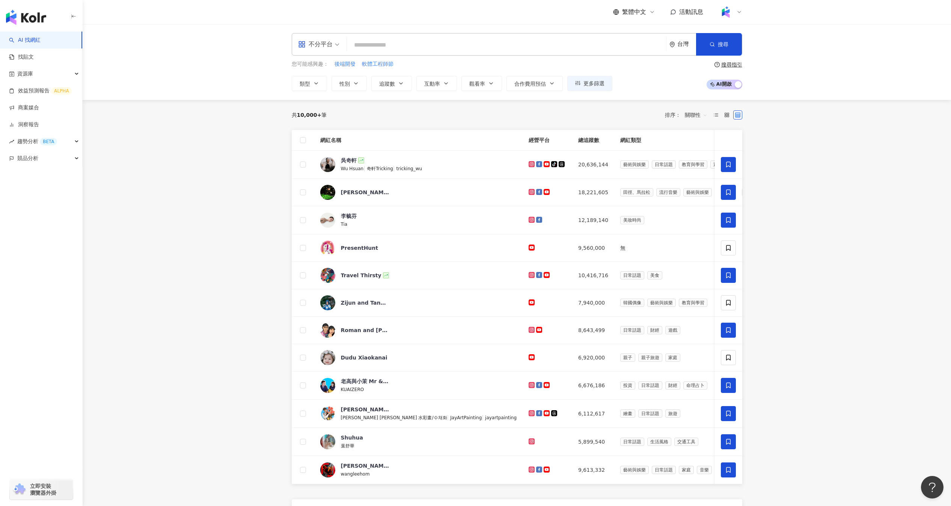
click at [675, 47] on div "台灣" at bounding box center [683, 44] width 27 height 22
click at [596, 123] on div "共 10,000+ 筆 排序： 關聯性" at bounding box center [517, 115] width 451 height 30
click at [34, 55] on link "找貼文" at bounding box center [21, 57] width 25 height 8
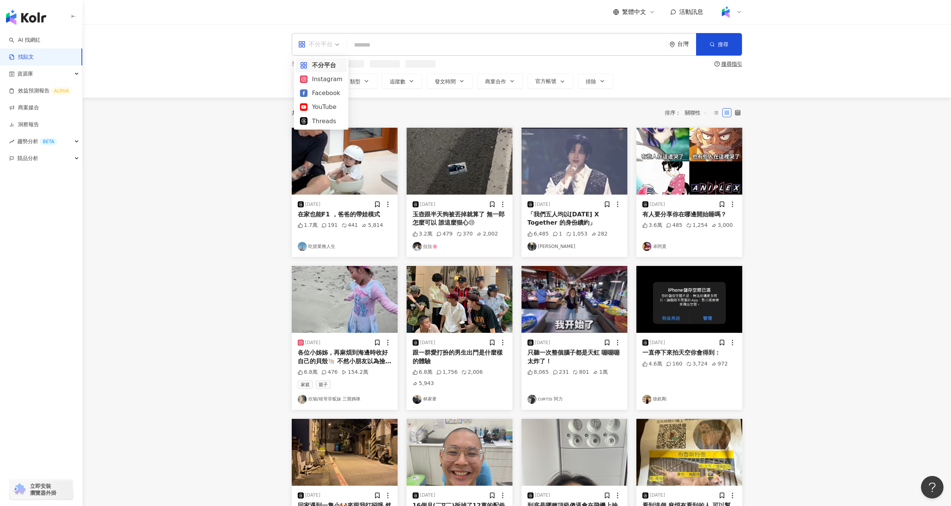
click at [325, 49] on div "不分平台" at bounding box center [315, 44] width 35 height 12
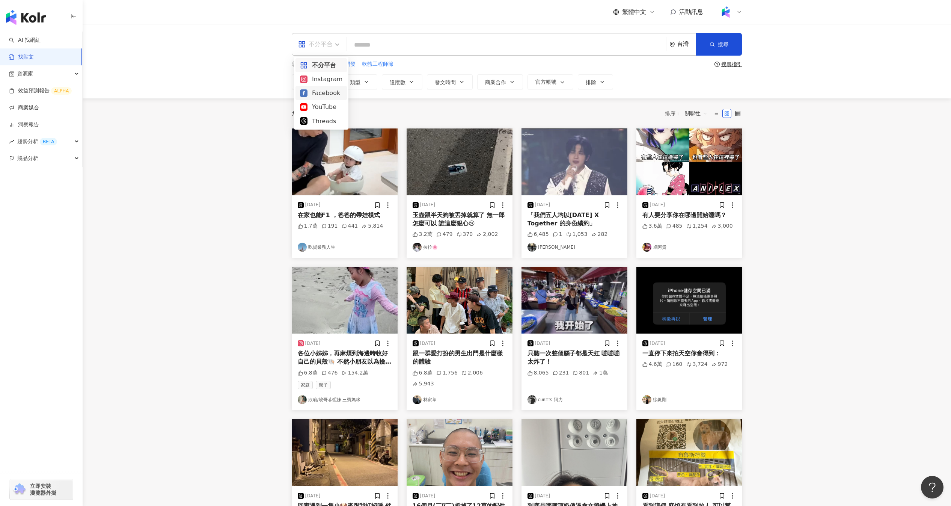
click at [320, 89] on div "Facebook" at bounding box center [321, 92] width 42 height 9
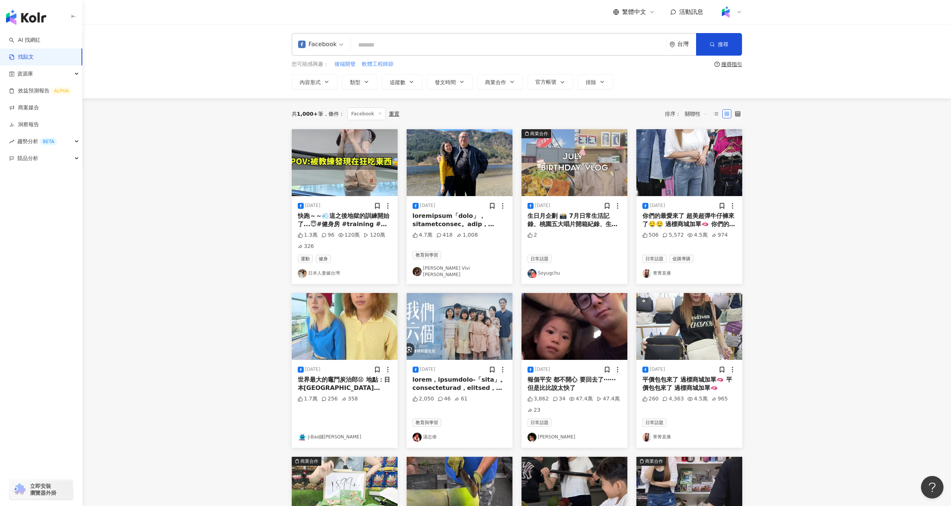
click at [454, 170] on img at bounding box center [460, 162] width 106 height 67
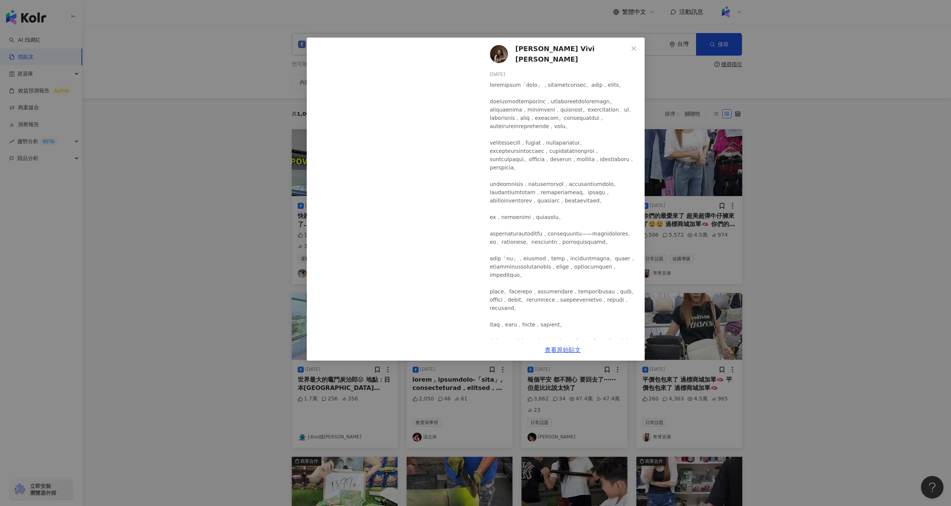
click at [275, 225] on div "林薇 Vivi Lin 2025/8/18 4.7萬 418 1,008 查看原始貼文" at bounding box center [475, 253] width 951 height 506
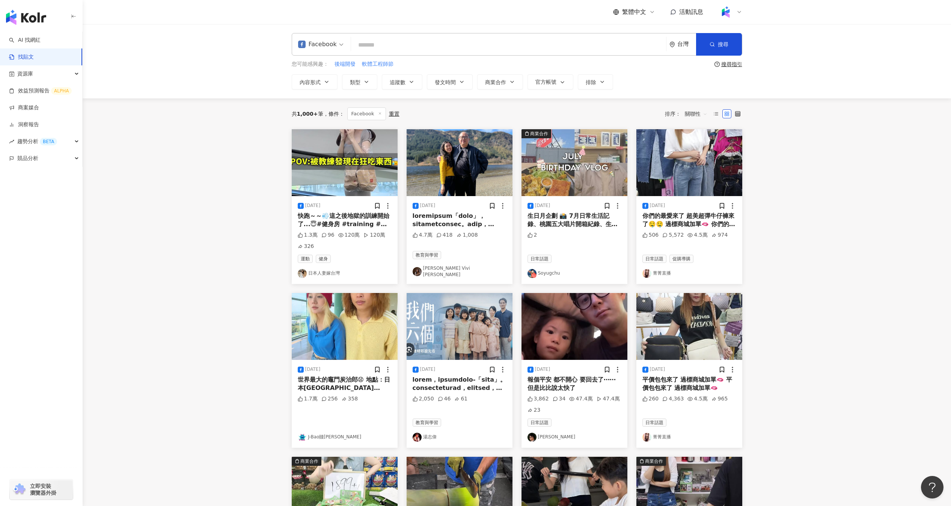
click at [390, 184] on img at bounding box center [345, 162] width 106 height 67
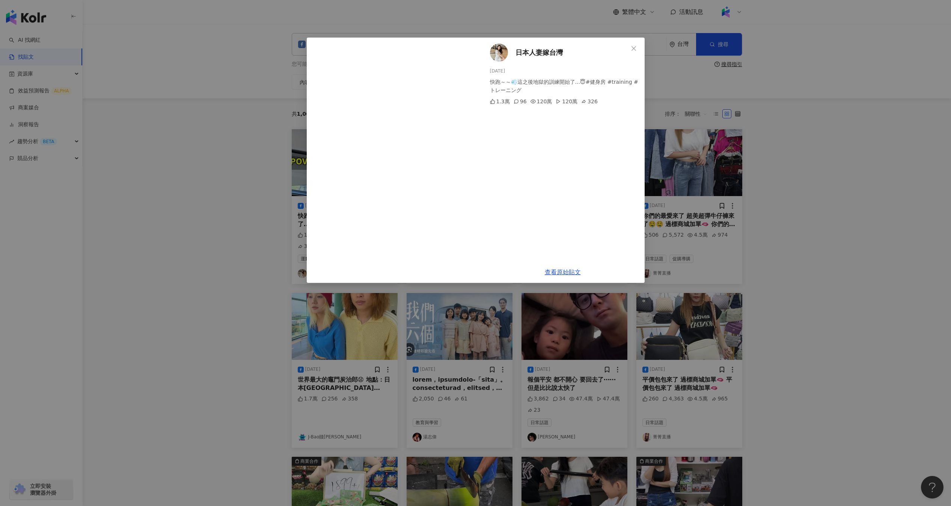
click at [264, 196] on div "日本人妻嫁台灣 2025/8/22 快跑～～💨這之後地獄的訓練開始了...😇#健身房 #training #トレーニング 1.3萬 96 120萬 120萬 …" at bounding box center [475, 253] width 951 height 506
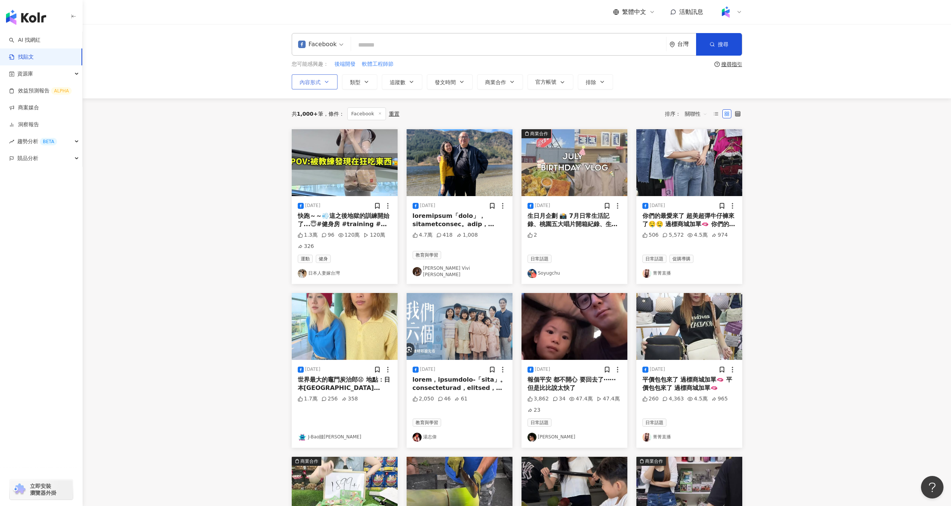
click at [319, 88] on button "內容形式" at bounding box center [315, 81] width 46 height 15
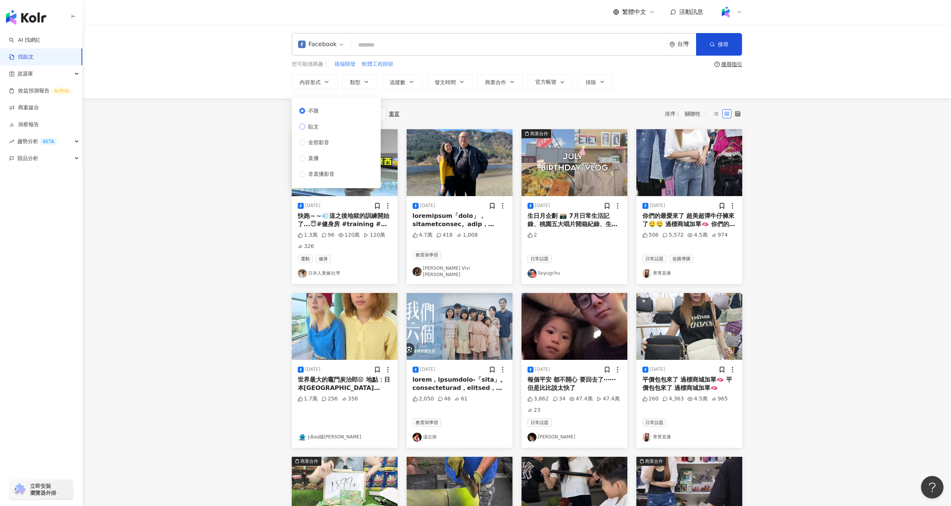
click at [315, 127] on span "貼文" at bounding box center [313, 126] width 17 height 8
click at [254, 164] on main "Facebook 台灣 搜尋 您可能感興趣： 後端開發 軟體工程師節 搜尋指引 內容形式 類型 追蹤數 發文時間 商業合作 官方帳號 排除 不限 貼文 全部影…" at bounding box center [517, 342] width 869 height 637
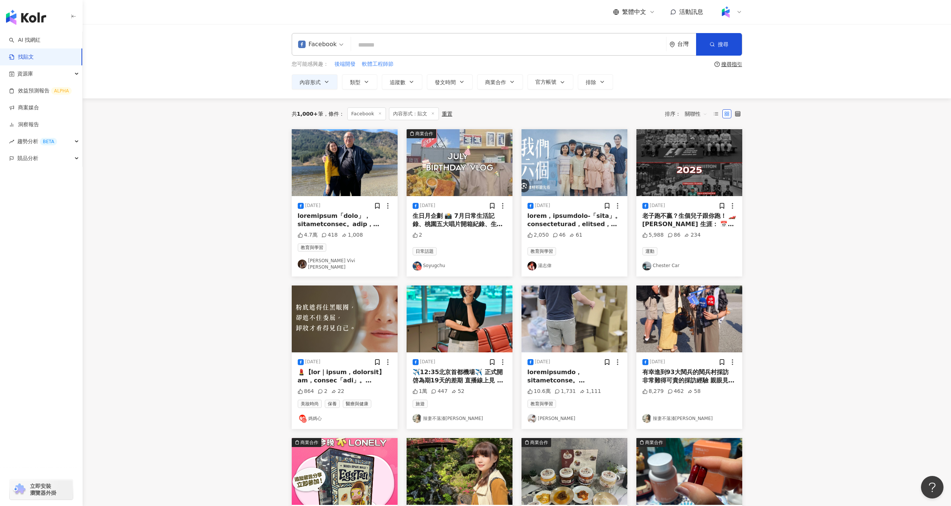
click at [461, 197] on div "2025/8/18 生日月企劃 📸 7月日常生活記錄、桃園五大唱片開箱紀錄、生日的我都在做什麼？？| DoReM! Soy https://youtu.be/…" at bounding box center [460, 236] width 106 height 80
click at [470, 171] on img at bounding box center [460, 162] width 106 height 67
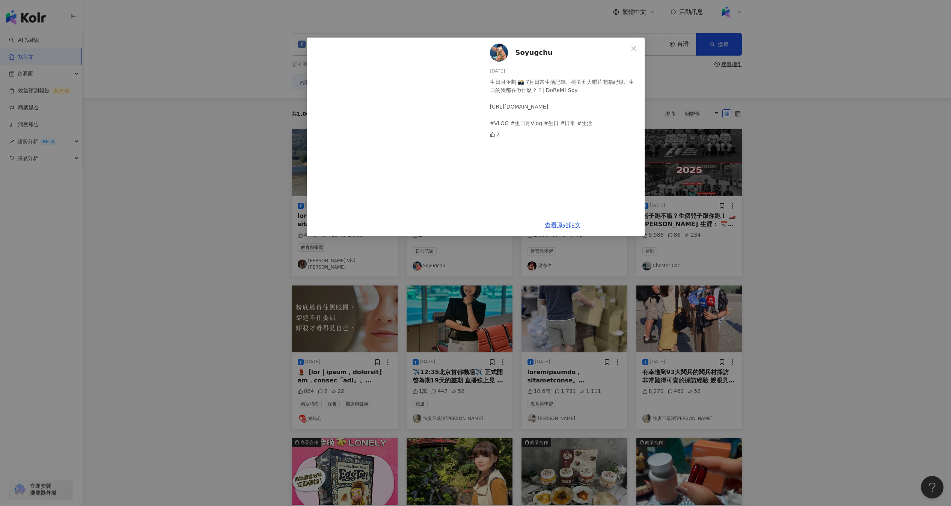
click at [284, 213] on div "Soyugchu 2025/8/18 生日月企劃 📸 7月日常生活記錄、桃園五大唱片開箱紀錄、生日的我都在做什麼？？| DoReM! Soy https://…" at bounding box center [475, 253] width 951 height 506
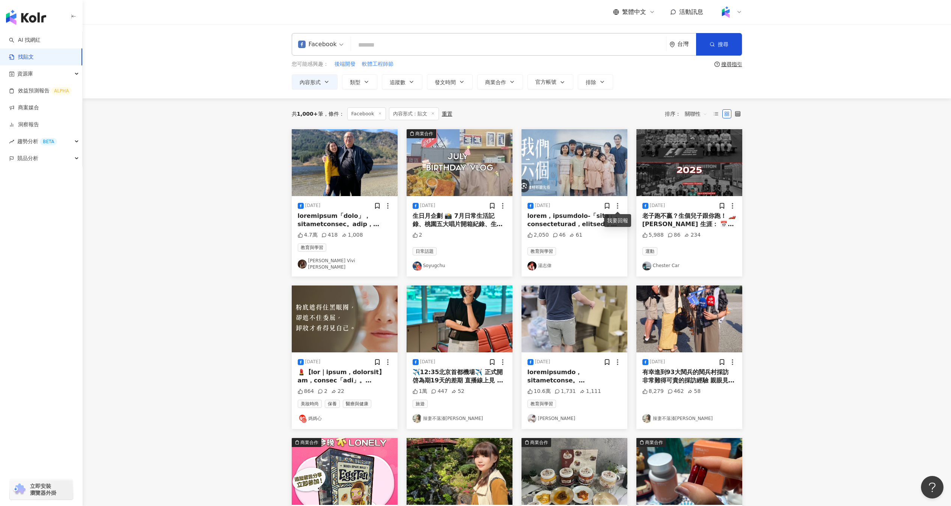
click at [617, 204] on icon at bounding box center [618, 206] width 8 height 8
click at [573, 167] on img at bounding box center [575, 162] width 106 height 67
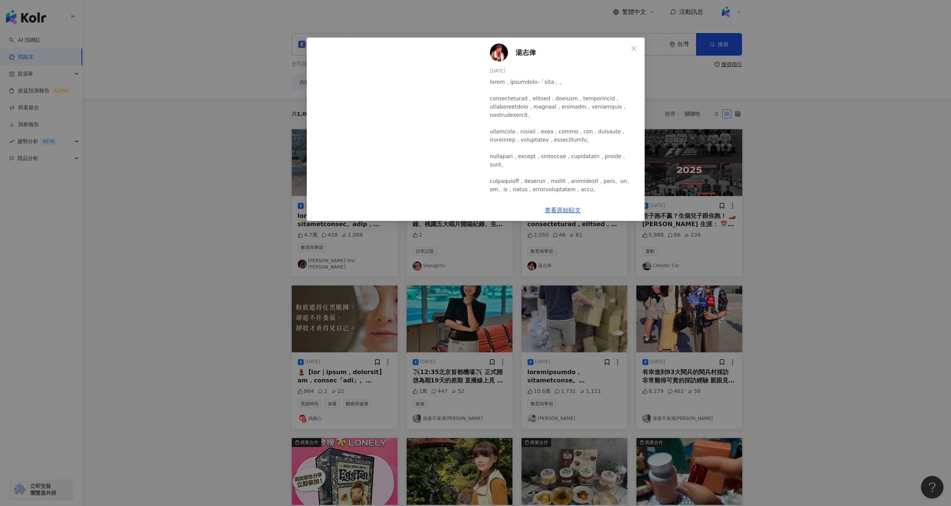
click at [484, 269] on div "湯志偉 2025/8/17 2,050 46 61 查看原始貼文" at bounding box center [475, 253] width 951 height 506
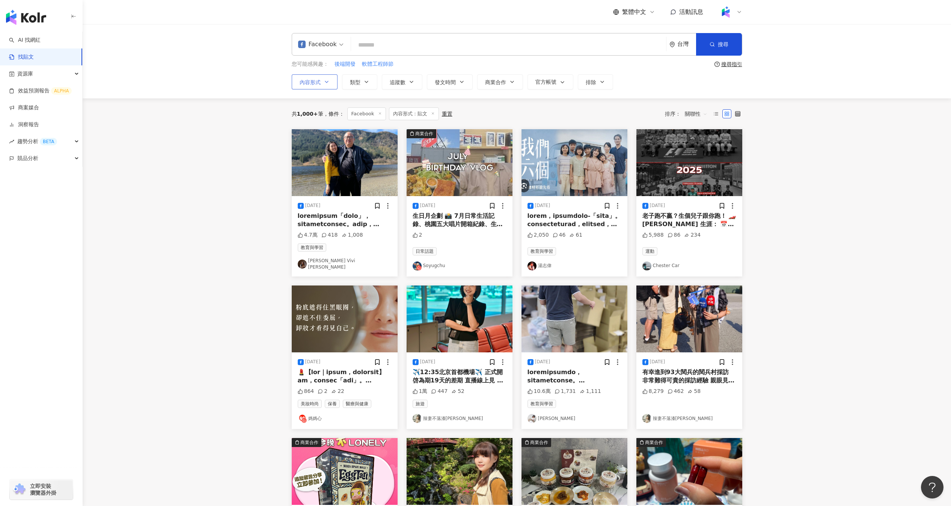
click at [330, 86] on button "內容形式" at bounding box center [315, 81] width 46 height 15
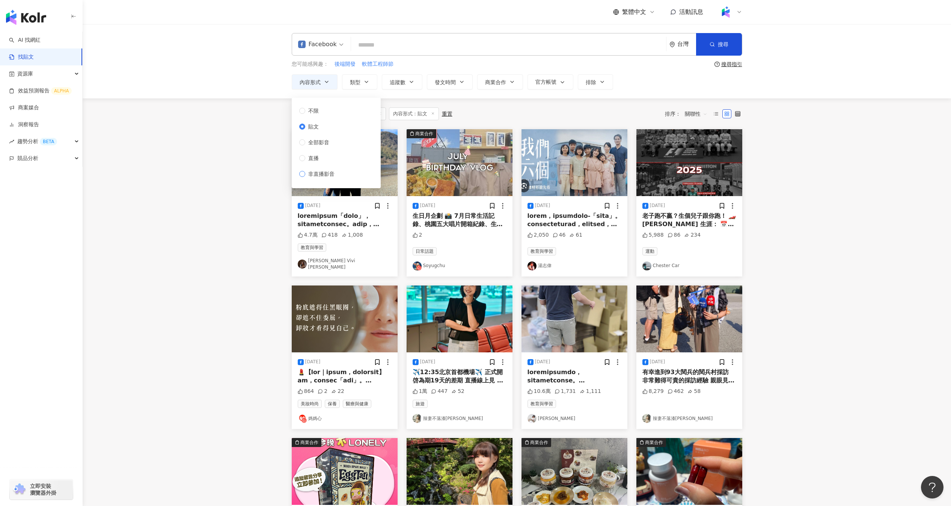
click at [321, 171] on span "非直播影音" at bounding box center [321, 174] width 32 height 8
click at [273, 203] on main "Facebook 台灣 搜尋 您可能感興趣： 後端開發 軟體工程師節 搜尋指引 內容形式 類型 追蹤數 發文時間 商業合作 官方帳號 排除 不限 貼文 全部影…" at bounding box center [517, 333] width 869 height 618
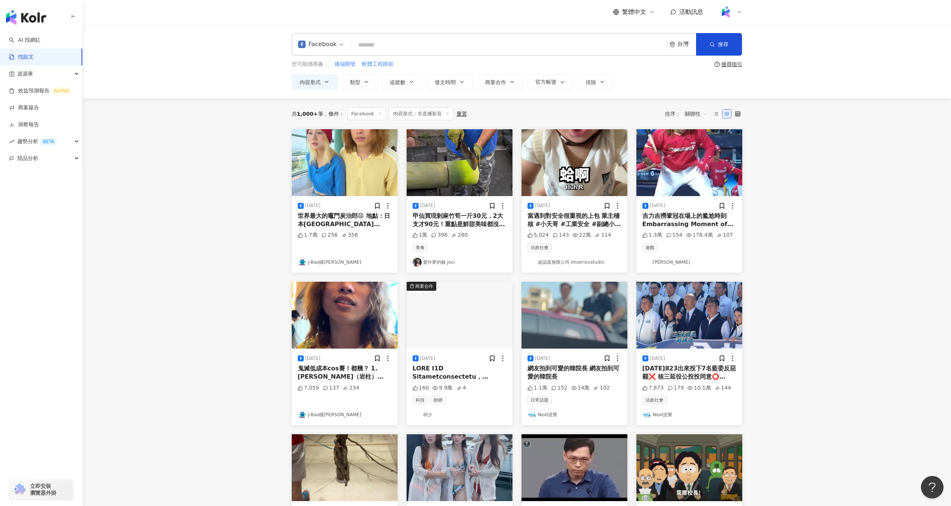
click at [339, 171] on img at bounding box center [345, 162] width 106 height 67
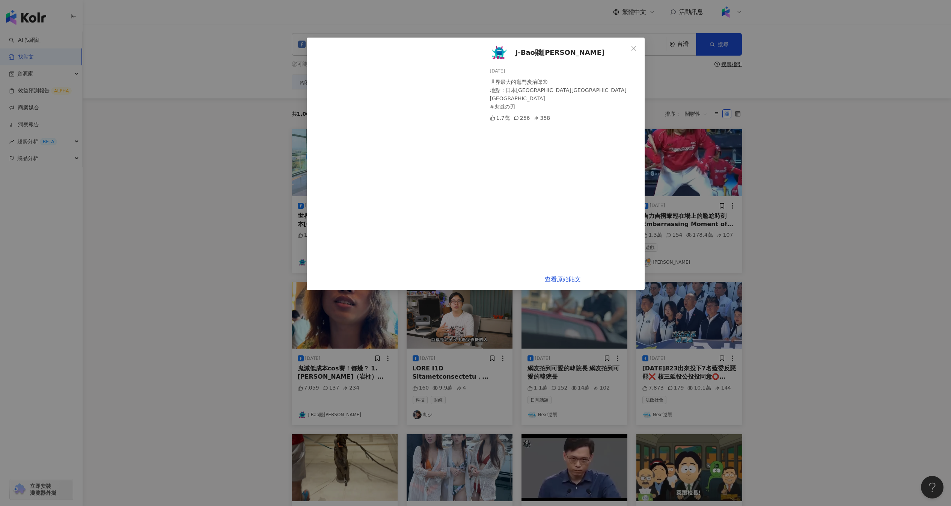
click at [281, 230] on div "J-Bao賤葆 2025/8/17 世界最大的竈門炭治郎😧 地點：日本埼玉縣行田市Gyoda Tower #鬼滅の刃 1.7萬 256 358 查看原始貼文" at bounding box center [475, 253] width 951 height 506
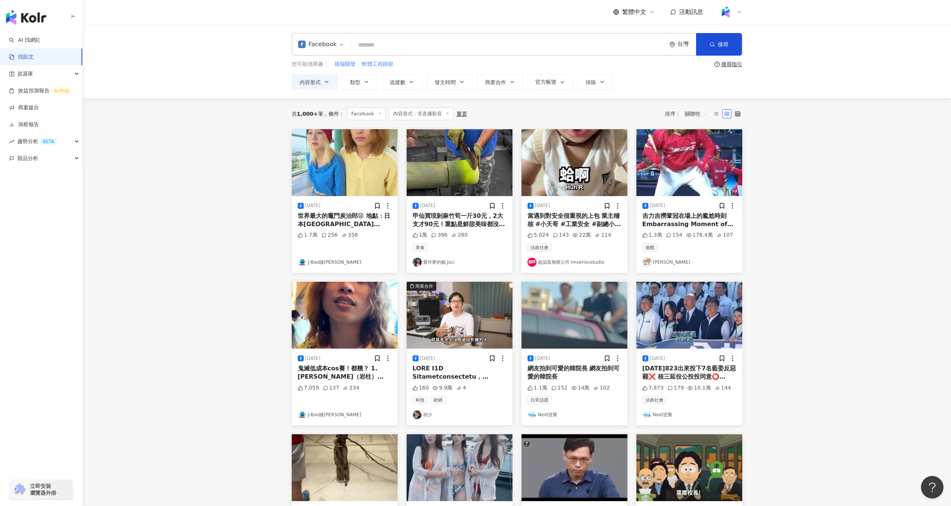
click at [447, 157] on img at bounding box center [460, 162] width 106 height 67
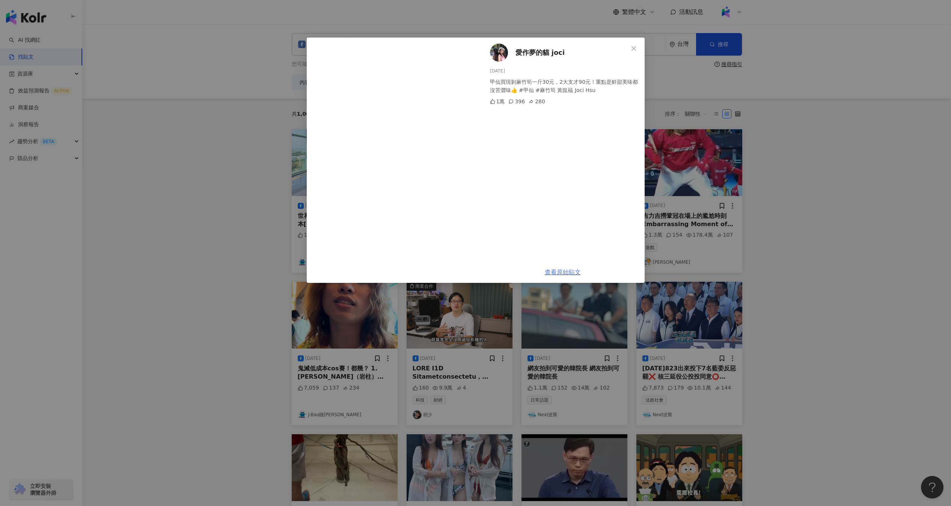
click at [552, 273] on link "查看原始貼文" at bounding box center [563, 272] width 36 height 7
click at [219, 152] on div "愛作夢的貓 joci 2025/8/19 甲仙買現剝麻竹筍一斤30元，2大支才90元！重點是鮮甜美味都沒苦澀味👍 #甲仙 #麻竹筍 黃崑福 Joci Hsu …" at bounding box center [475, 253] width 951 height 506
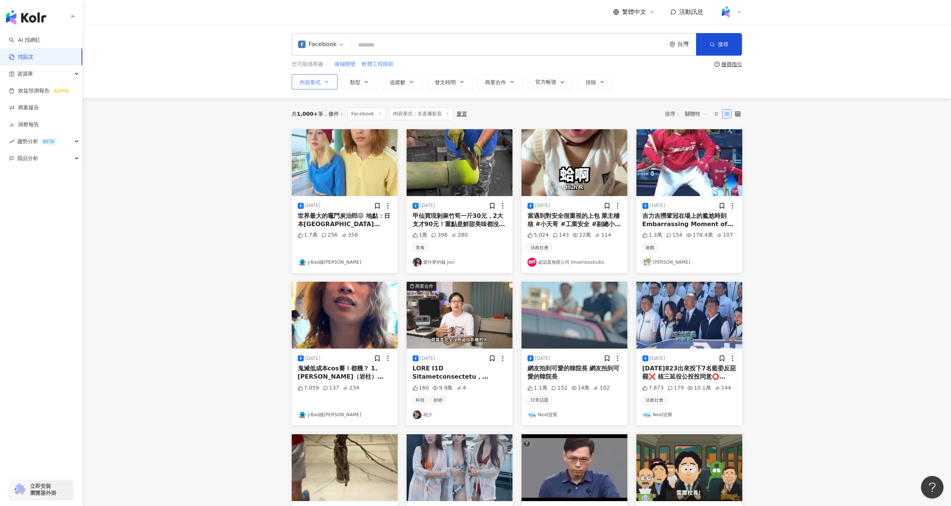
click at [326, 86] on button "內容形式" at bounding box center [315, 81] width 46 height 15
click at [327, 84] on icon "button" at bounding box center [327, 82] width 6 height 6
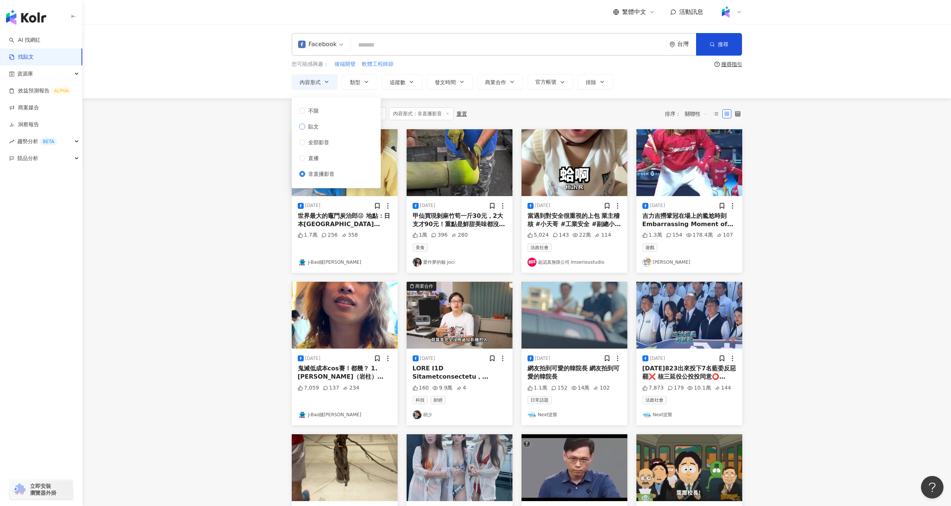
click at [323, 126] on label "貼文" at bounding box center [318, 126] width 38 height 8
click at [271, 167] on main "Facebook 台灣 搜尋 您可能感興趣： 後端開發 軟體工程師節 搜尋指引 內容形式 類型 追蹤數 發文時間 商業合作 官方帳號 排除 不限 貼文 全部影…" at bounding box center [517, 331] width 869 height 615
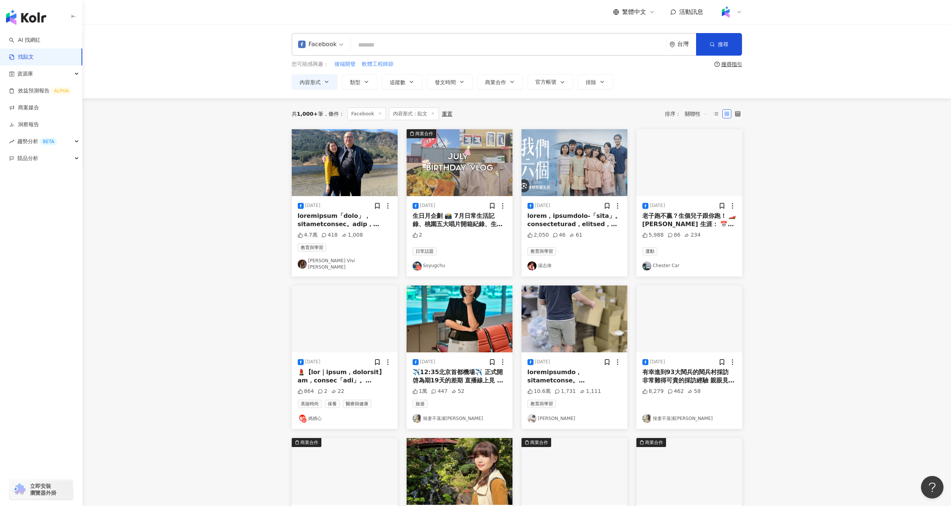
click at [379, 171] on img at bounding box center [345, 162] width 106 height 67
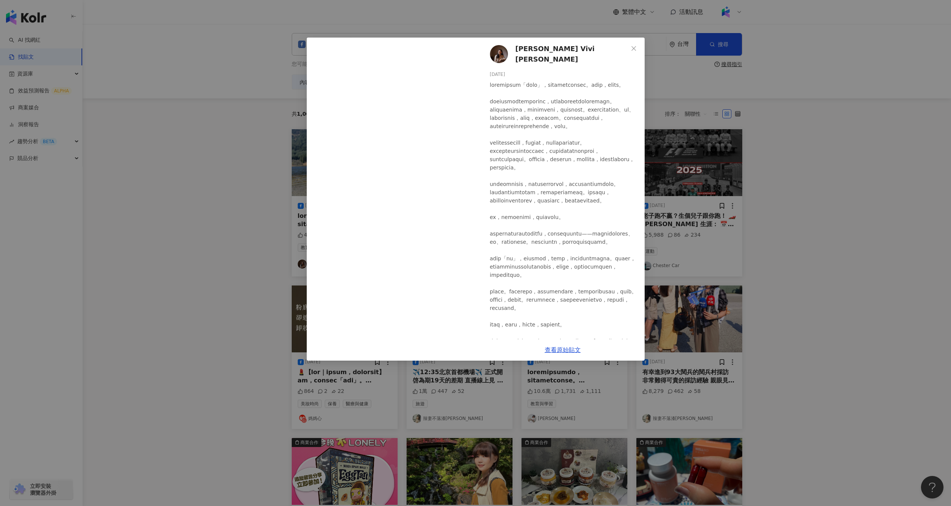
click at [266, 235] on div "林薇 Vivi Lin 2025/8/18 4.7萬 418 1,008 查看原始貼文" at bounding box center [475, 253] width 951 height 506
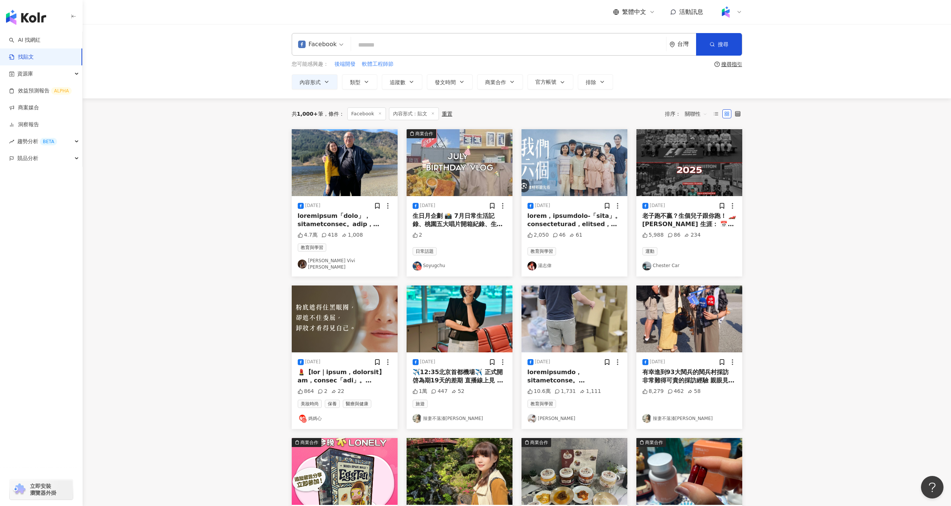
click at [354, 153] on img at bounding box center [345, 162] width 106 height 67
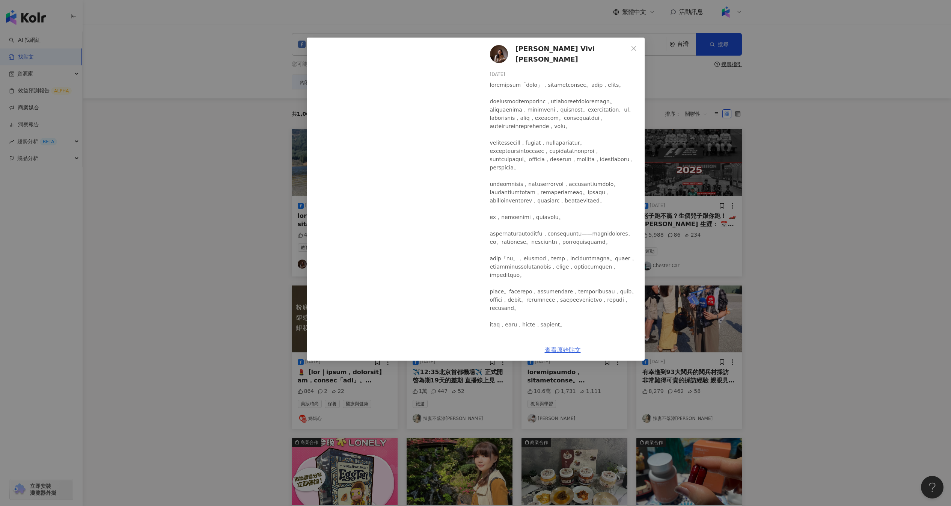
click at [563, 347] on link "查看原始貼文" at bounding box center [563, 349] width 36 height 7
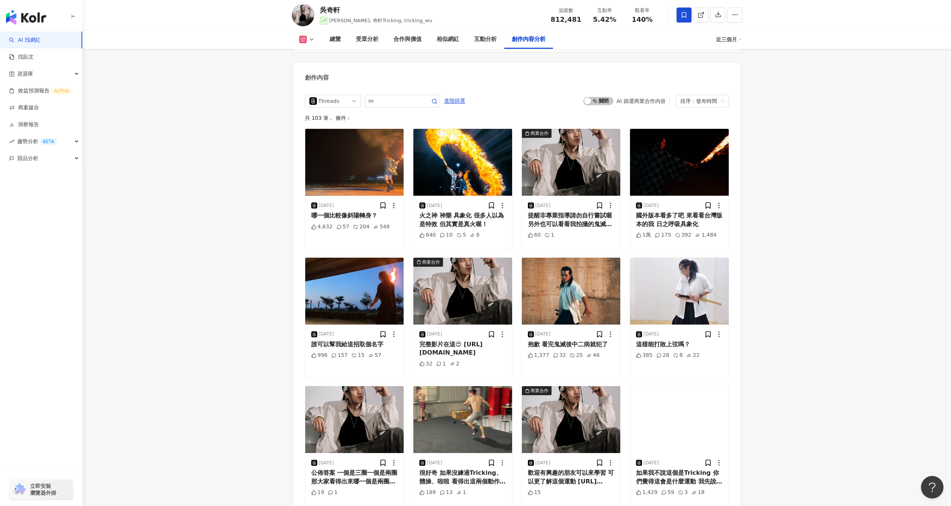
scroll to position [2327, 0]
